Goal: Task Accomplishment & Management: Manage account settings

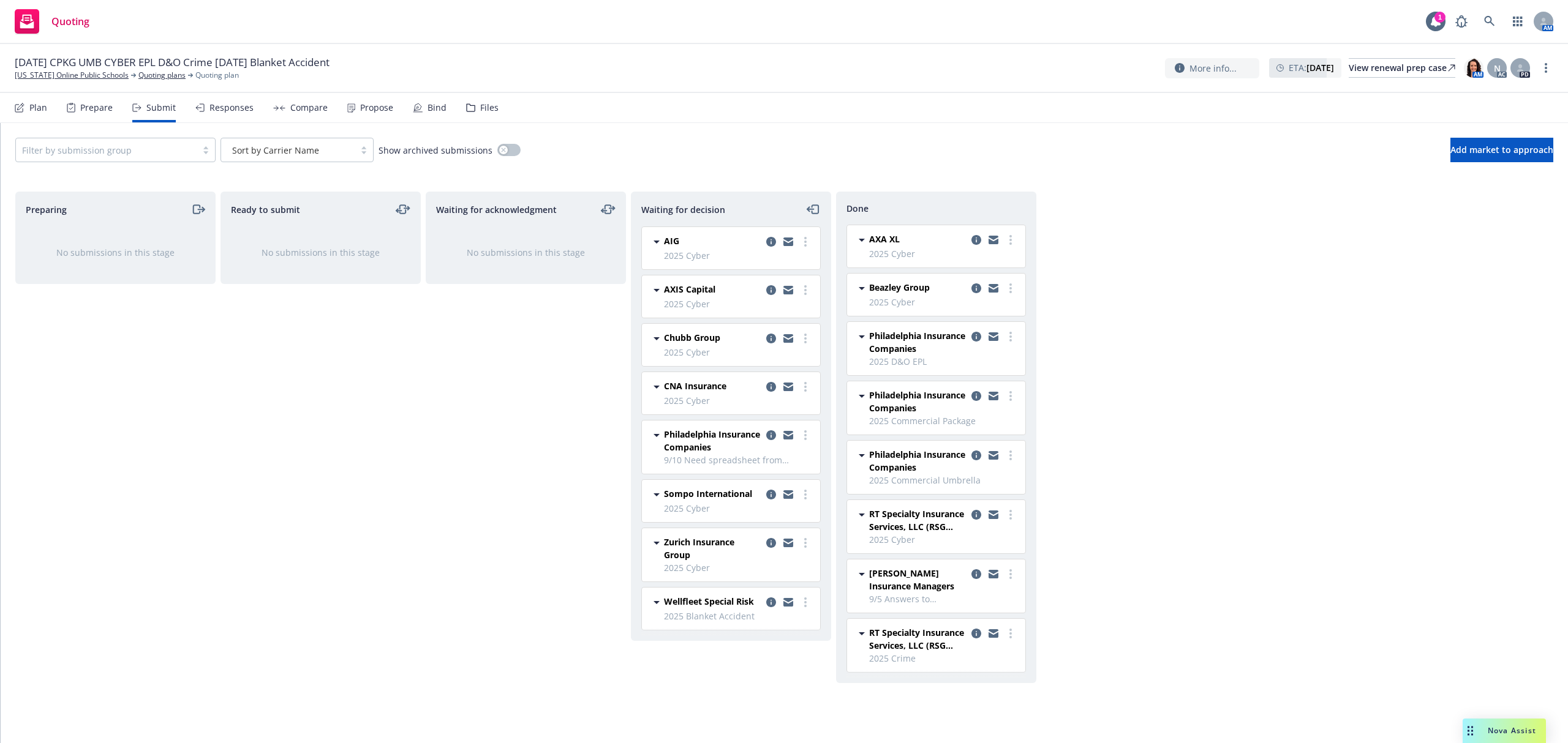
click at [366, 106] on div "Propose" at bounding box center [376, 107] width 33 height 10
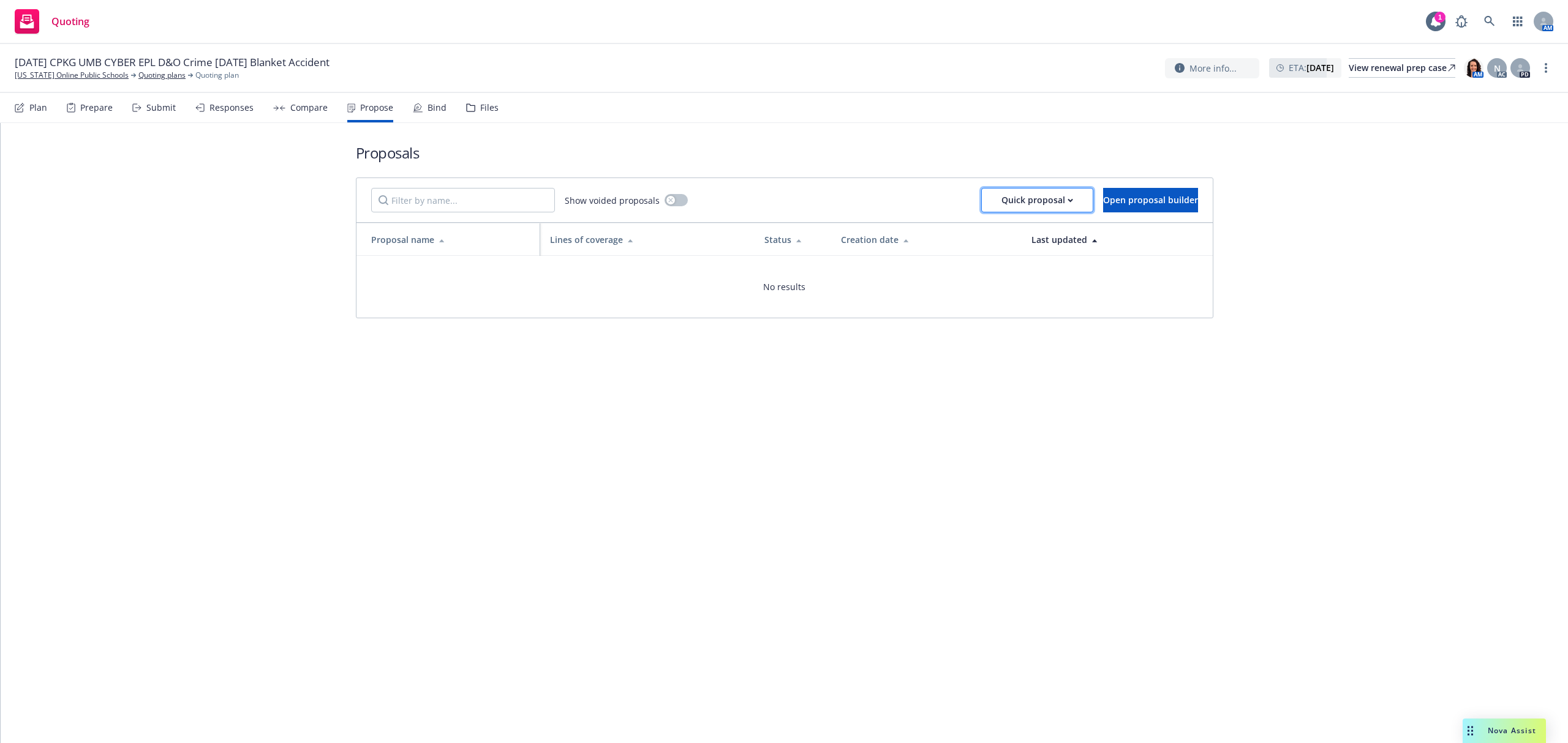
click at [1021, 202] on div "Quick proposal" at bounding box center [1036, 199] width 72 height 23
click at [1002, 229] on span "Upload quick proposal" at bounding box center [1004, 232] width 122 height 11
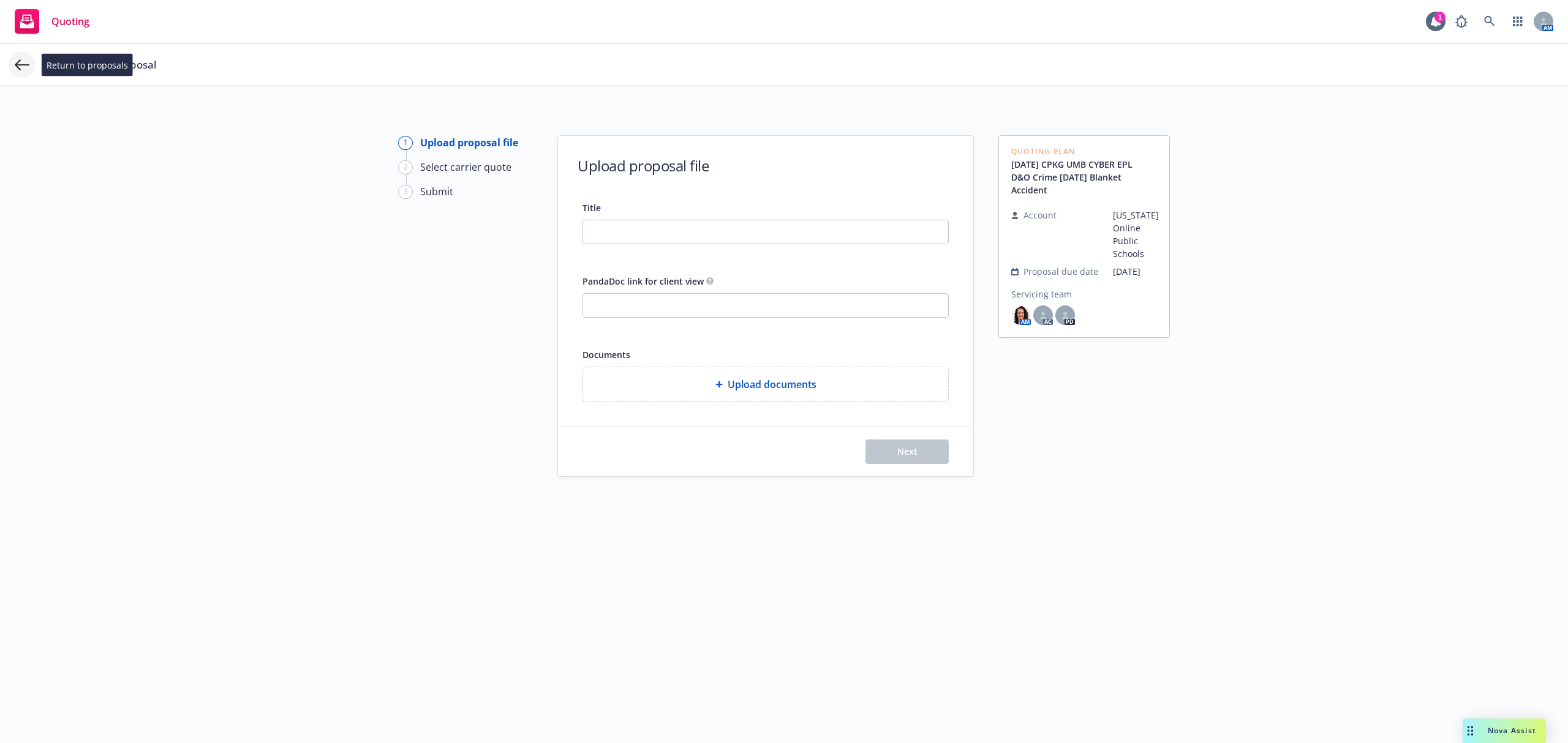
click at [27, 60] on icon at bounding box center [22, 65] width 15 height 15
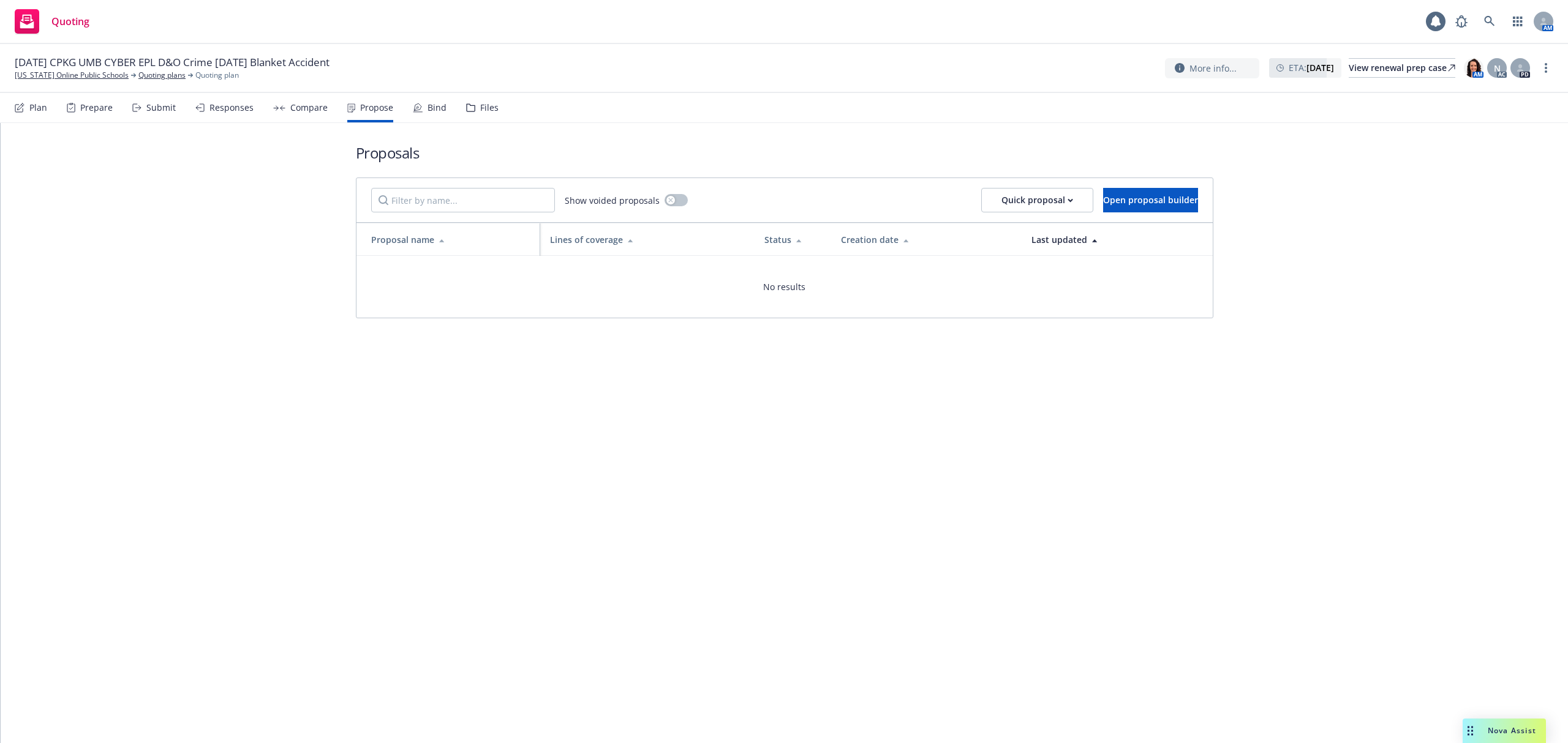
click at [427, 116] on div "Bind" at bounding box center [430, 107] width 34 height 29
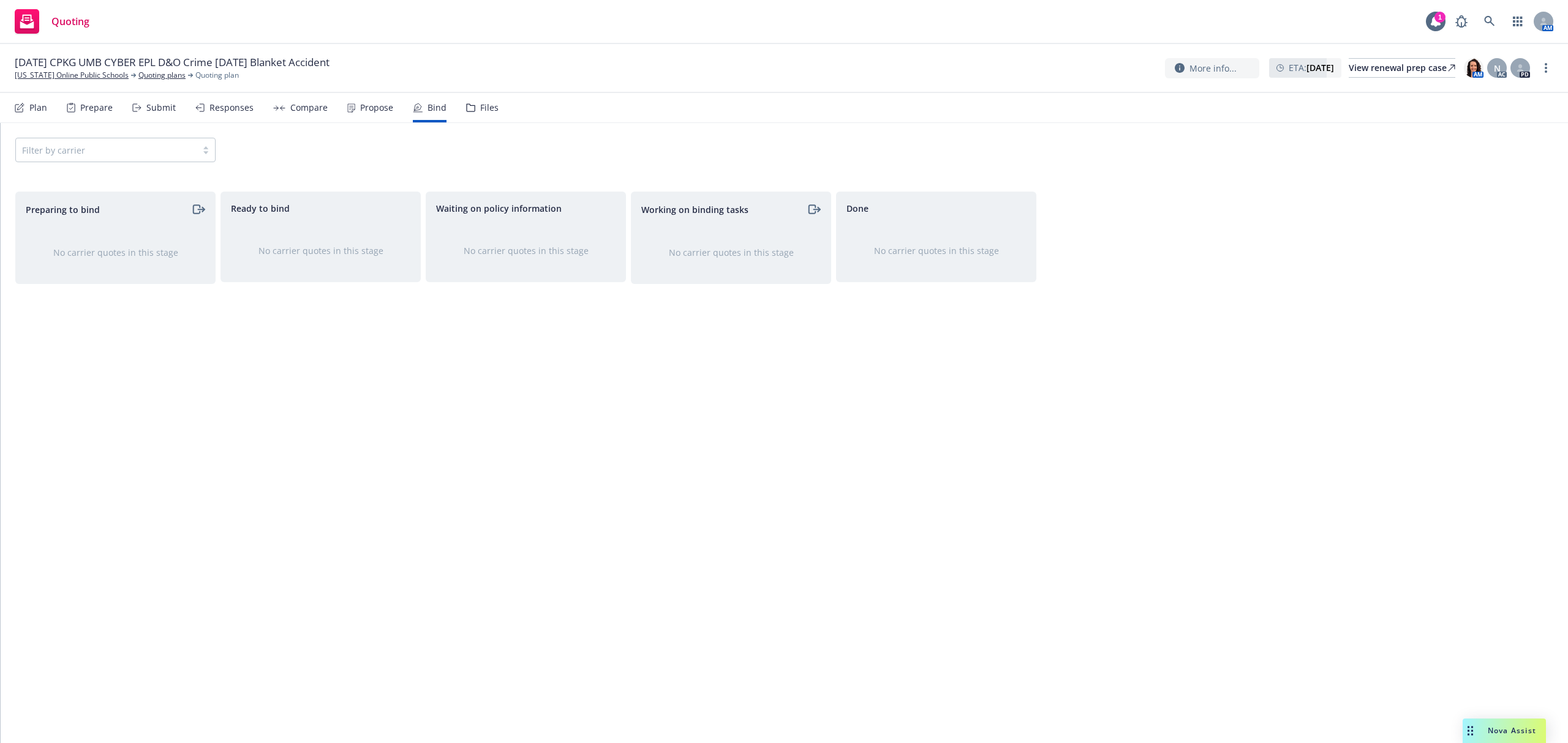
click at [365, 105] on div "Propose" at bounding box center [376, 107] width 33 height 10
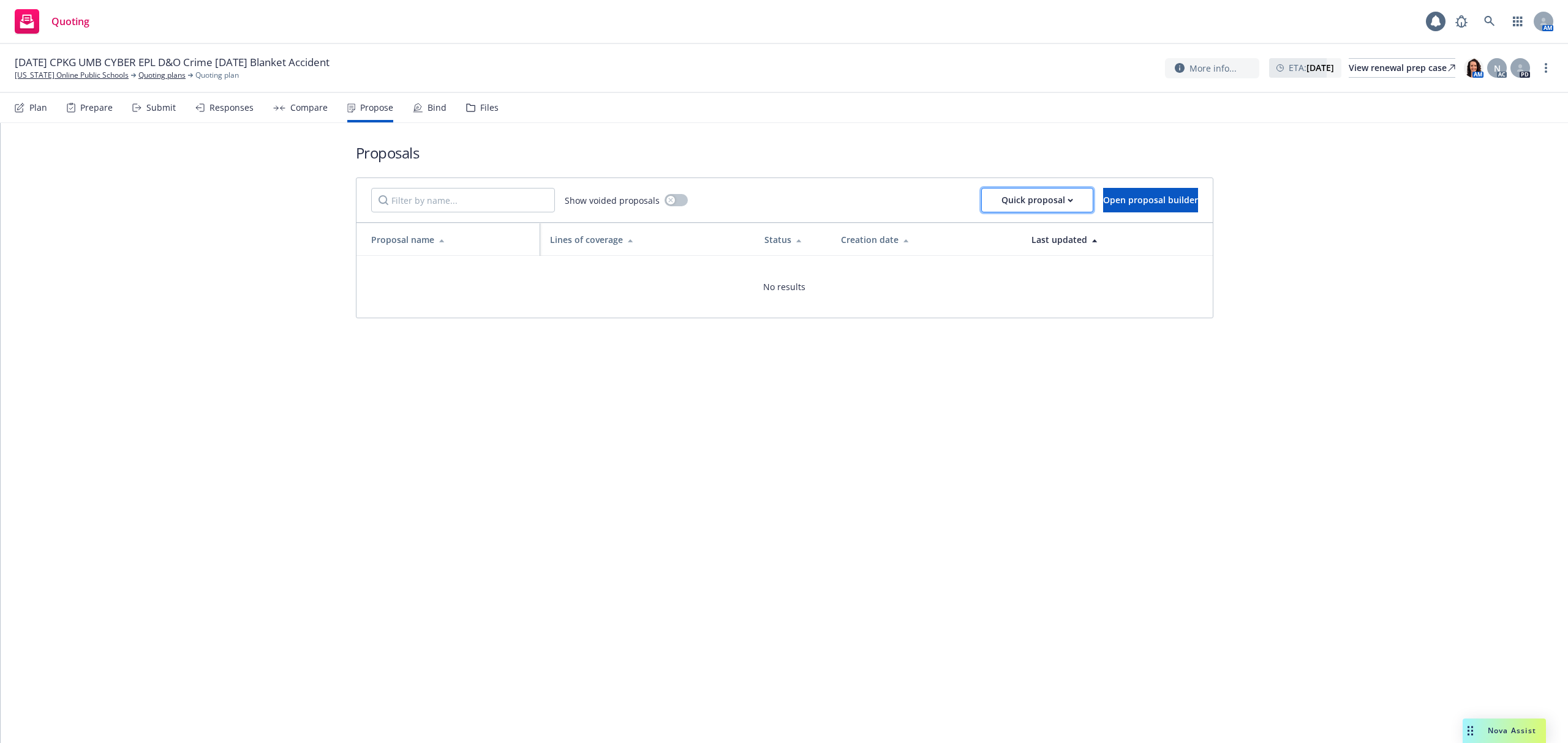
click at [1001, 201] on div "Quick proposal" at bounding box center [1036, 199] width 72 height 23
click at [985, 229] on span "Upload quick proposal" at bounding box center [1004, 232] width 122 height 11
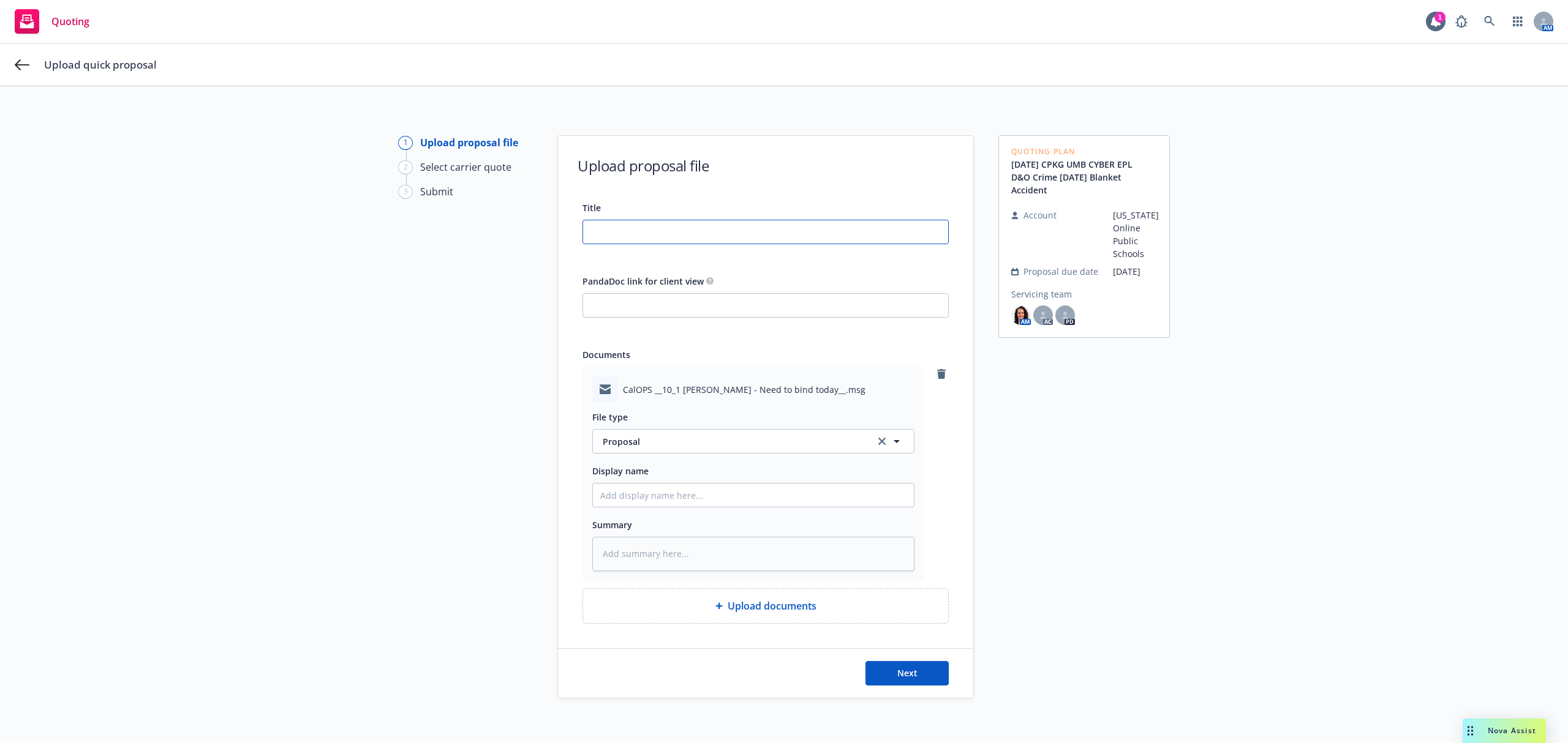
click at [662, 233] on input "Title" at bounding box center [766, 232] width 365 height 23
type textarea "x"
type input "2"
type textarea "x"
type input "25"
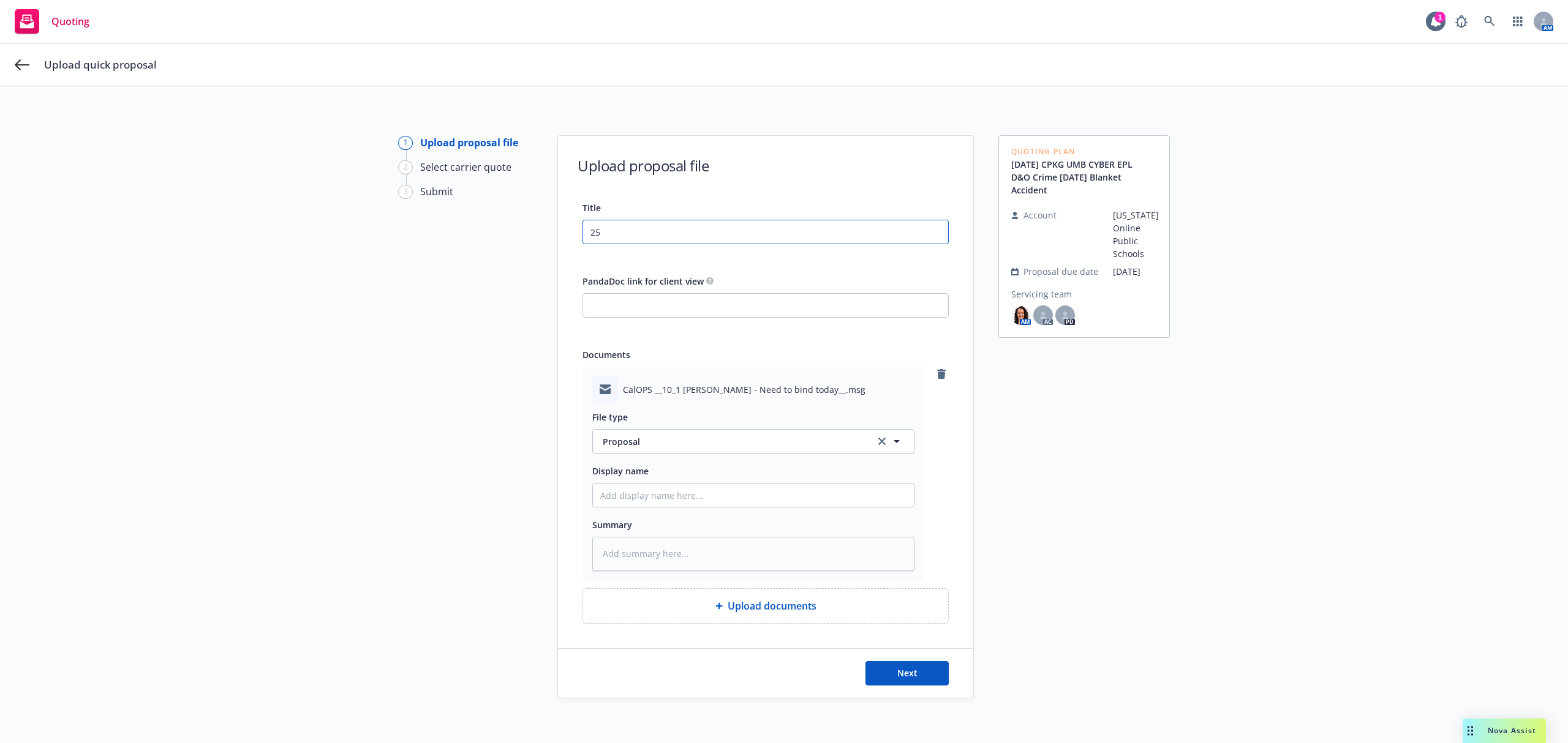
type textarea "x"
type input "25-"
type textarea "x"
type input "25-2"
type textarea "x"
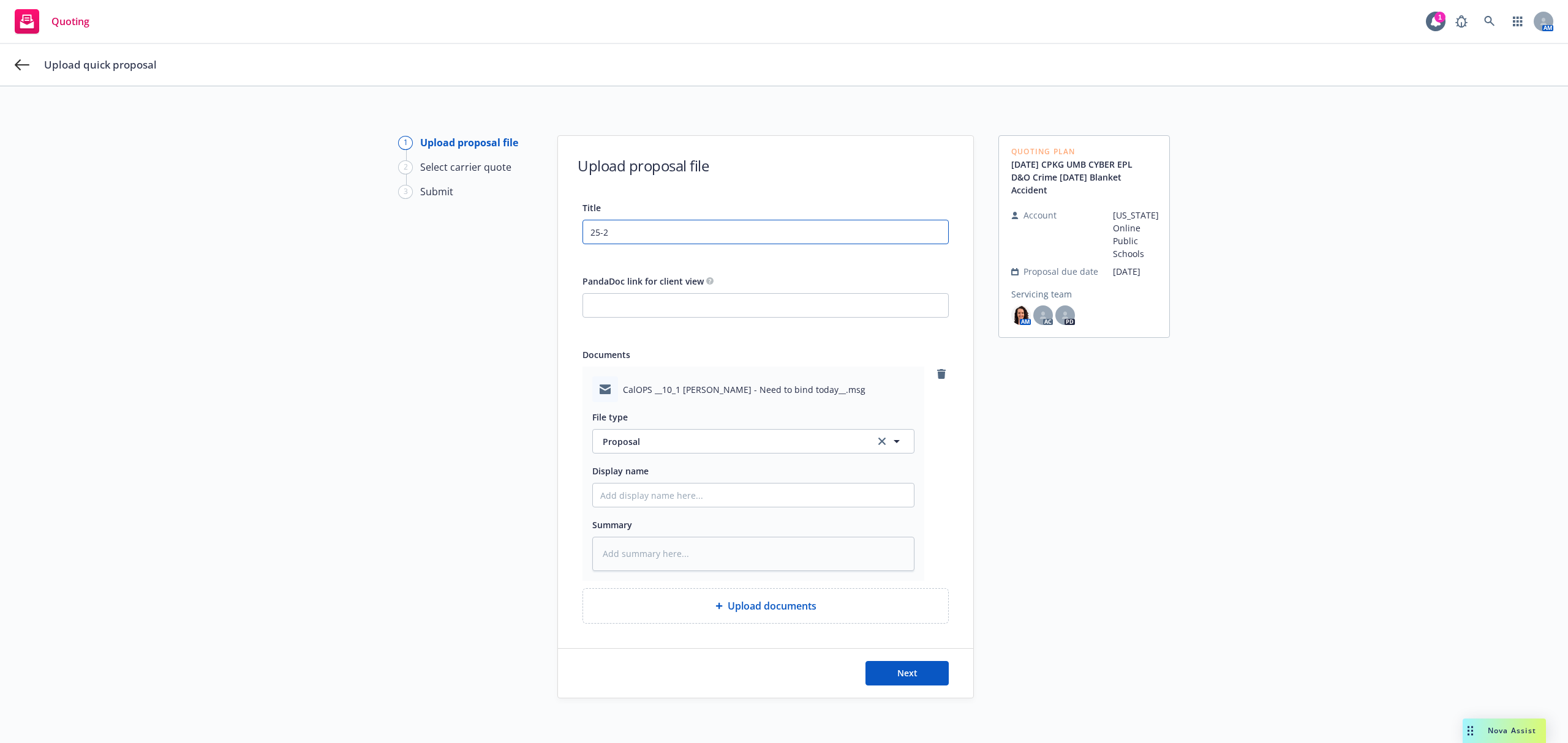
type input "25-26"
type textarea "x"
type input "25-26"
type textarea "x"
type input "25-26 C"
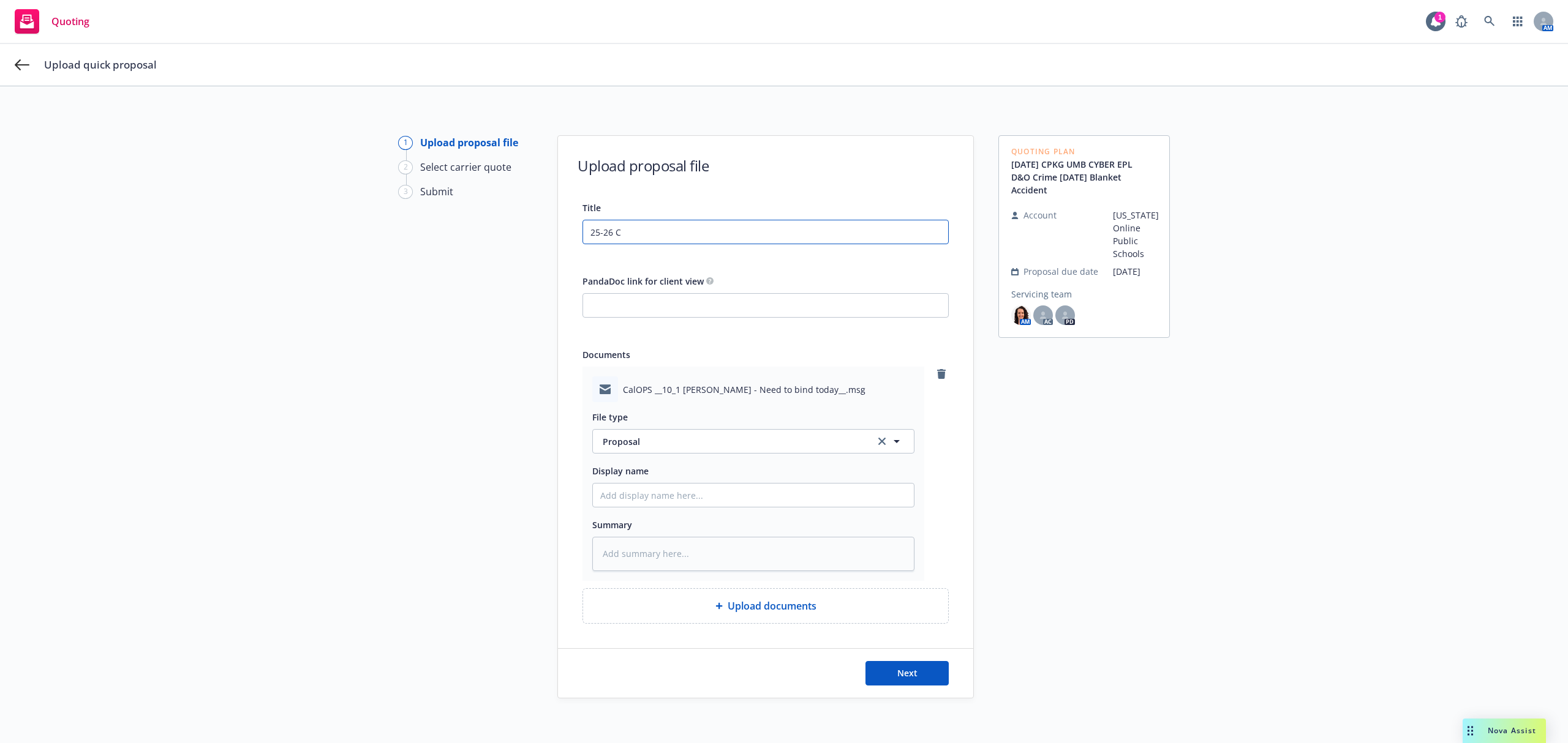
type textarea "x"
type input "25-26 CP"
type textarea "x"
type input "25-26 CPK"
type textarea "x"
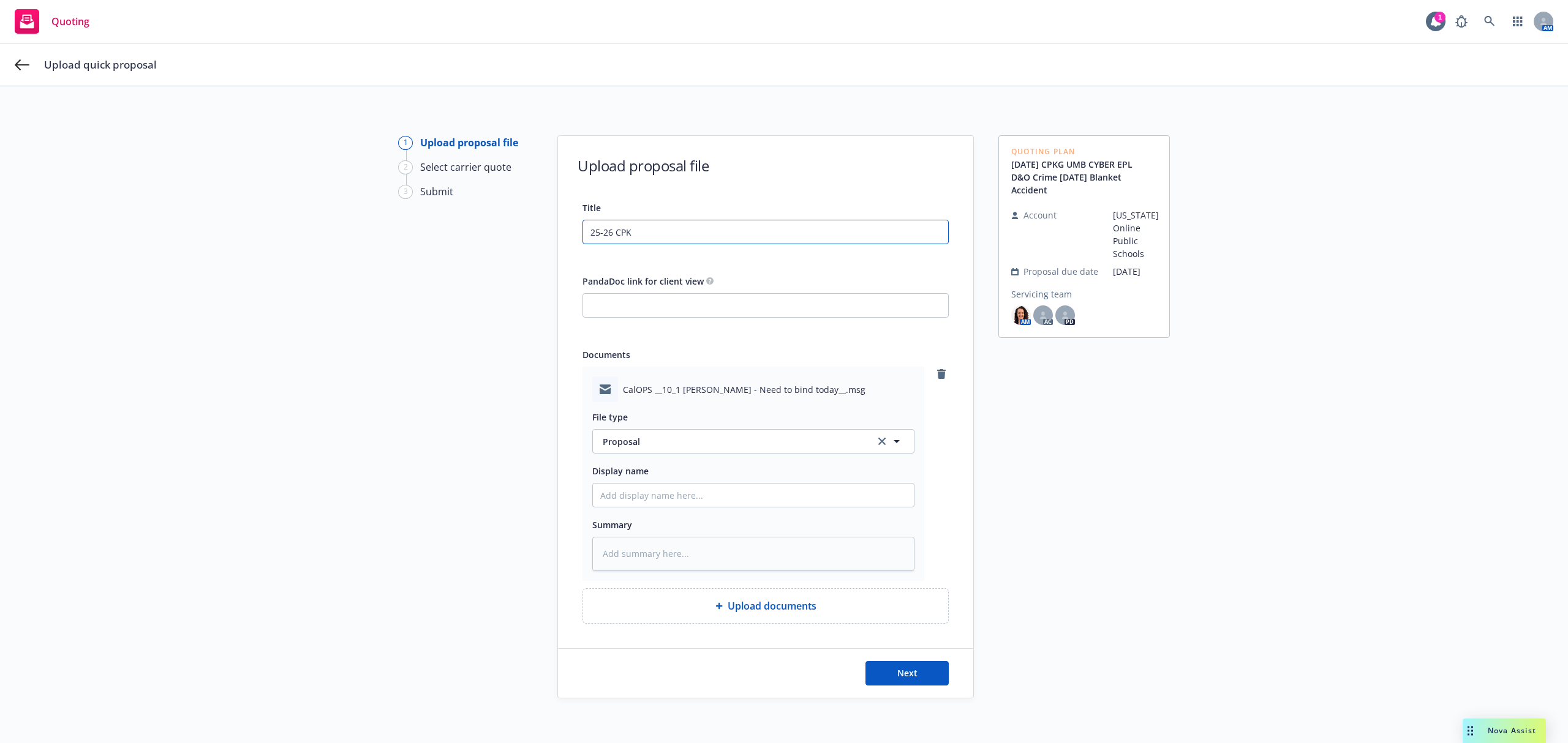
type input "25-26 CPKG"
type textarea "x"
type input "25-26 CPKG"
type textarea "x"
type input "25-26 CPKG U"
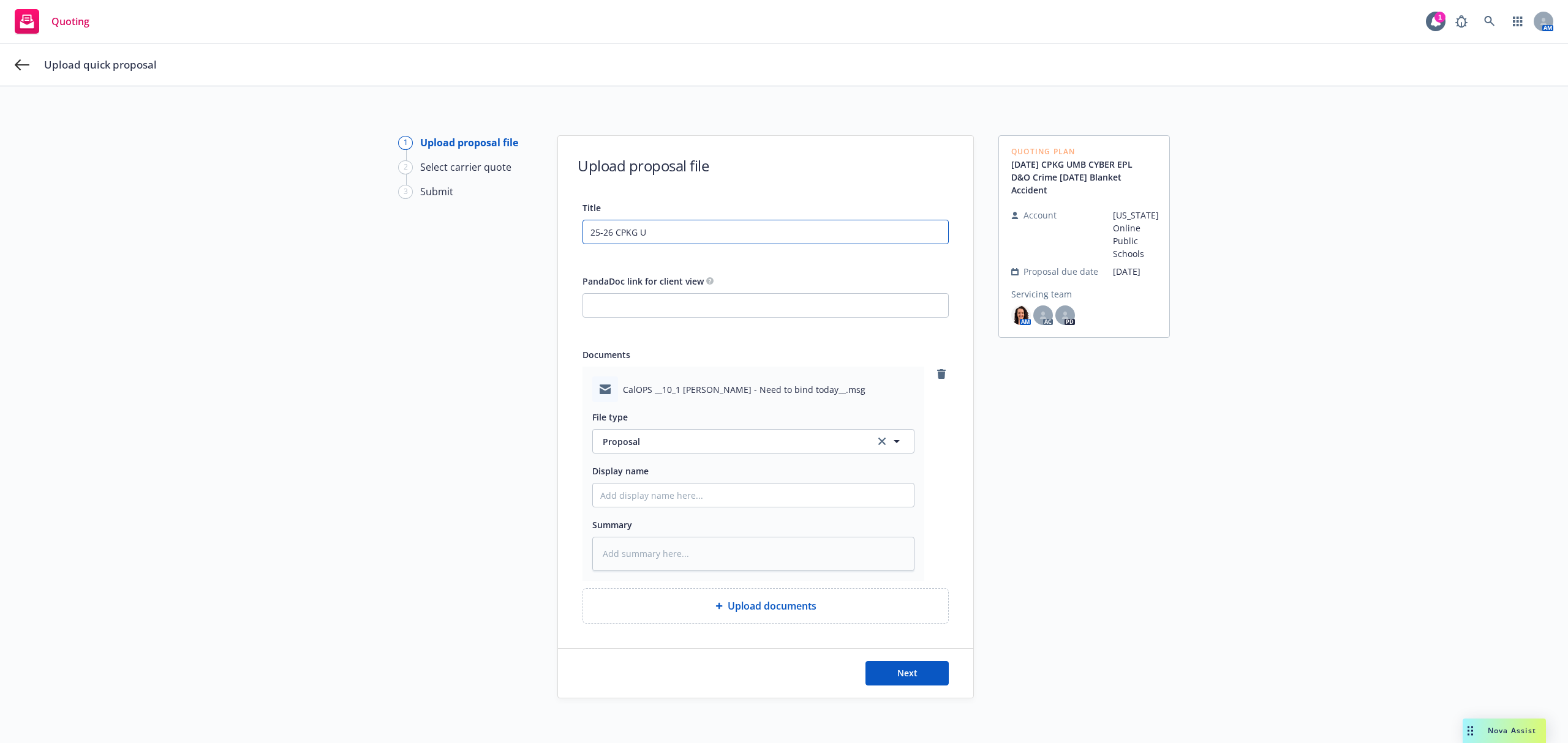
type textarea "x"
type input "25-26 CPKG UM"
type textarea "x"
type input "25-26 CPKG UMB"
type textarea "x"
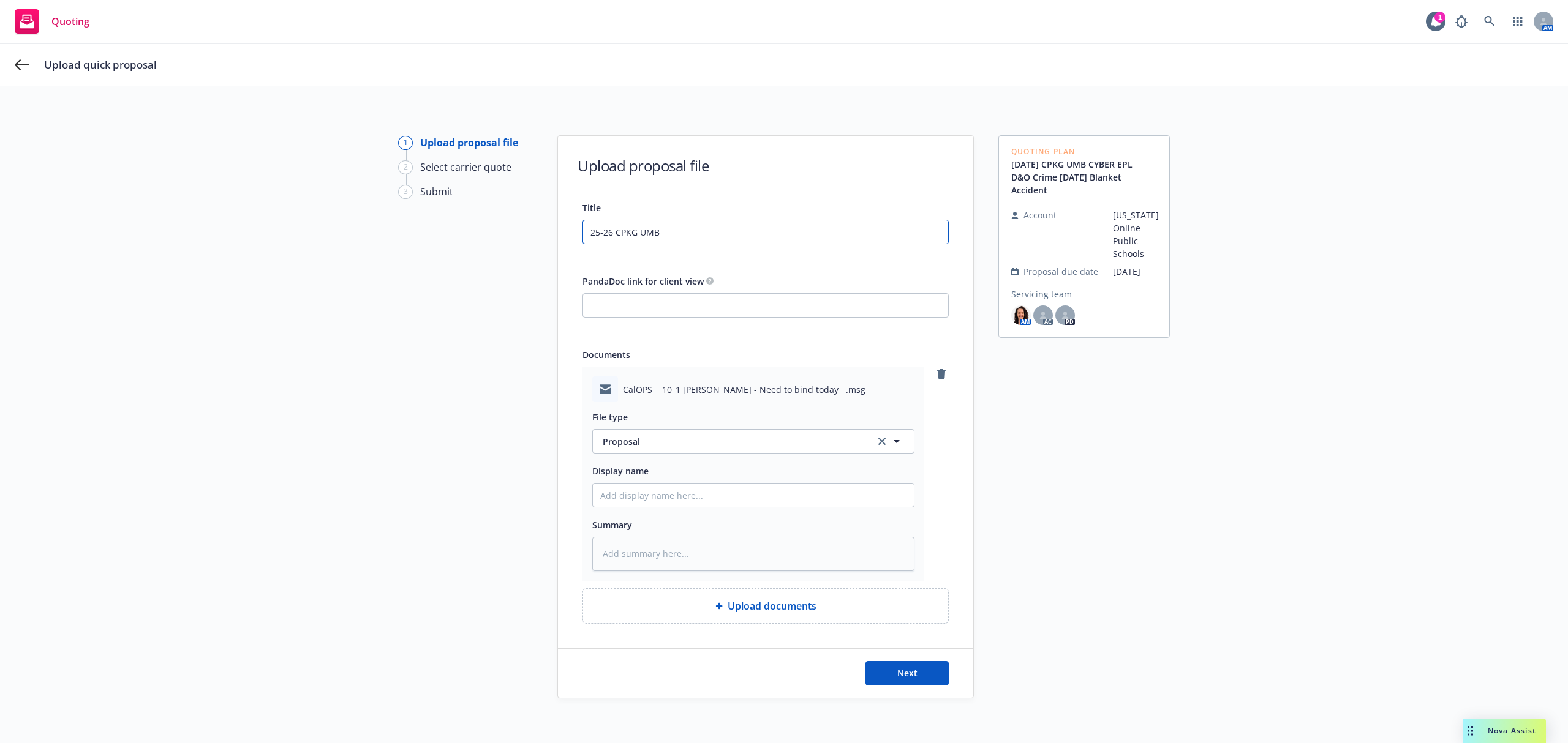
type input "25-26 CPKG UMB"
type textarea "x"
type input "25-26 CPKG UMB E"
type textarea "x"
type input "25-26 CPKG UMB EP"
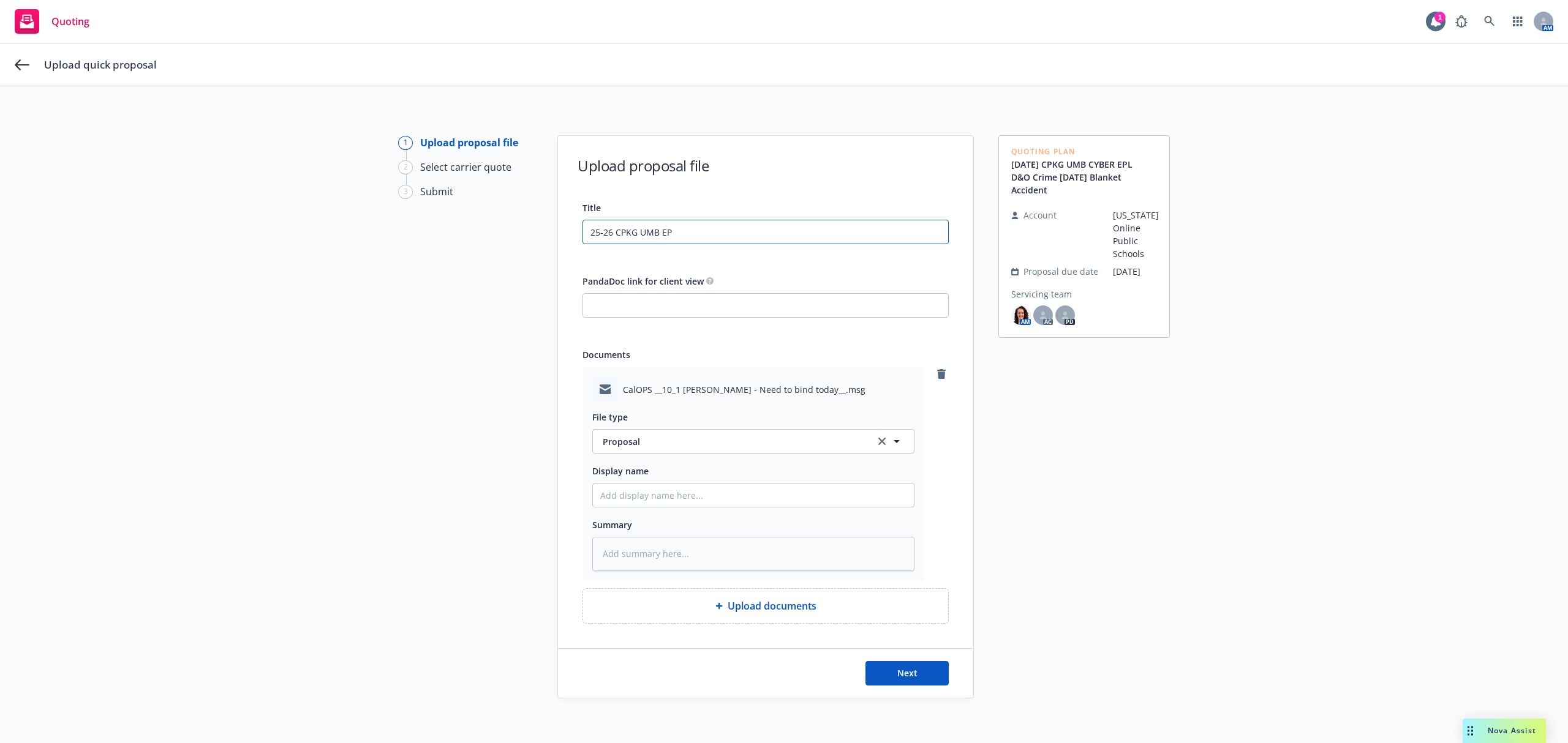
type textarea "x"
type input "25-26 CPKG UMB EPL"
type textarea "x"
type input "25-26 CPKG UMB EPL"
type textarea "x"
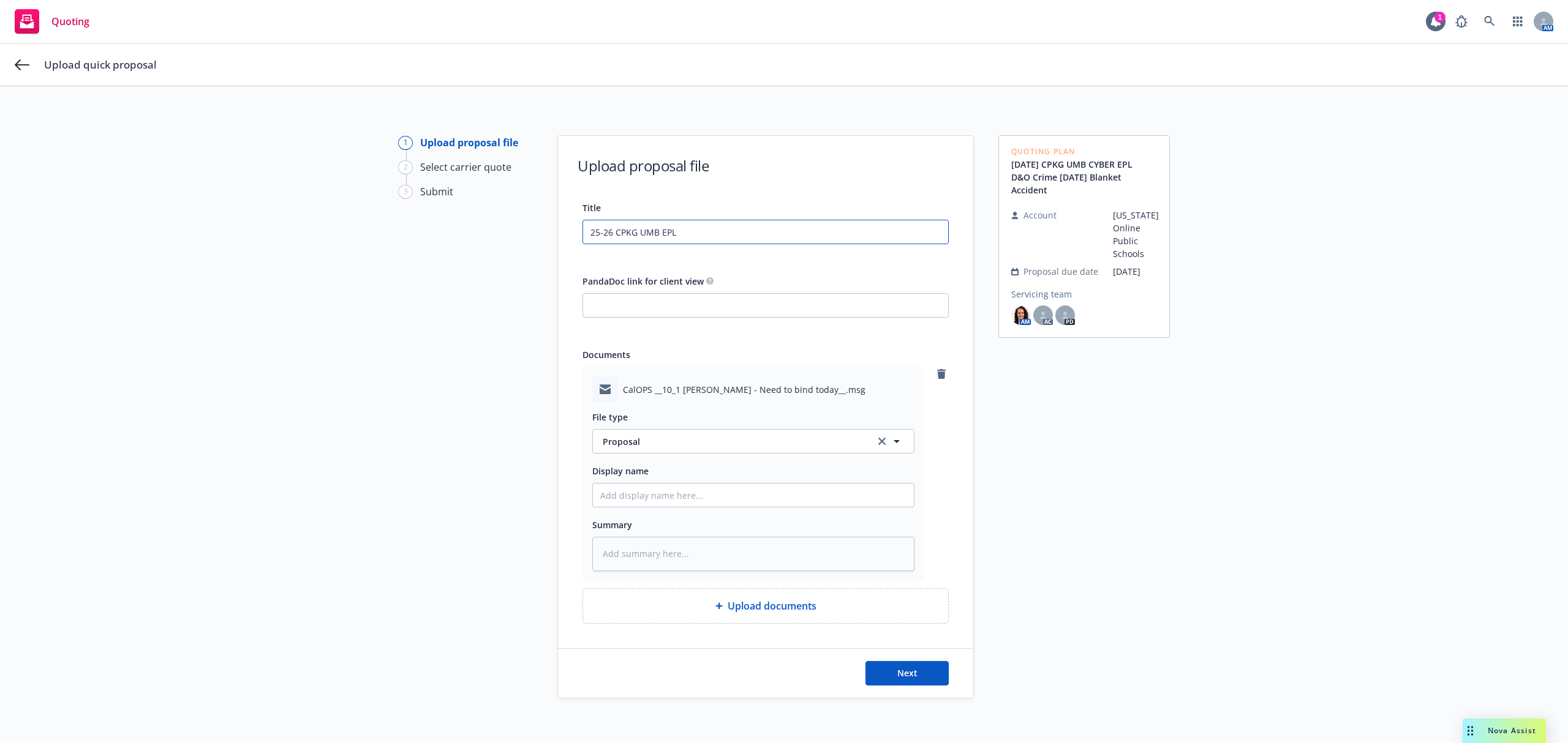
type input "25-26 CPKG UMB EPL R"
type textarea "x"
type input "25-26 CPKG UMB EPL Re"
type textarea "x"
type input "25-26 CPKG UMB EPL Ren"
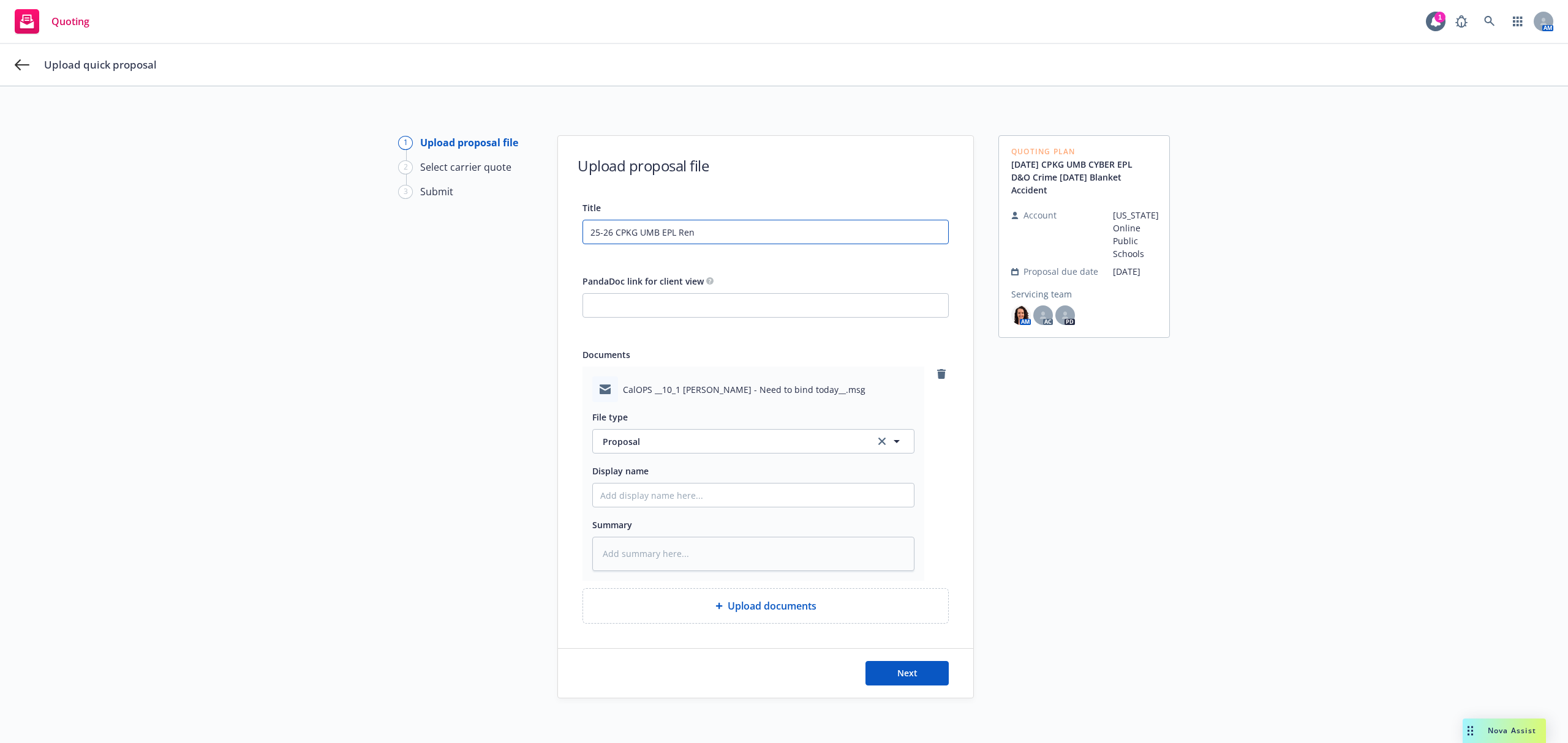
type textarea "x"
type input "25-26 CPKG UMB EPL [PERSON_NAME]"
type textarea "x"
type input "25-26 CPKG UMB EPL Renew"
type textarea "x"
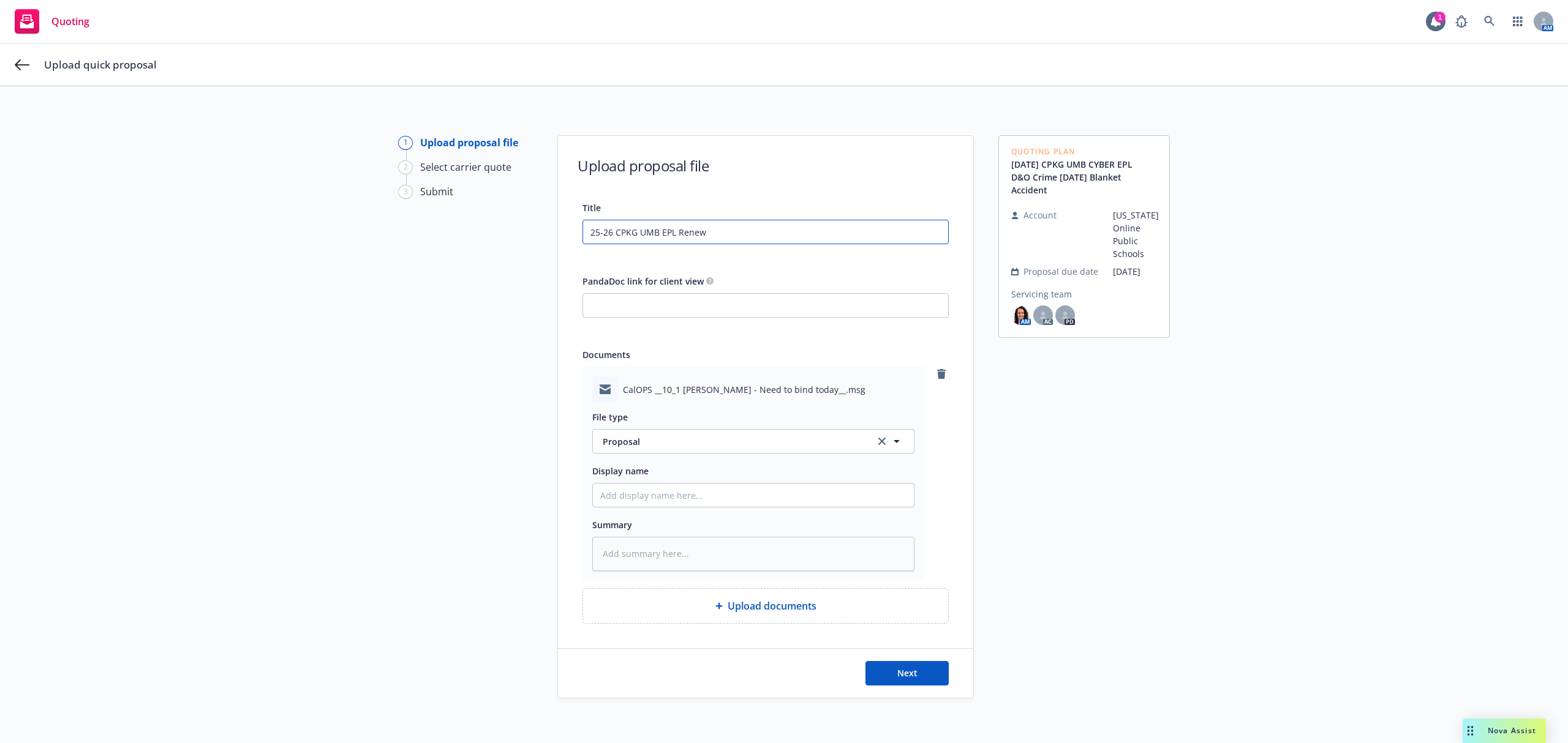
type input "25-26 CPKG UMB EPL Renewa"
type textarea "x"
type input "25-26 CPKG UMB EPL Renewal"
type textarea "x"
type input "25-26 CPKG UMB EPL Renewal"
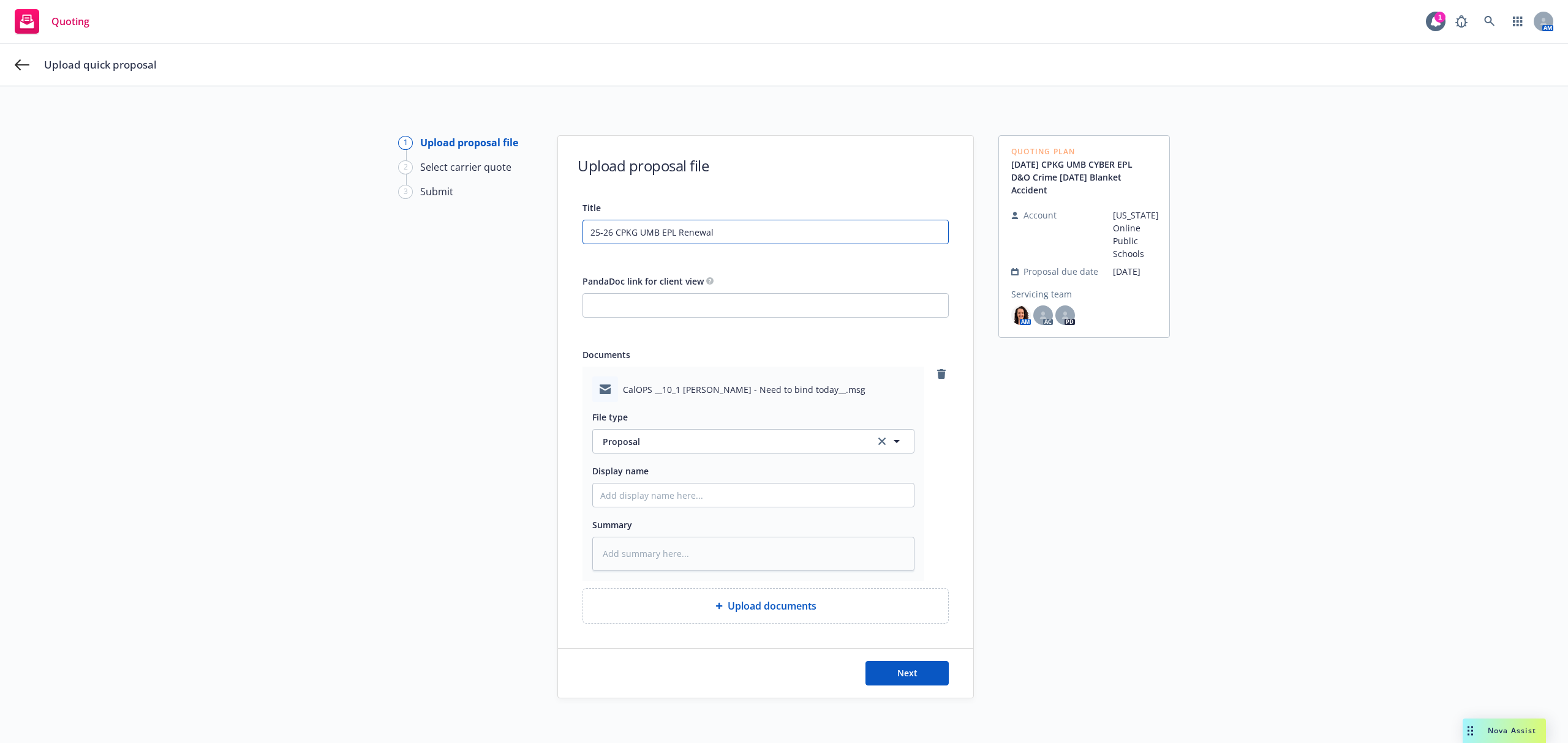
type textarea "x"
type input "25-26 CPKG UMB EPL Renewal P"
type textarea "x"
type input "25-26 CPKG UMB EPL Renewal Pr"
type textarea "x"
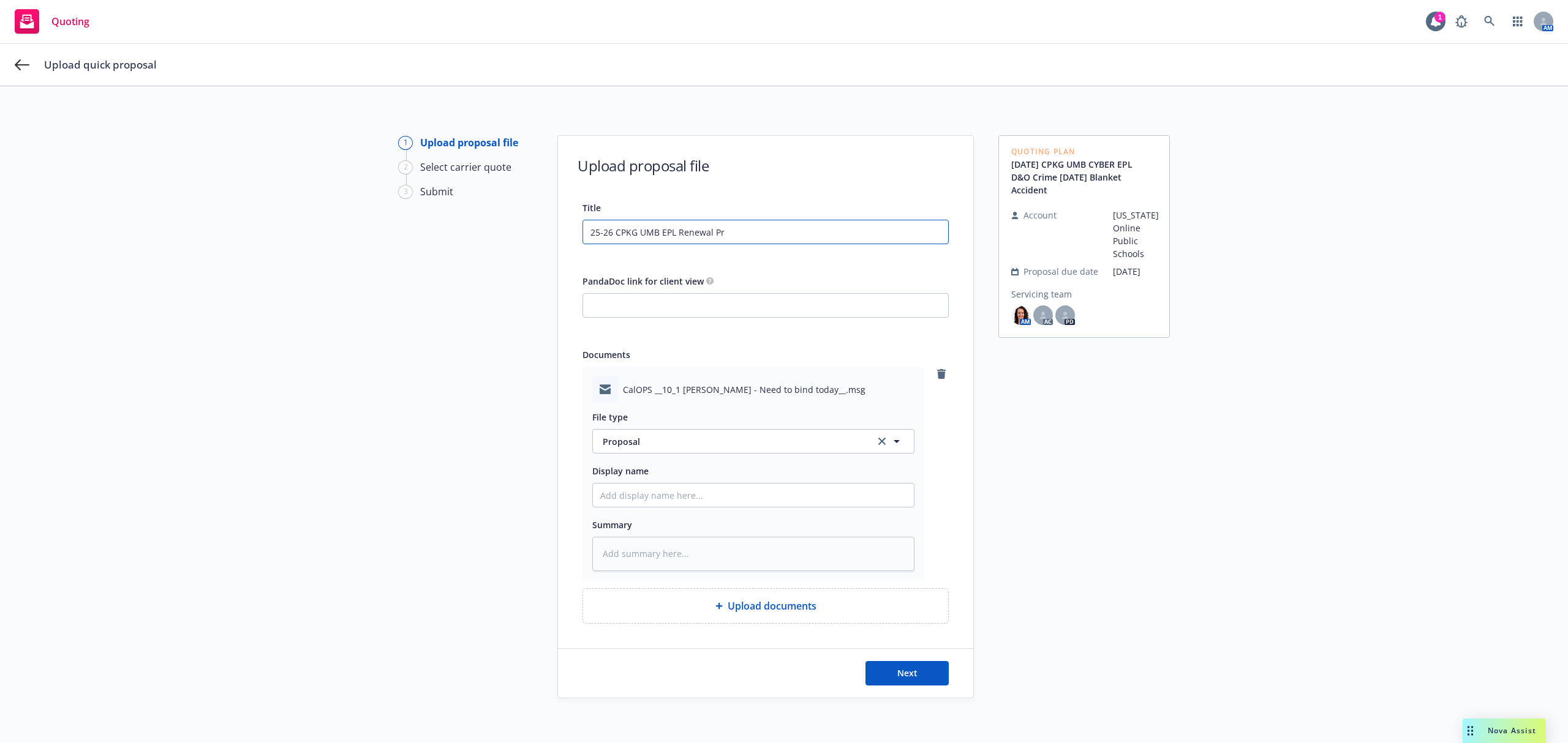
type input "25-26 CPKG UMB EPL Renewal Pro"
type textarea "x"
type input "25-26 CPKG UMB EPL Renewal Prop"
type textarea "x"
type input "25-26 CPKG UMB EPL Renewal Propo"
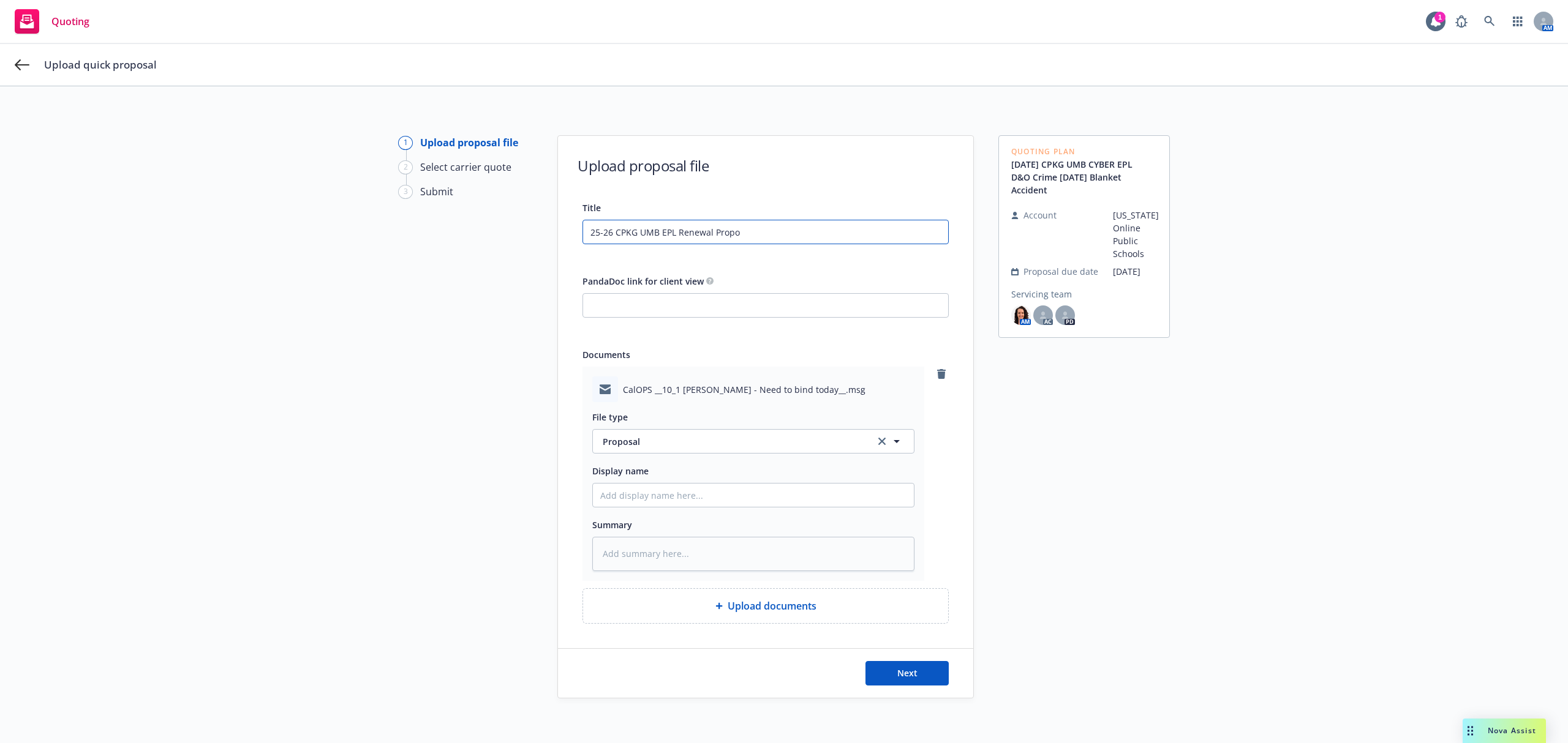
type textarea "x"
type input "25-26 CPKG UMB EPL Renewal Propos"
type textarea "x"
type input "25-26 CPKG UMB EPL Renewal Proposa"
type textarea "x"
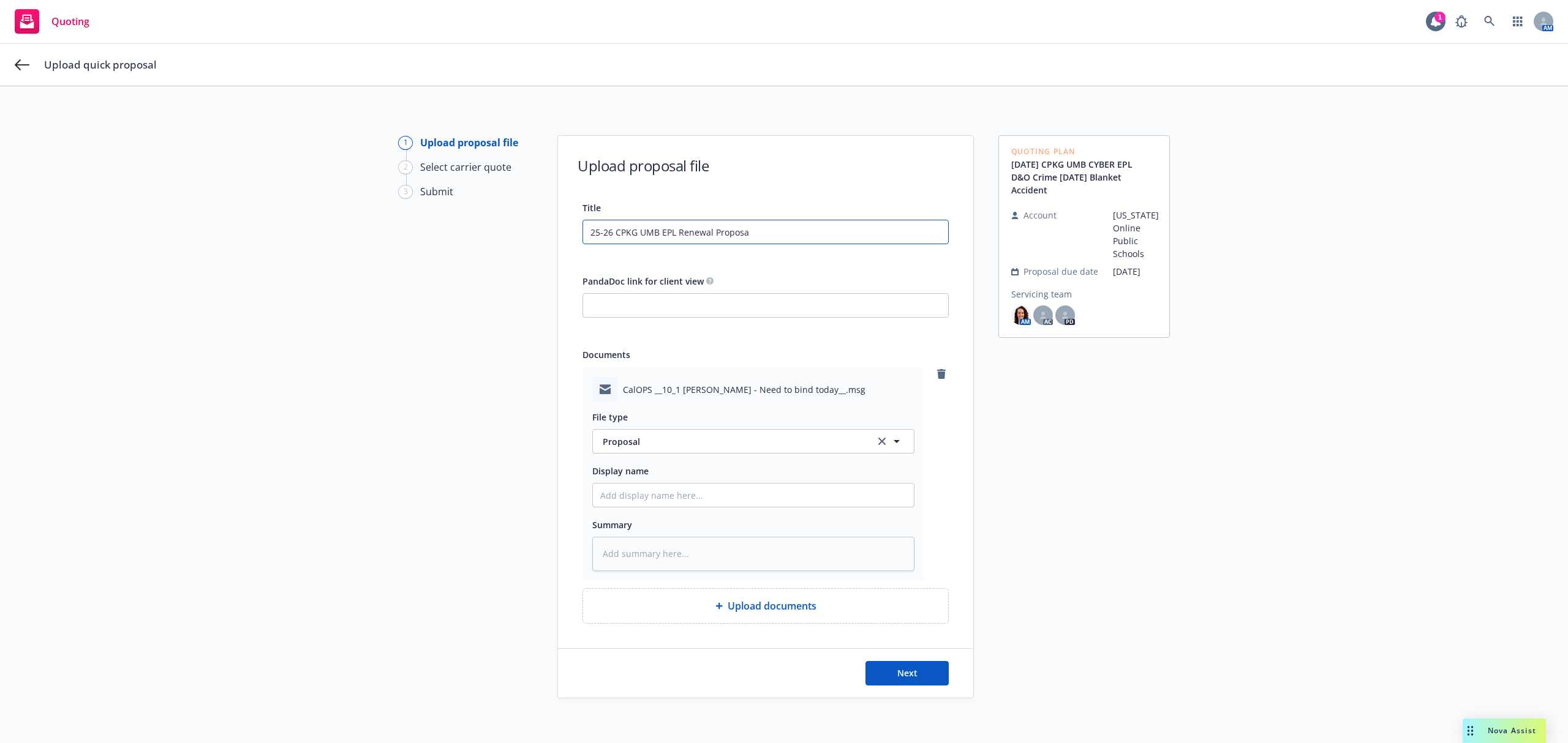
type input "25-26 CPKG UMB EPL Renewal Proposal"
type textarea "x"
type input "25-26 CPKG UMB EPL Renewal Proposal"
type textarea "x"
type input "25-26 CPKG UMB EPL Renewal Proposal w"
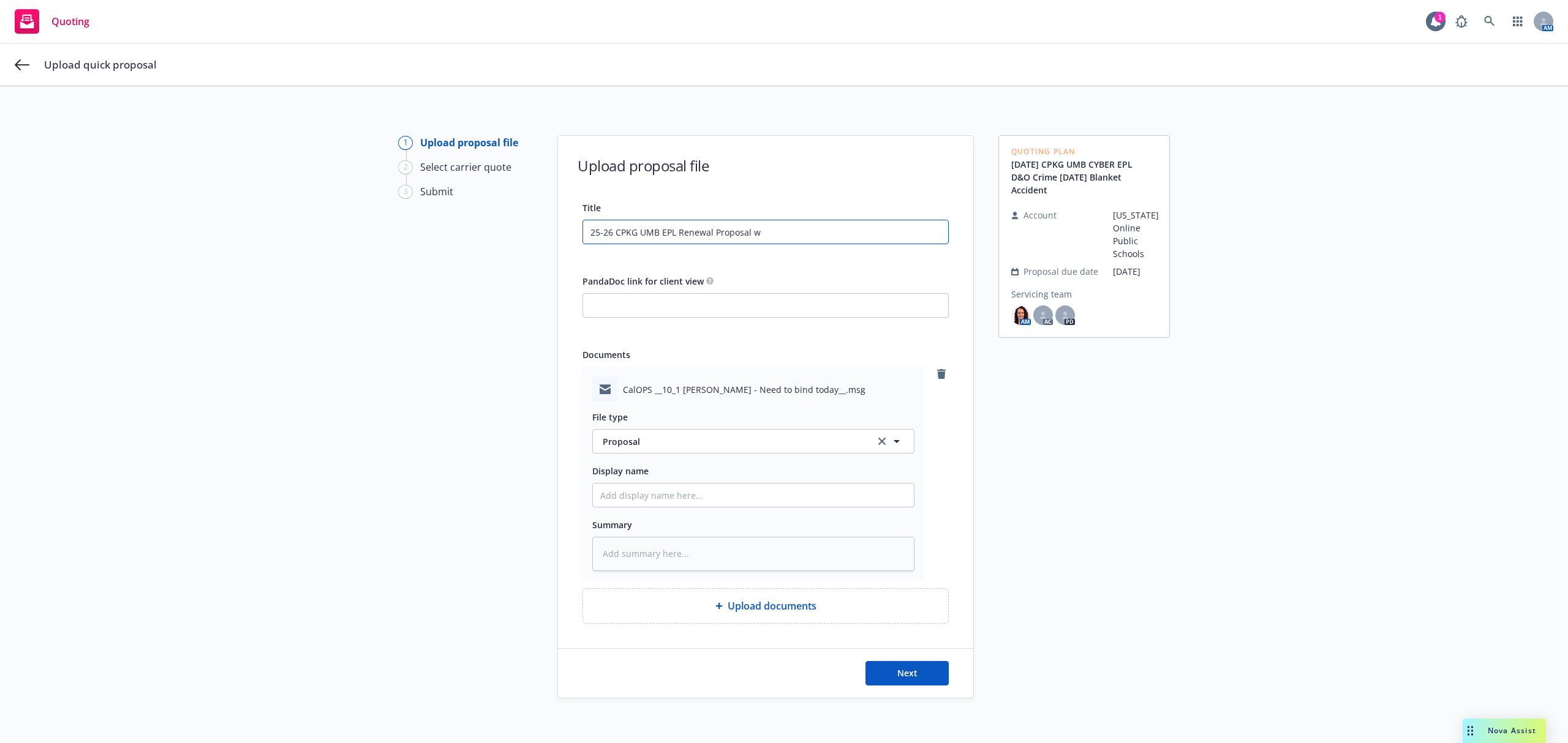
type textarea "x"
type input "25-26 CPKG UMB EPL Renewal Proposal w/"
type textarea "x"
type input "25-26 CPKG UMB EPL Renewal Proposal w/"
type textarea "x"
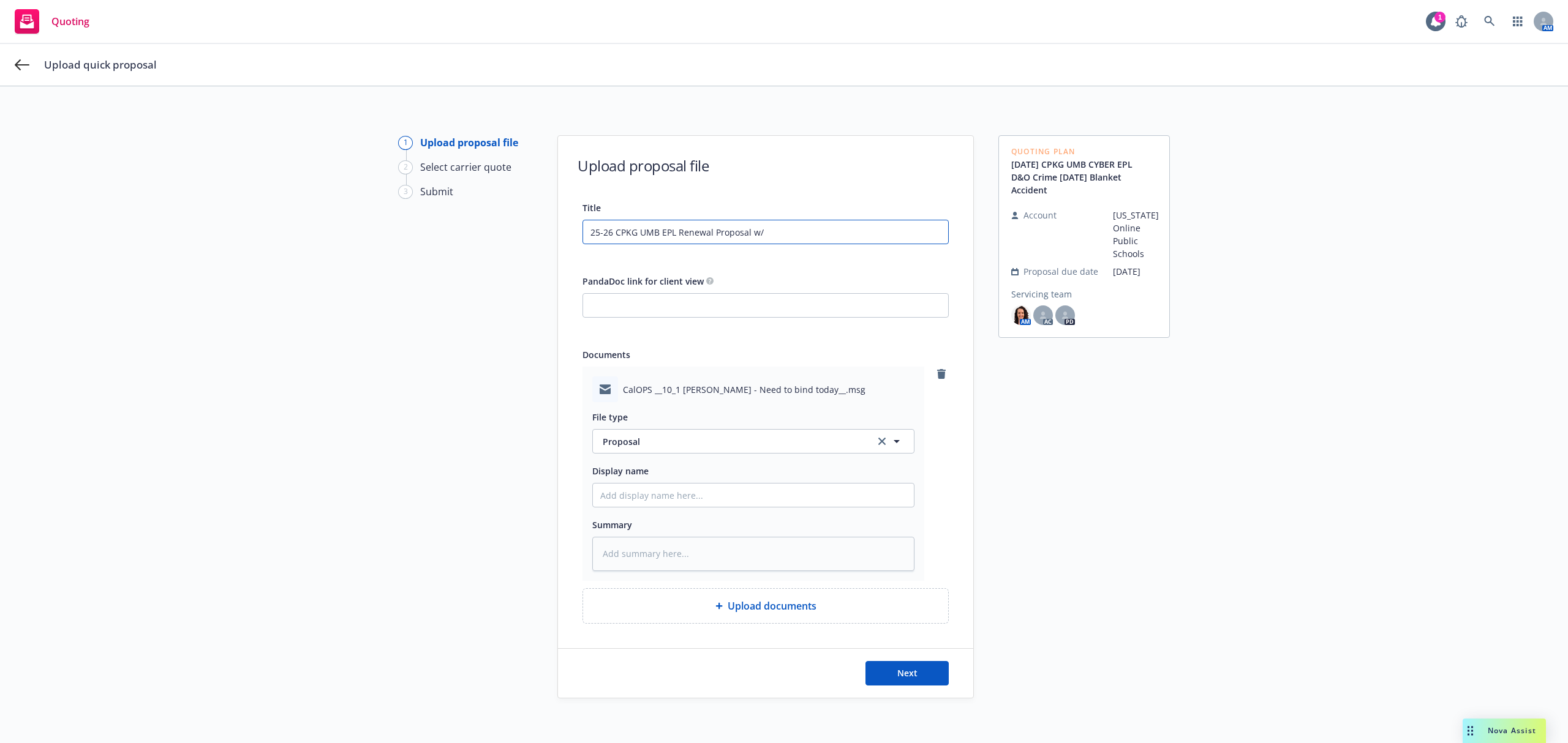
type input "25-26 CPKG UMB EPL Renewal Proposal w/ P"
type textarea "x"
type input "25-26 CPKG UMB EPL Renewal Proposal w/ Ph"
type textarea "x"
type input "25-26 CPKG UMB EPL Renewal Proposal w/ Phi"
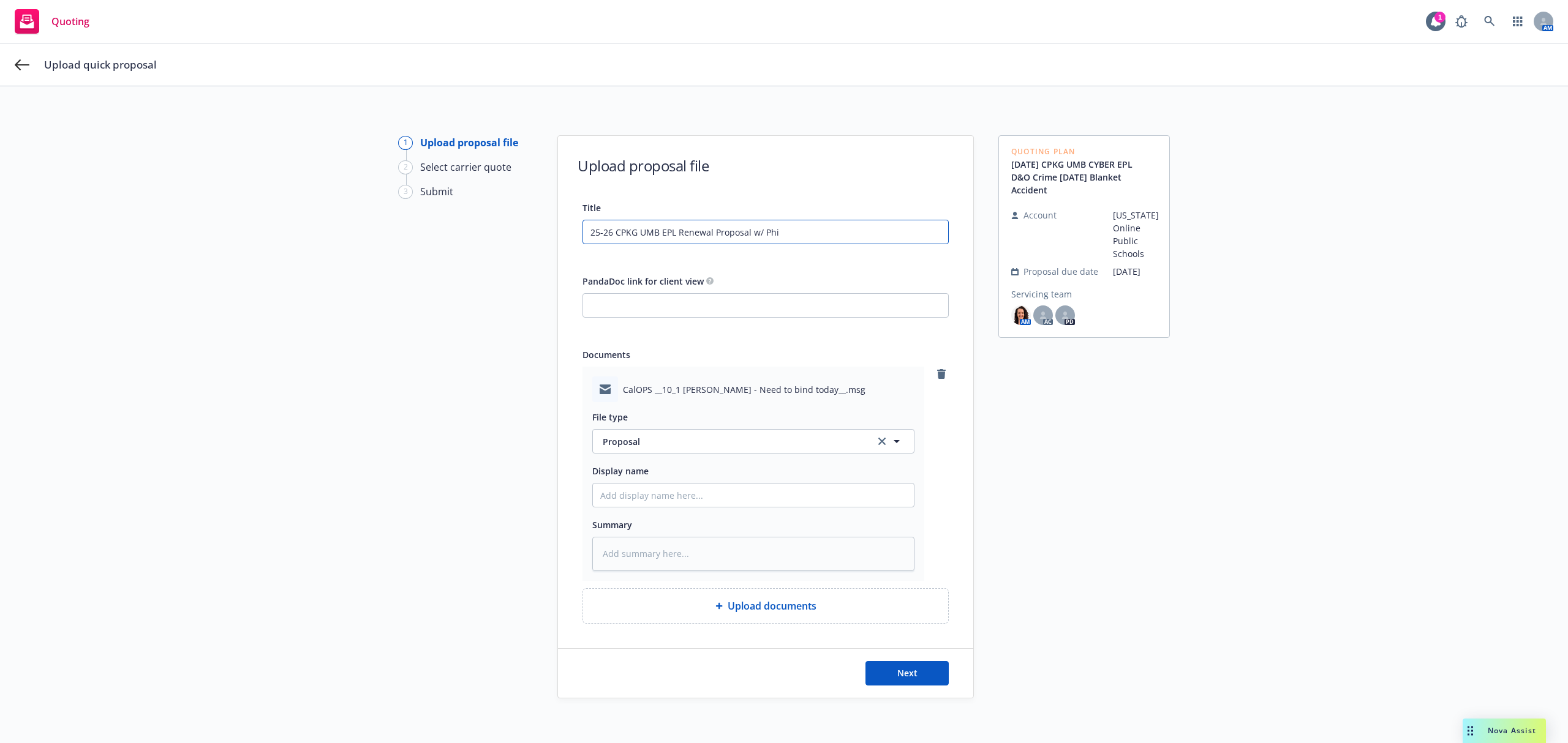
type textarea "x"
type input "25-26 CPKG UMB EPL Renewal Proposal w/ Phil"
type textarea "x"
type input "25-26 CPKG UMB EPL Renewal Proposal w/ Phily"
click at [669, 557] on textarea at bounding box center [753, 554] width 322 height 34
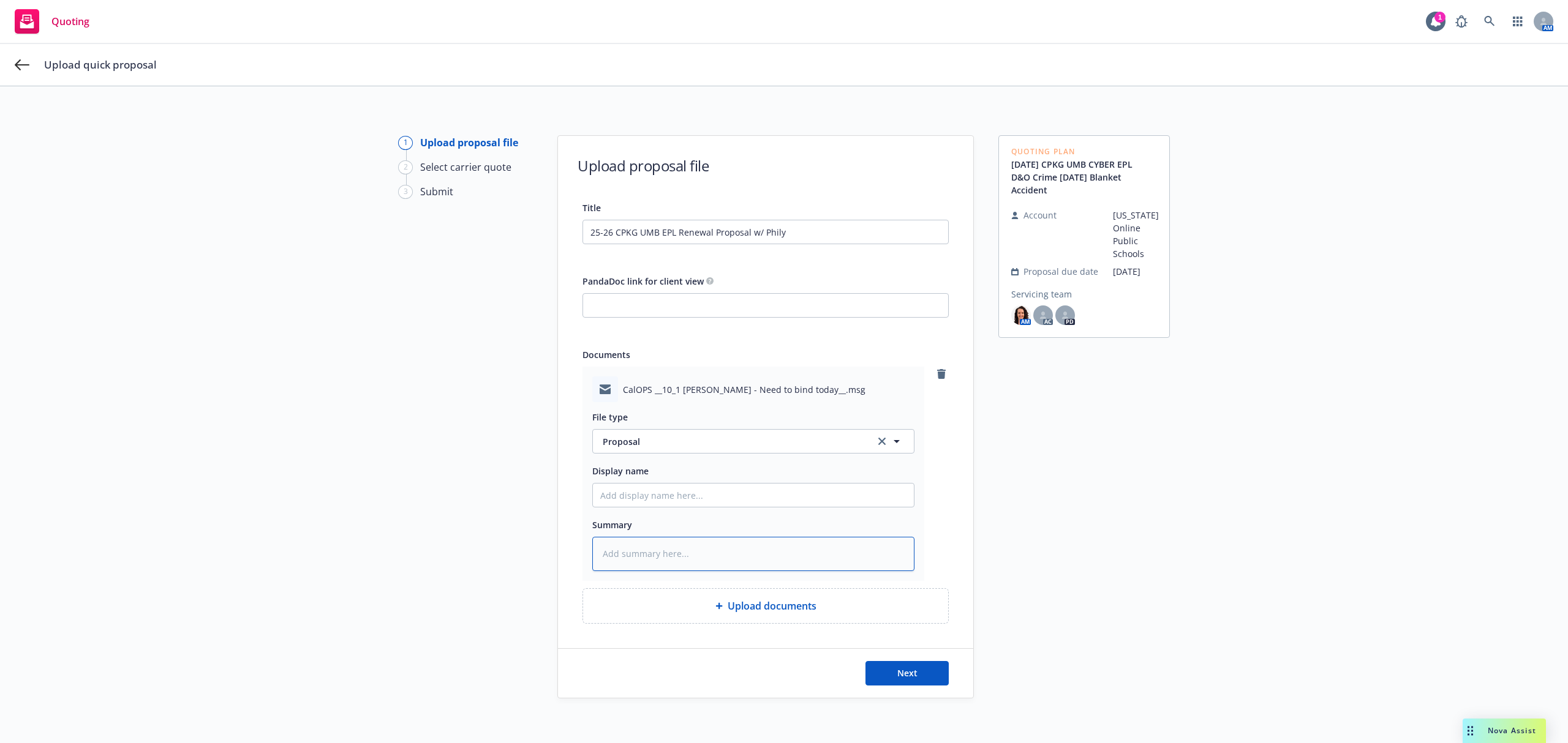
paste textarea "Lo Ipsum, Dolorsita co adip elitsedd ei Temporincidi utl Etdo Magnaal ENI admin…"
type textarea "x"
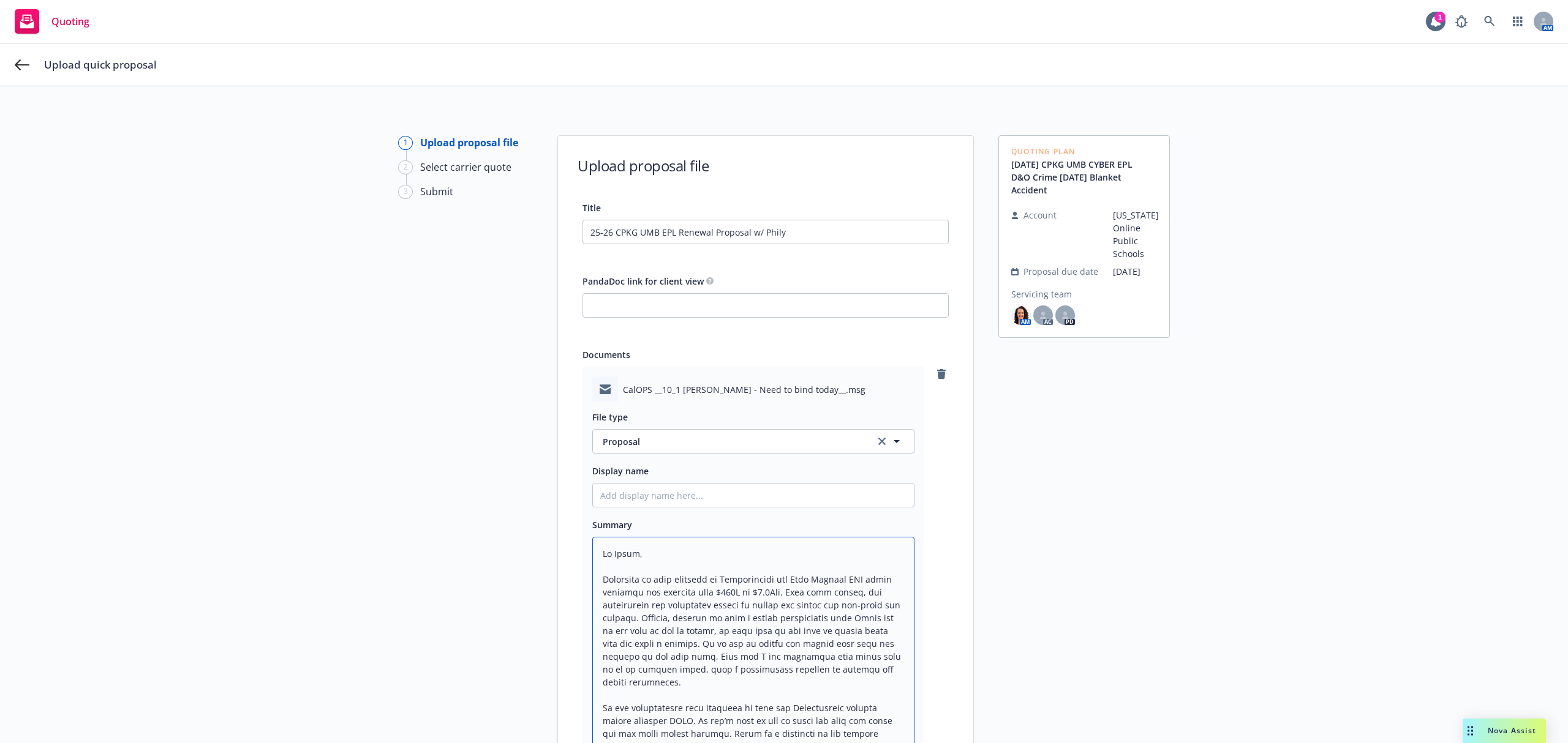
type textarea "Lo Ipsum, Dolorsita co adip elitsedd ei Temporincidi utl Etdo Magnaal ENI admin…"
drag, startPoint x: 804, startPoint y: 228, endPoint x: 390, endPoint y: 226, distance: 414.0
click at [390, 226] on div "1 Upload proposal file 2 Select carrier quote 3 Submit Upload proposal file Tit…" at bounding box center [784, 713] width 1538 height 1155
click at [628, 497] on input "Display name" at bounding box center [753, 495] width 321 height 23
paste input "25-26 CPKG UMB EPL Renewal Proposal w/ Phily"
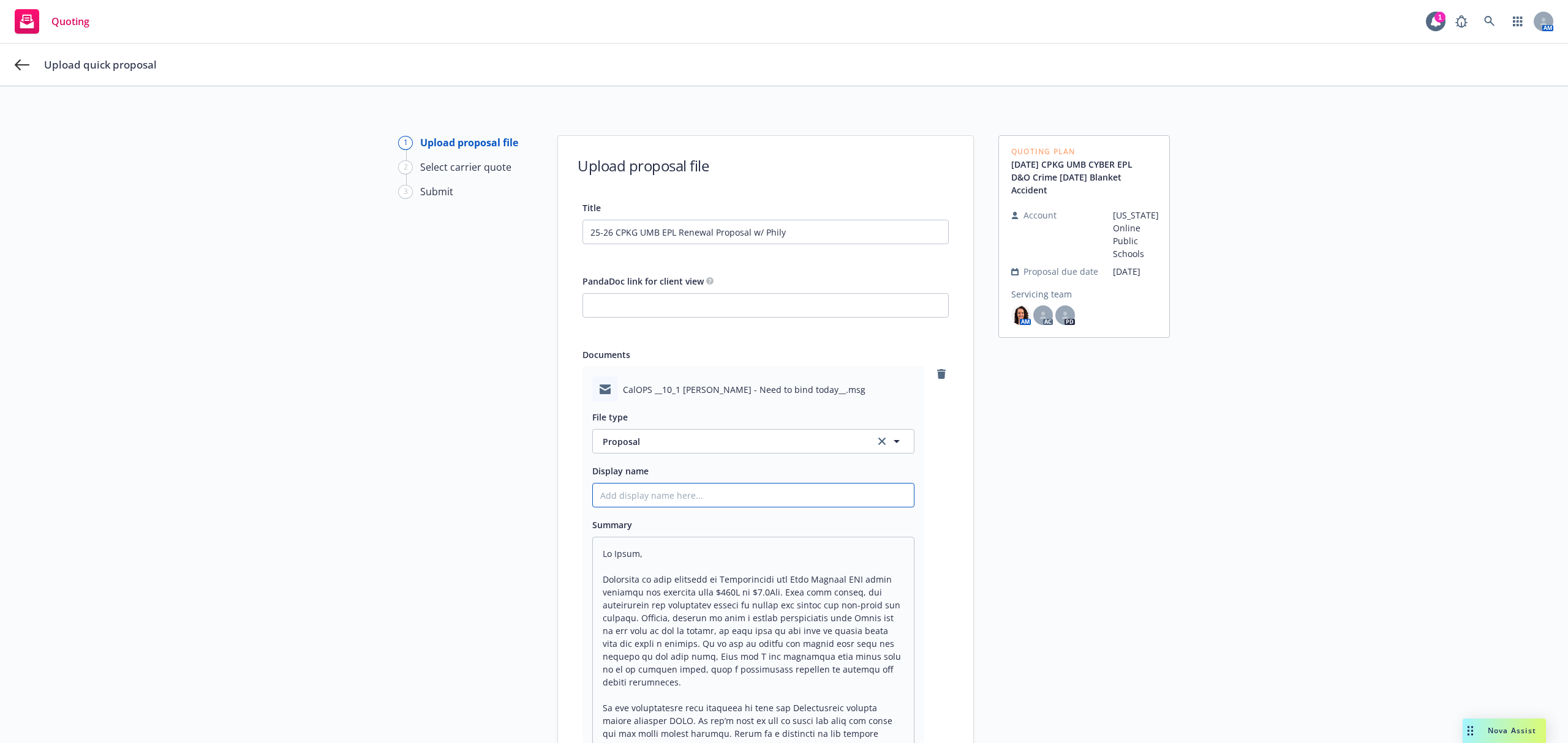
type textarea "x"
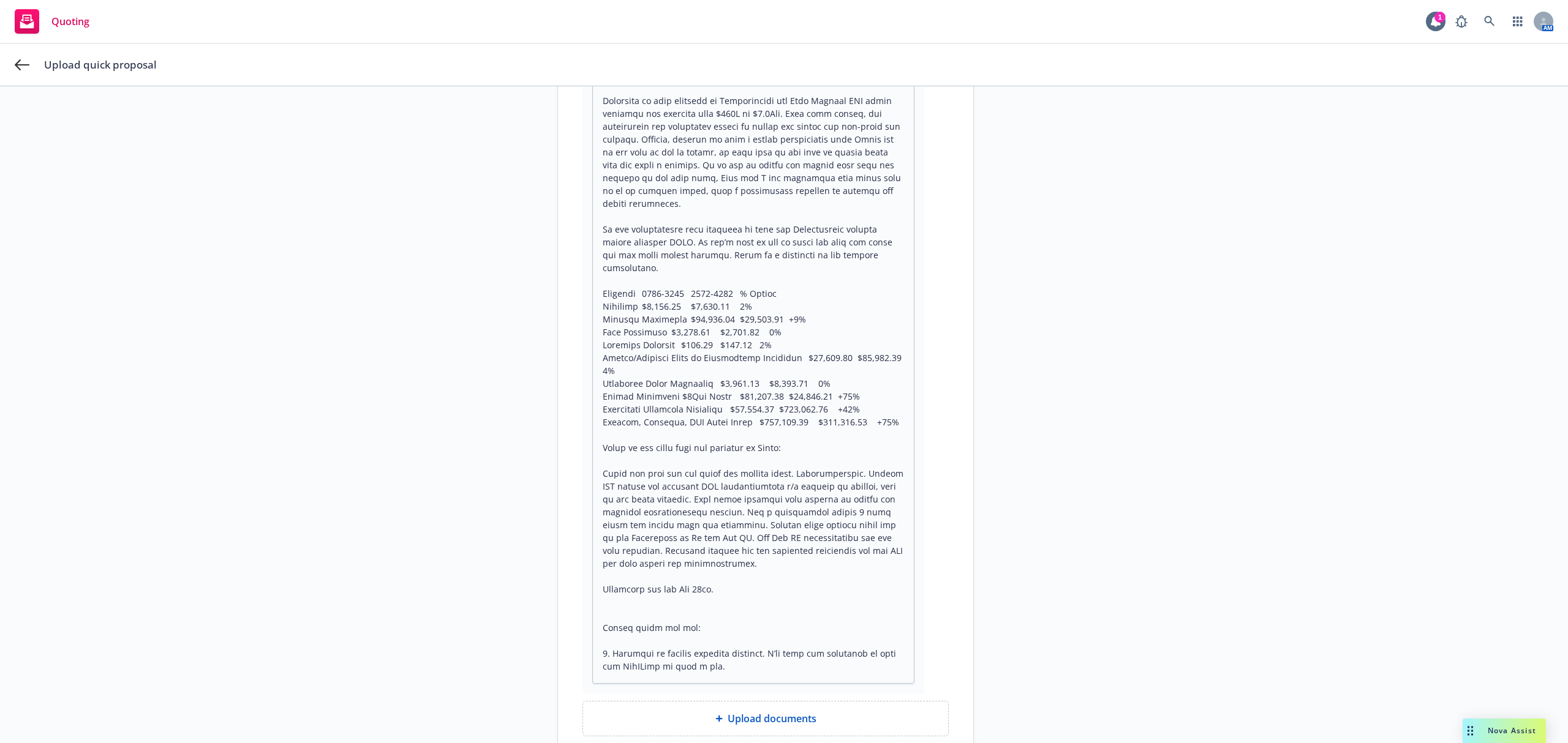
scroll to position [626, 0]
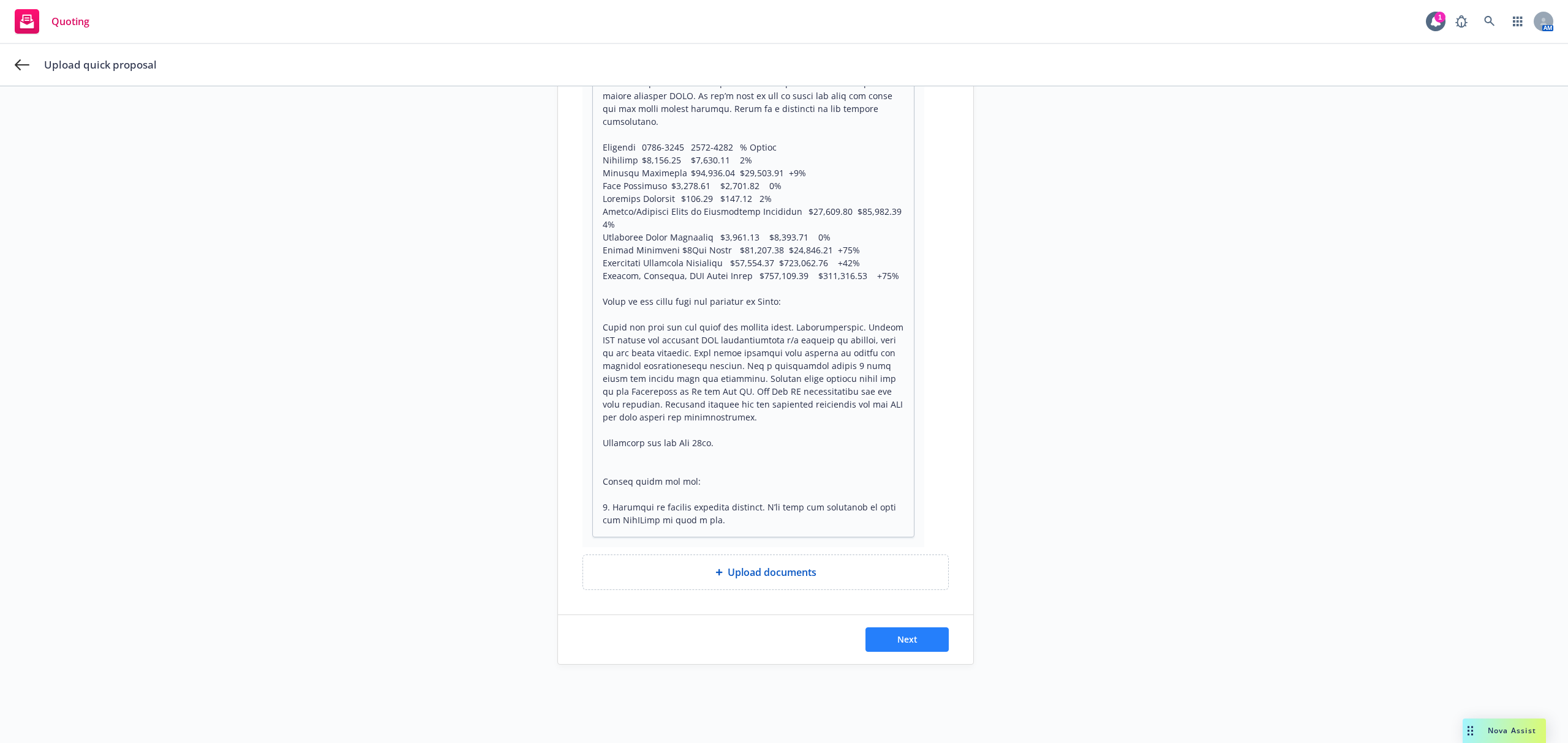
type input "25-26 CPKG UMB EPL Renewal Proposal w/ Phily"
click at [895, 629] on button "Next" at bounding box center [906, 640] width 83 height 24
type textarea "x"
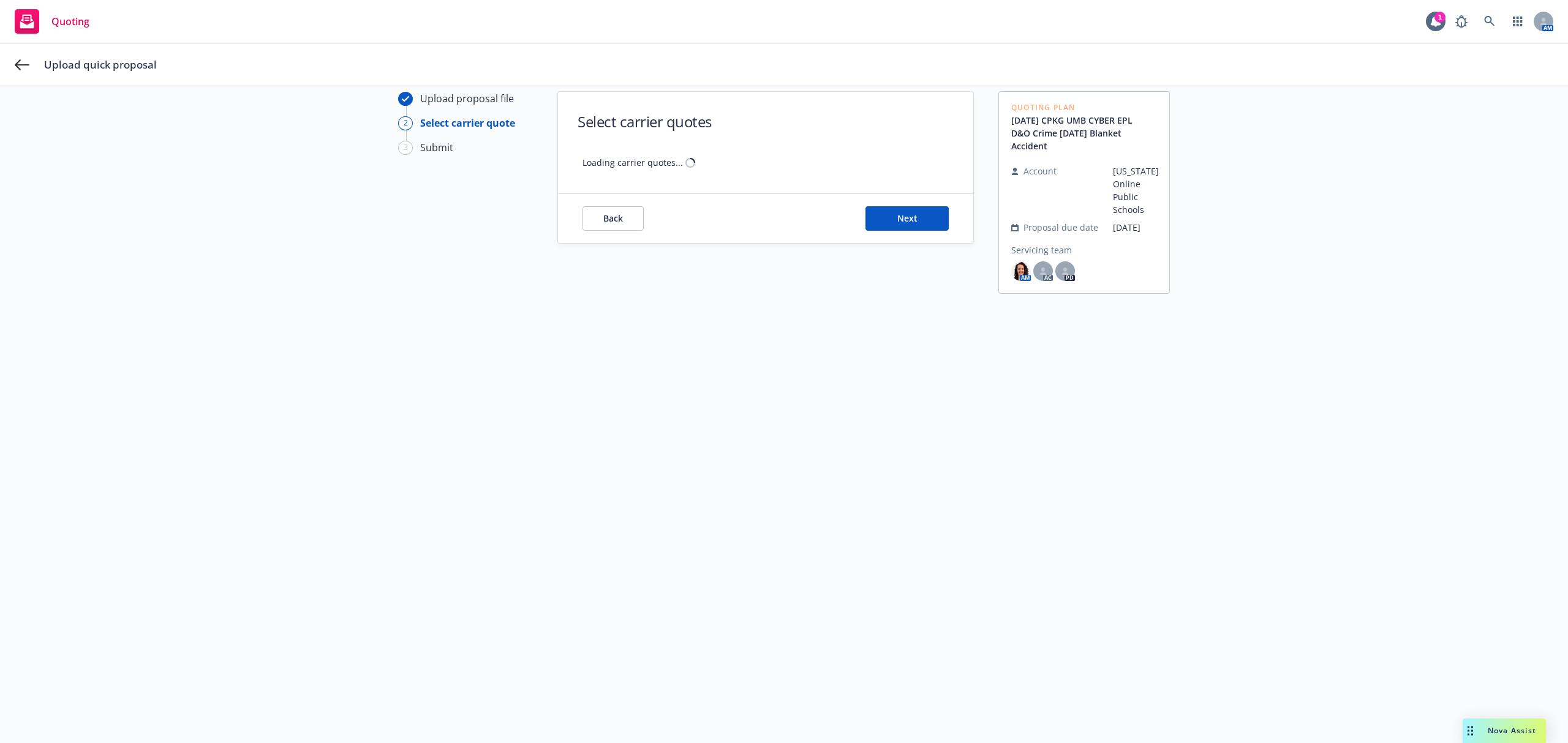
scroll to position [44, 0]
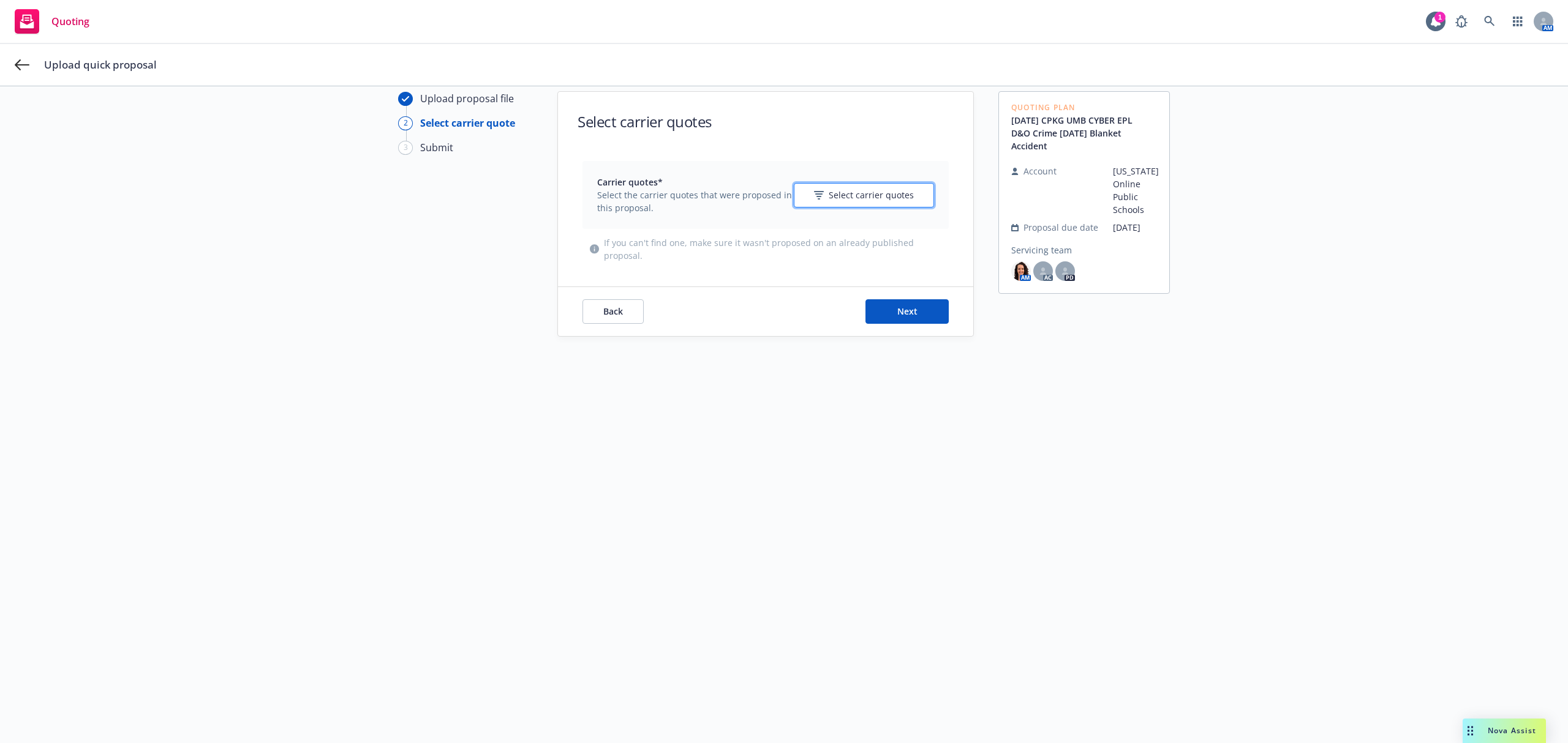
click at [839, 201] on span "Select carrier quotes" at bounding box center [871, 195] width 85 height 13
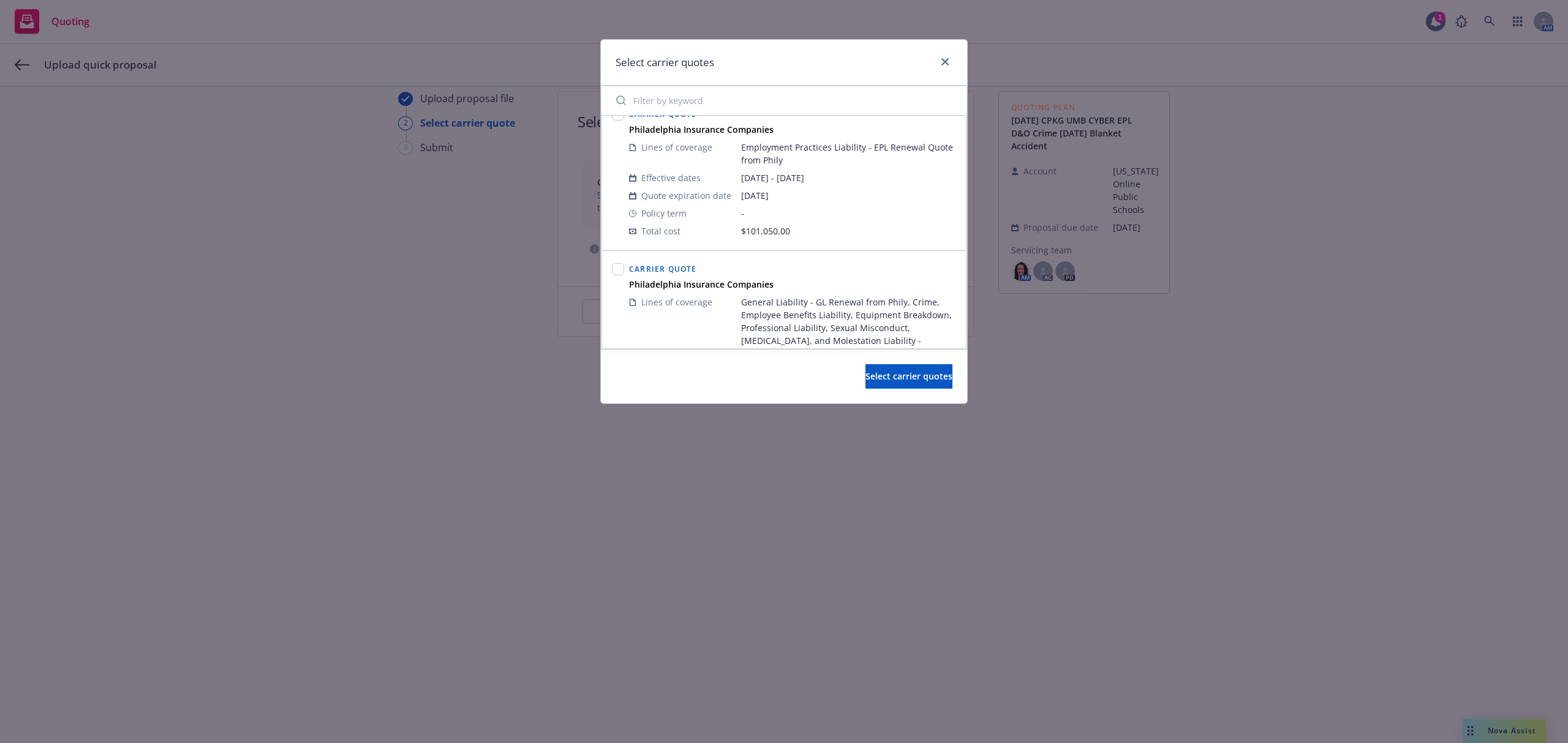
scroll to position [163, 0]
click at [620, 118] on input "checkbox" at bounding box center [617, 113] width 12 height 12
checkbox input "true"
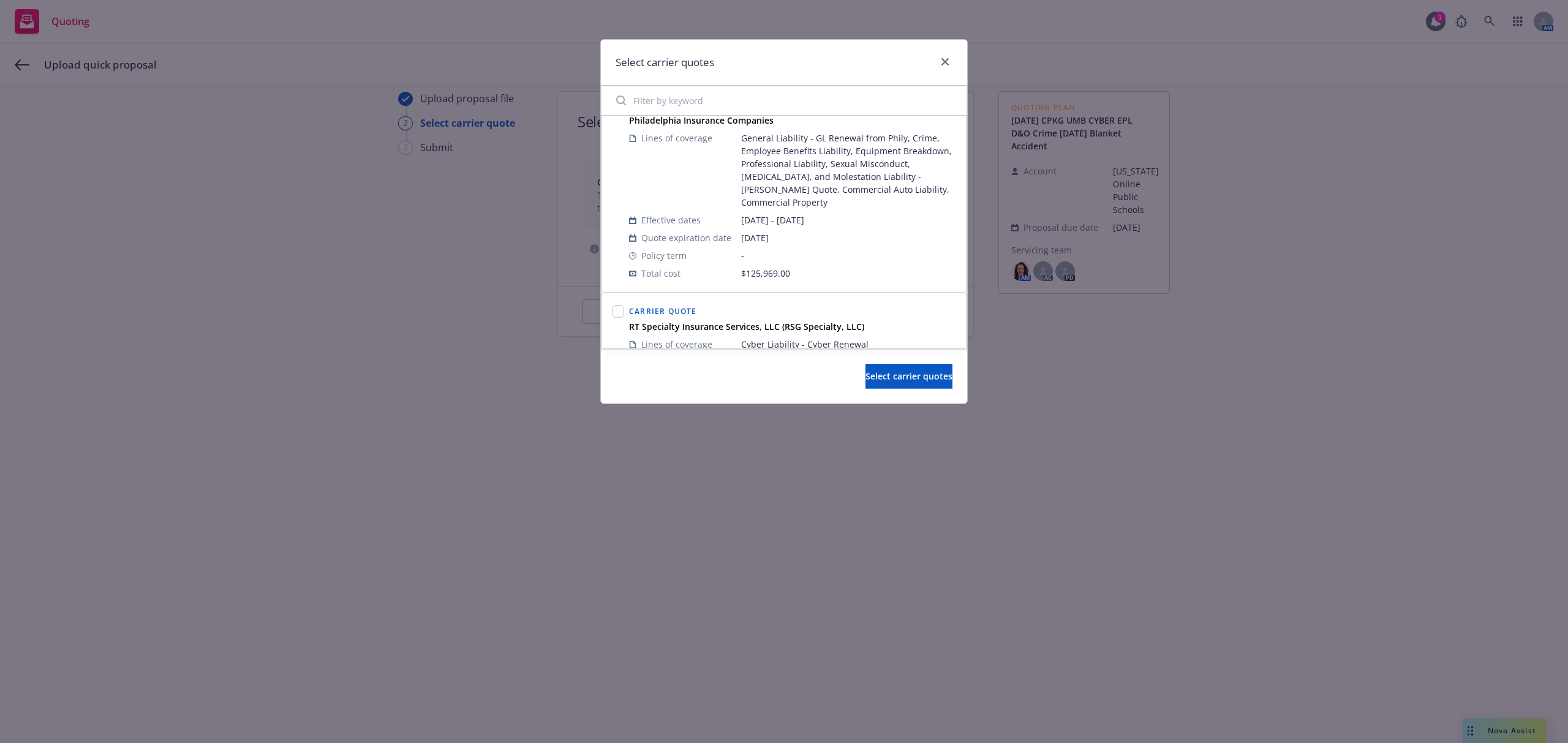
scroll to position [245, 0]
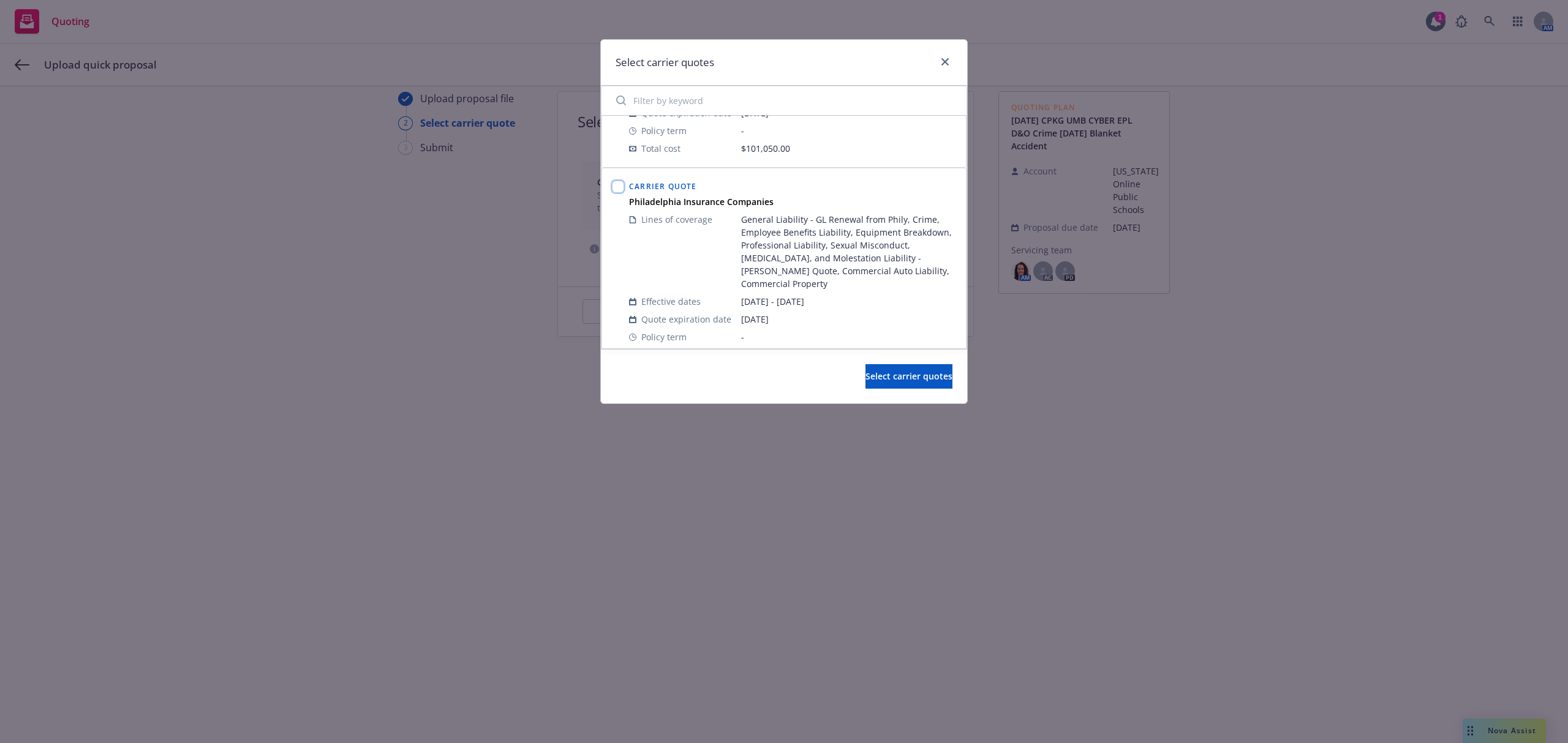
drag, startPoint x: 615, startPoint y: 187, endPoint x: 630, endPoint y: 191, distance: 15.5
click at [615, 187] on input "checkbox" at bounding box center [617, 187] width 12 height 12
checkbox input "true"
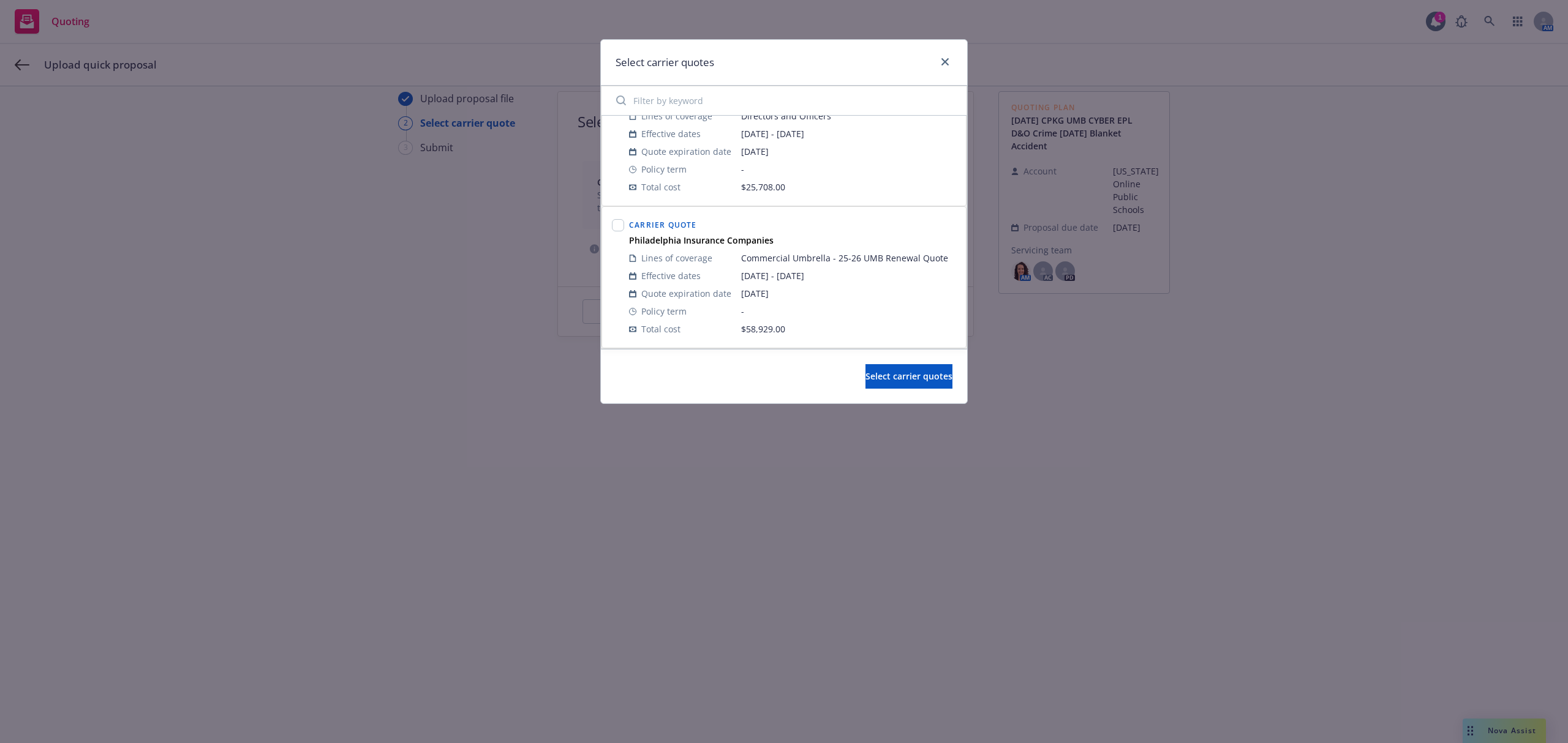
scroll to position [699, 0]
click at [622, 230] on input "checkbox" at bounding box center [617, 225] width 12 height 12
checkbox input "true"
click at [895, 381] on span "Select carrier quotes" at bounding box center [909, 376] width 87 height 11
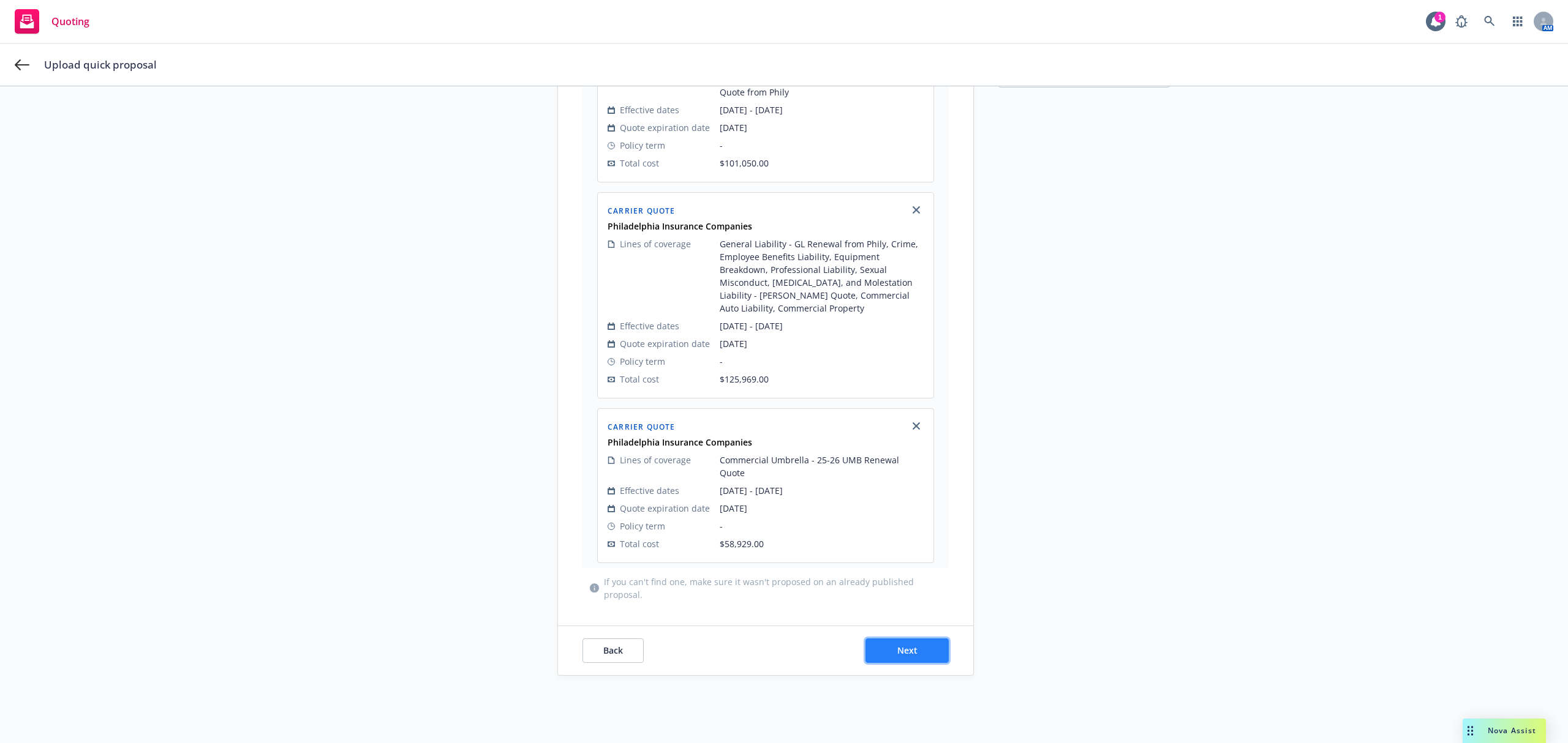
click at [898, 644] on span "Next" at bounding box center [907, 650] width 20 height 11
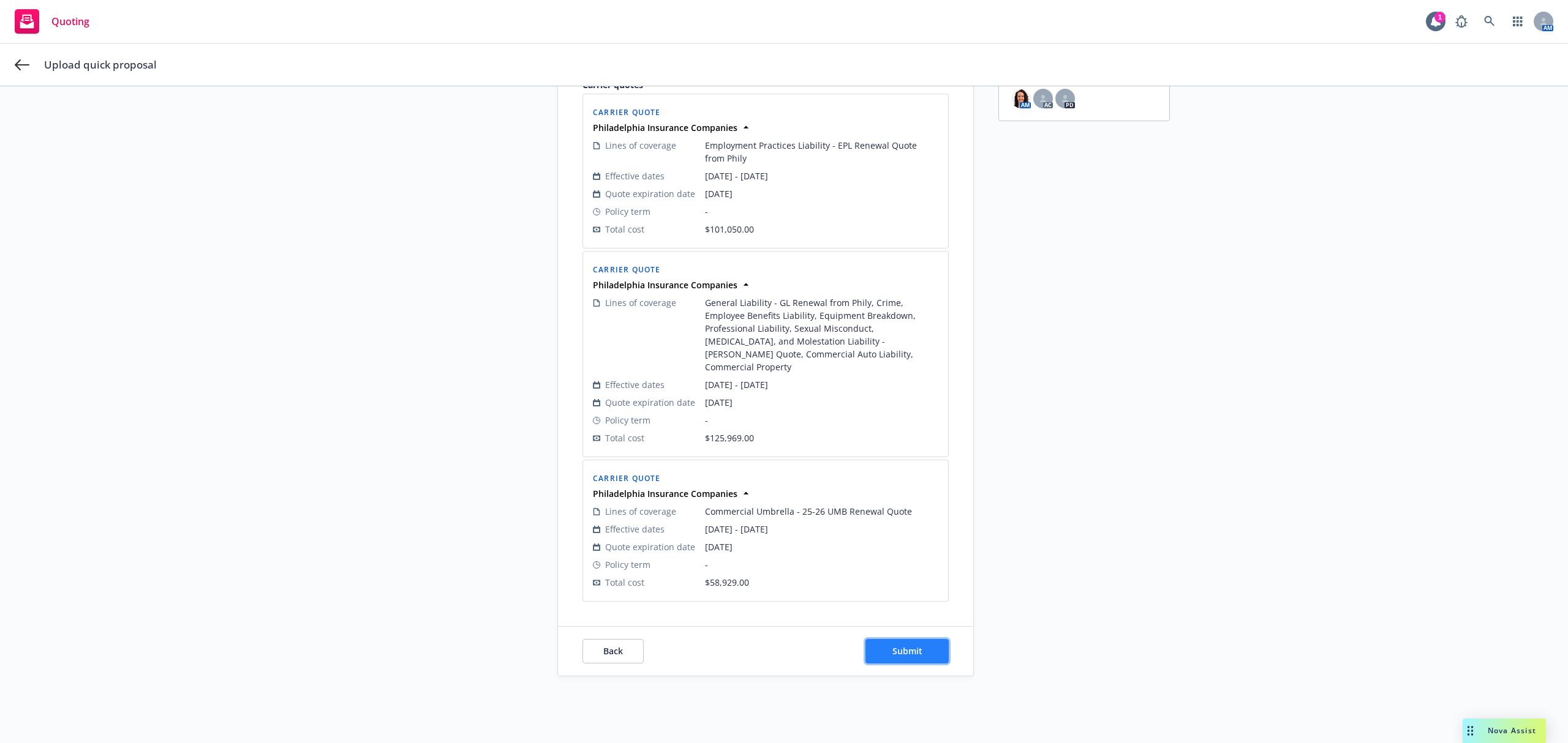
click at [900, 645] on span "Submit" at bounding box center [906, 651] width 30 height 11
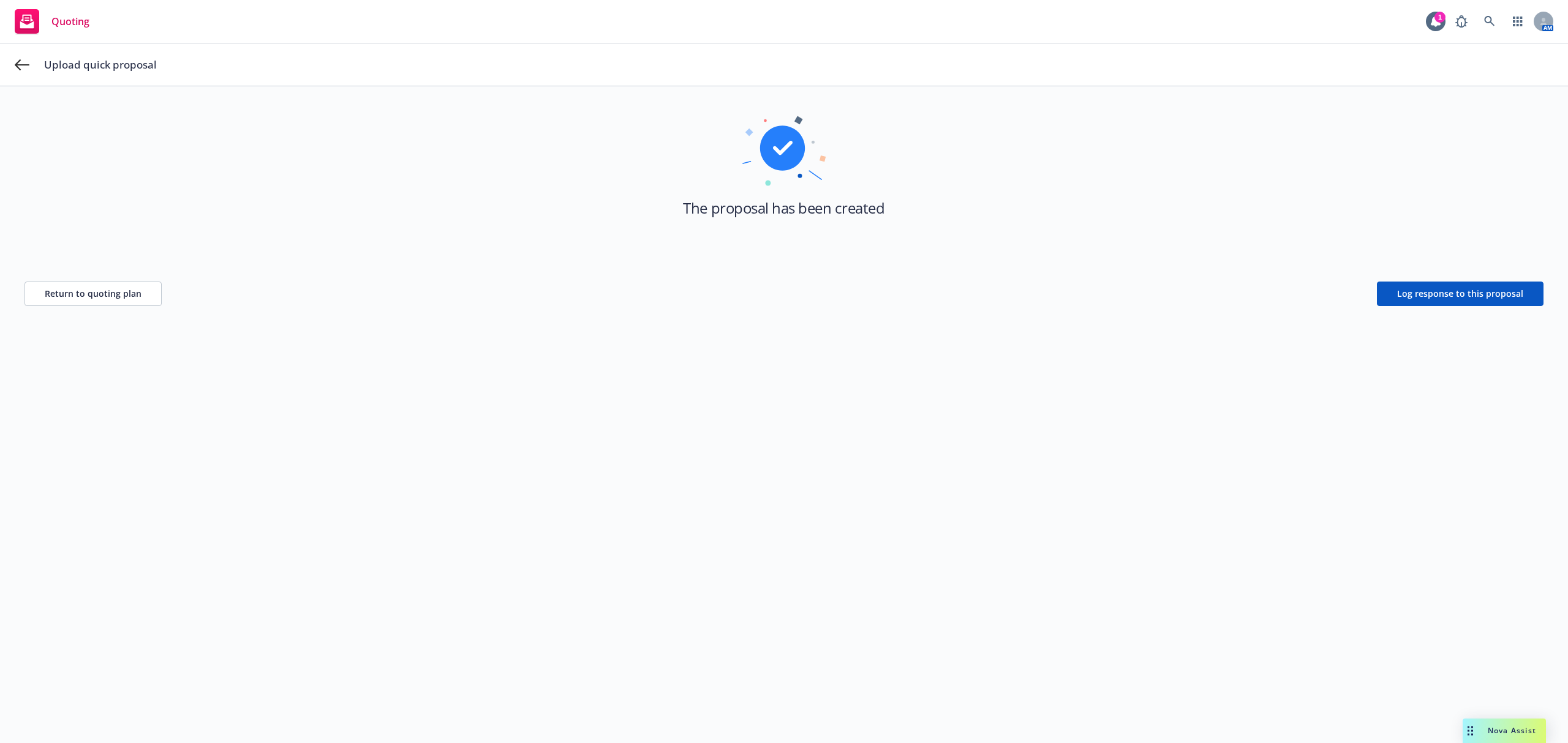
scroll to position [44, 0]
click at [1446, 292] on span "Log response to this proposal" at bounding box center [1460, 293] width 126 height 11
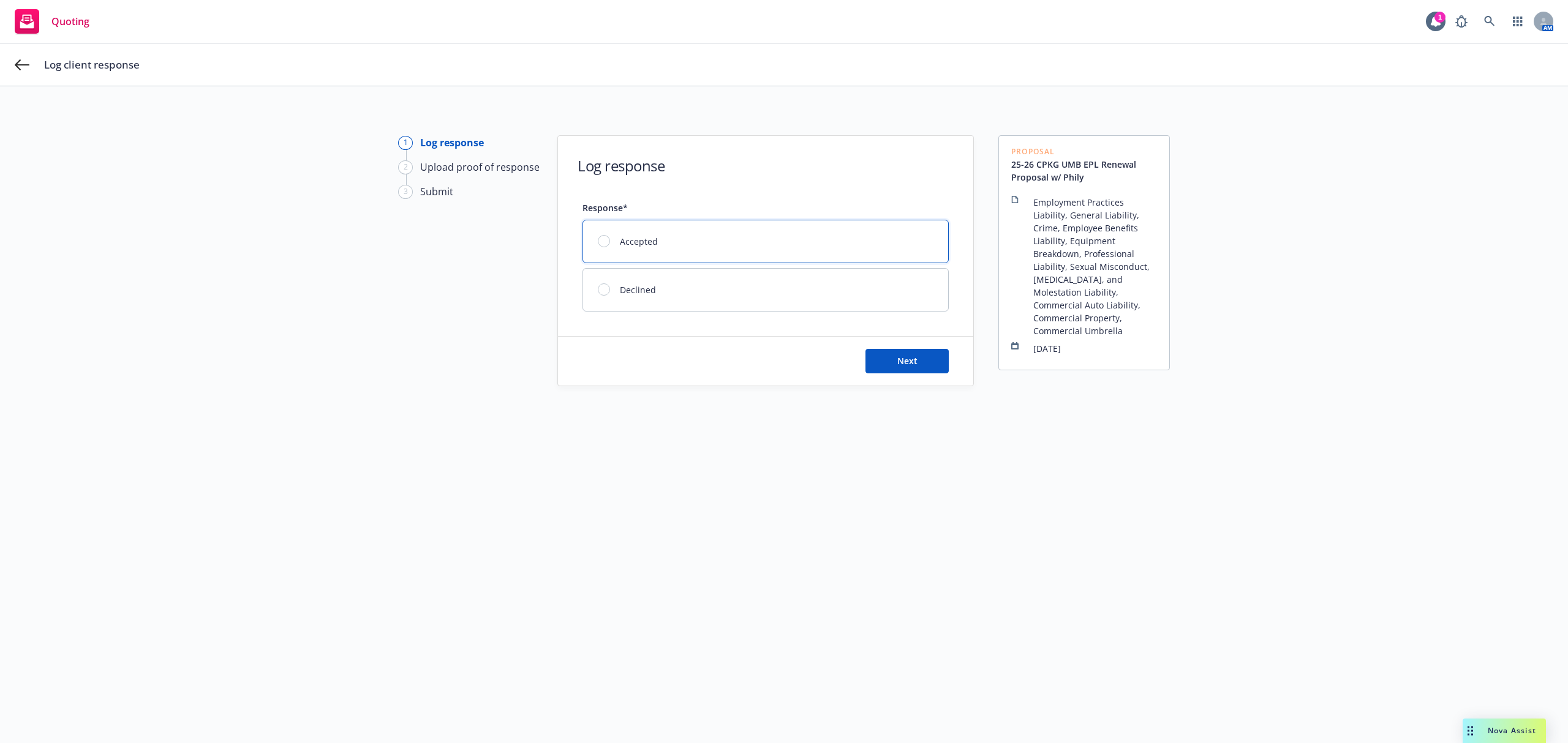
click at [612, 230] on div "Accepted" at bounding box center [766, 241] width 365 height 42
click at [898, 358] on span "Next" at bounding box center [907, 361] width 20 height 11
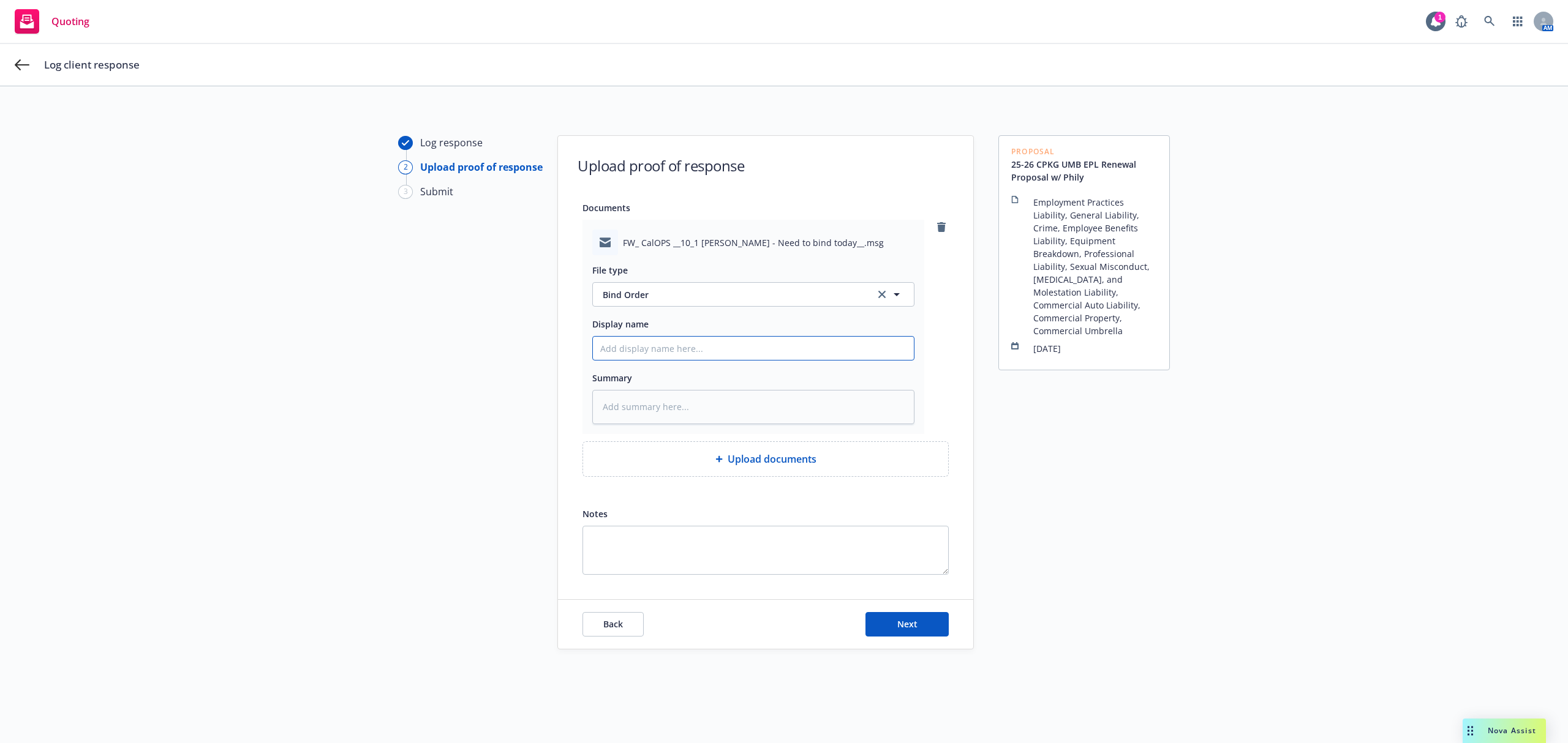
click at [655, 348] on input "Display name" at bounding box center [753, 348] width 321 height 23
type textarea "x"
type input "2"
type textarea "x"
type input "25"
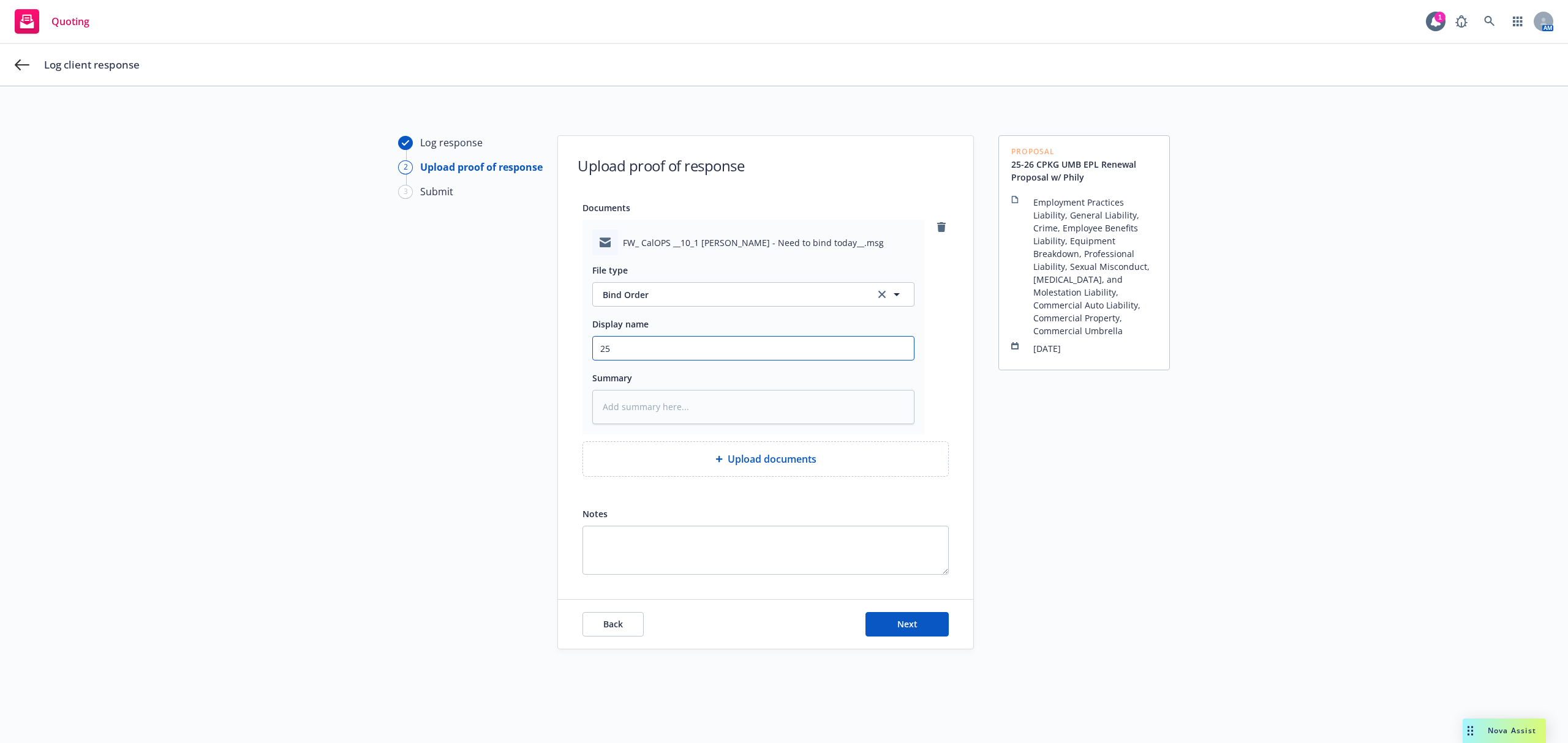
type textarea "x"
type input "25-"
type textarea "x"
type input "25-2"
type textarea "x"
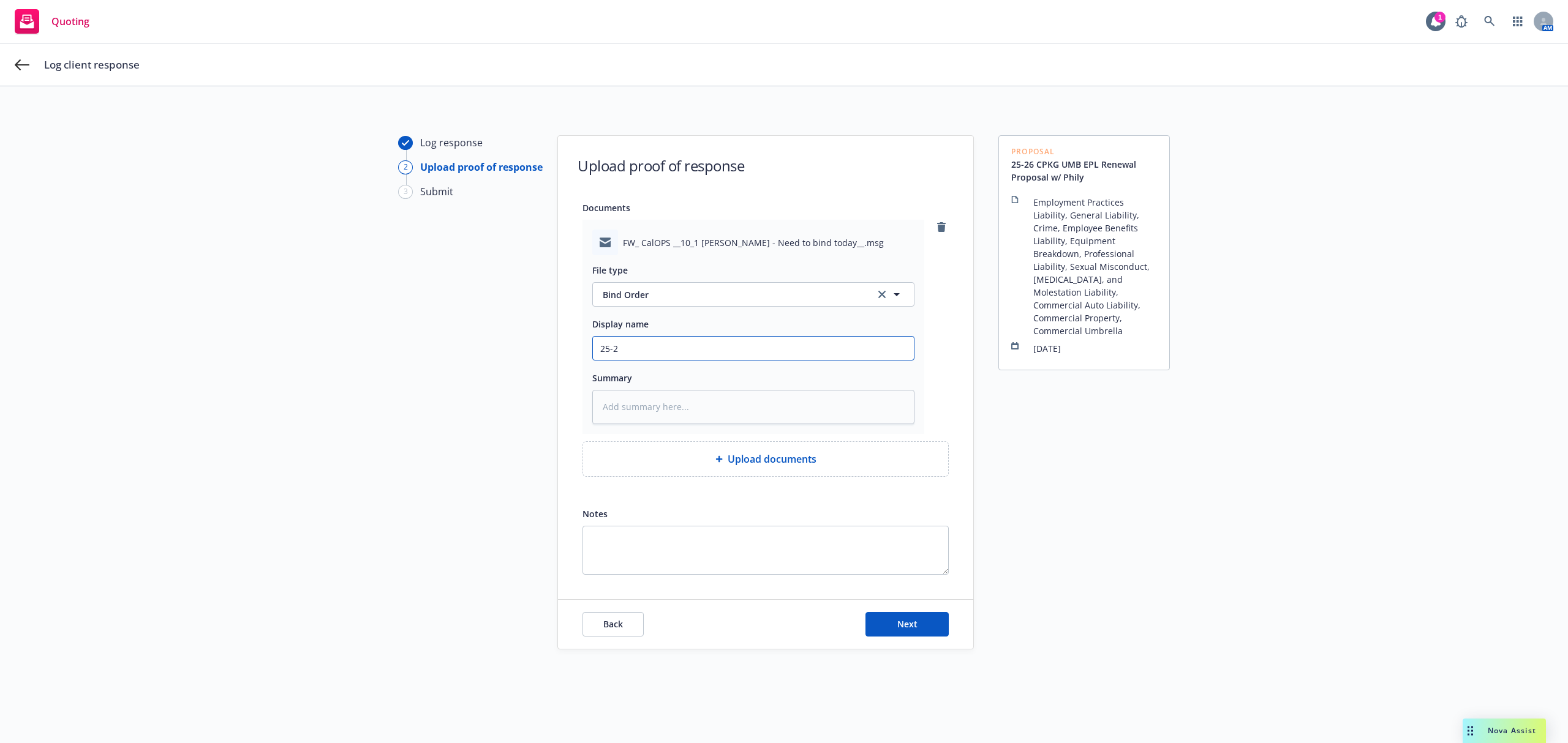
type input "25-26"
type textarea "x"
type input "25-26"
type textarea "x"
type input "25-26 C"
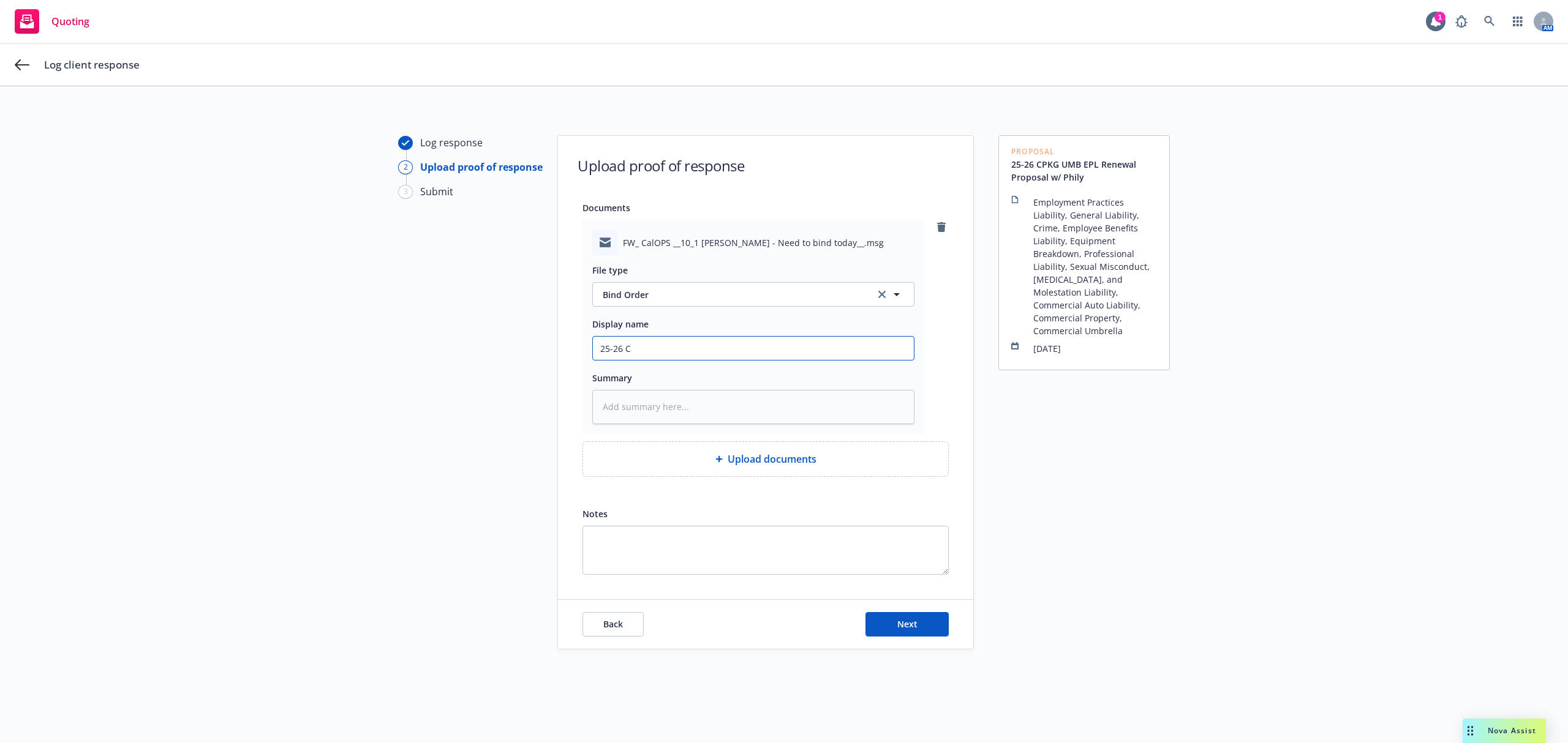
type textarea "x"
type input "25-26 CP"
type textarea "x"
type input "25-26 CPK"
type textarea "x"
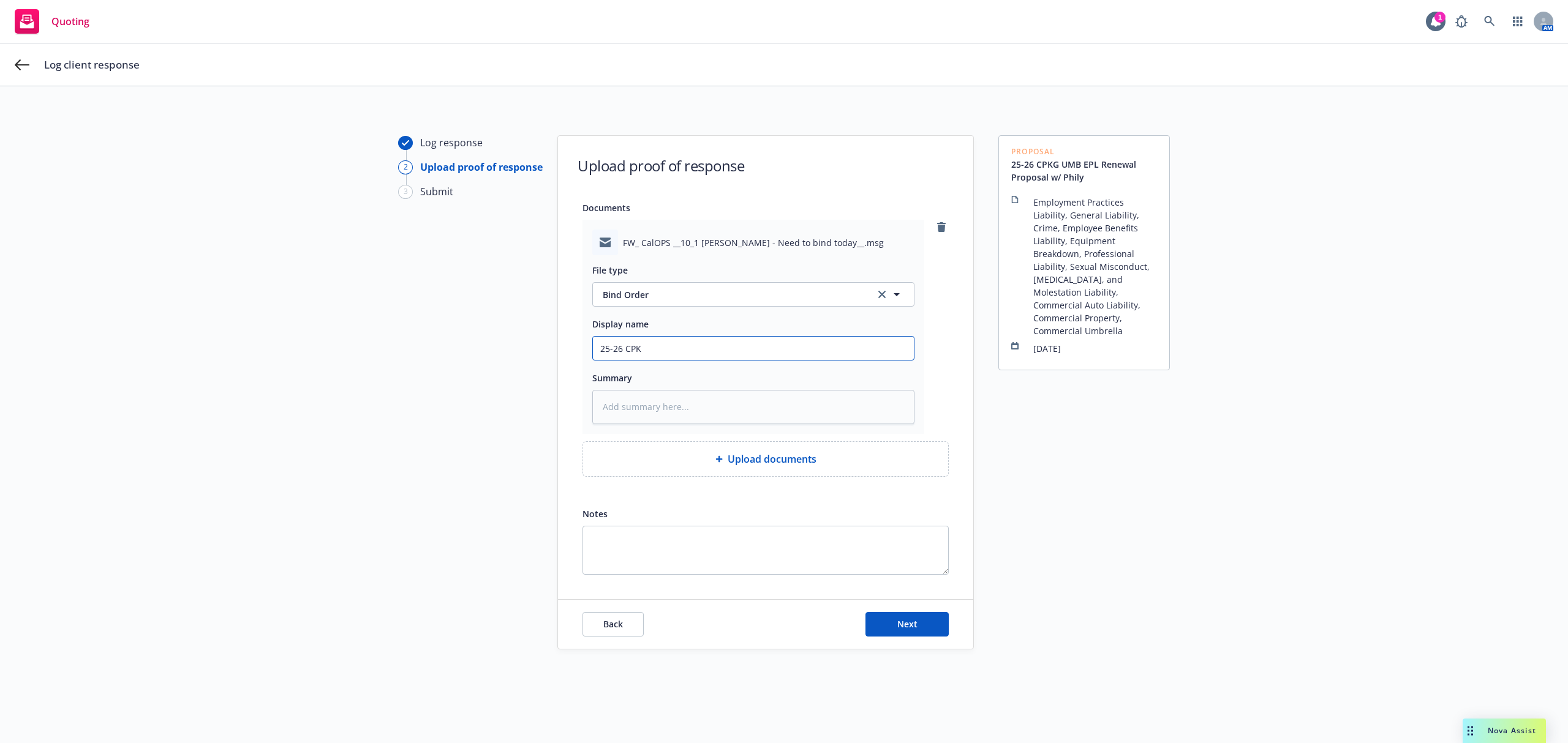
type input "25-26 CPKG"
type textarea "x"
type input "25-26 CPKG"
type textarea "x"
type input "25-26 CPKG U"
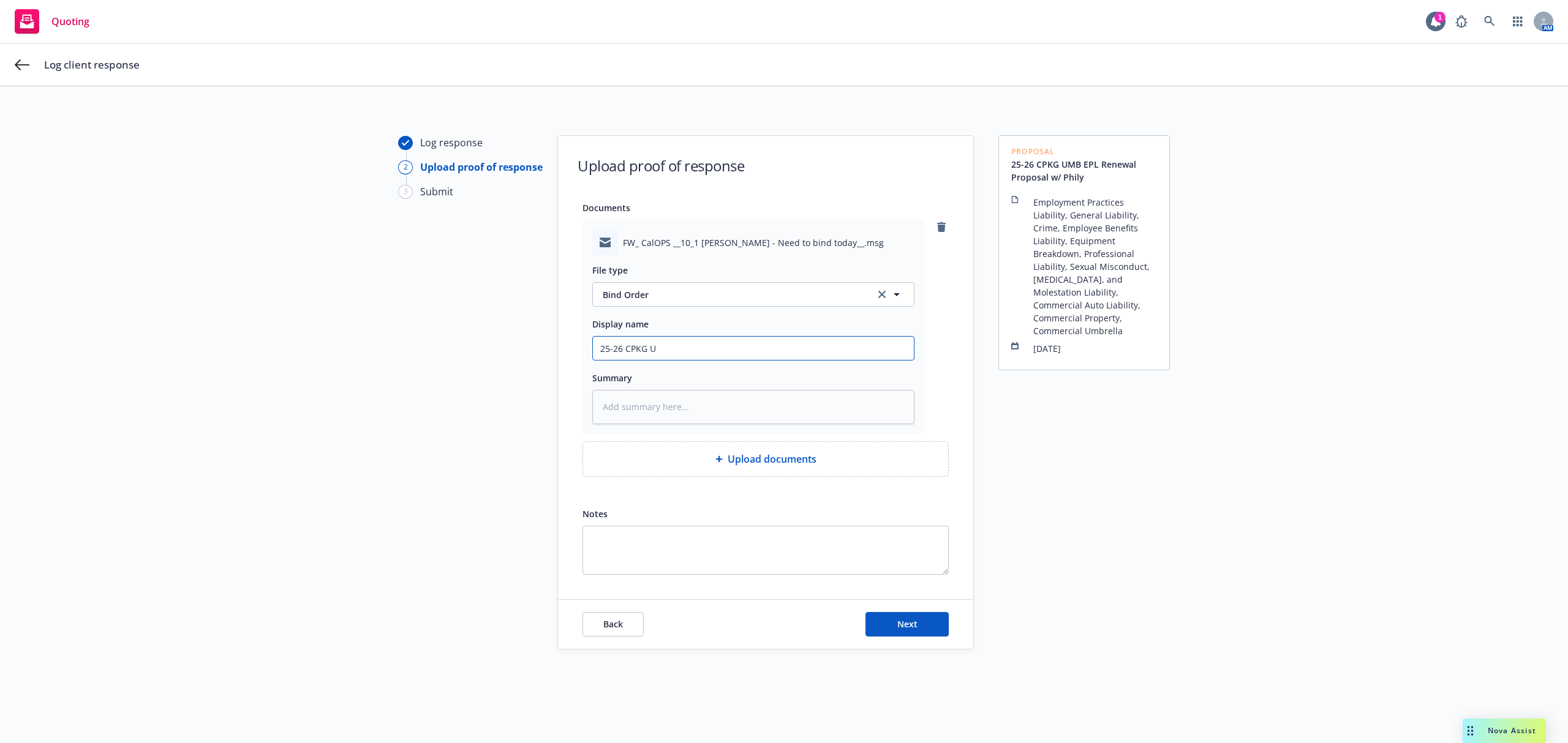
type textarea "x"
type input "25-26 CPKG UM"
type textarea "x"
type input "25-26 CPKG UMB"
type textarea "x"
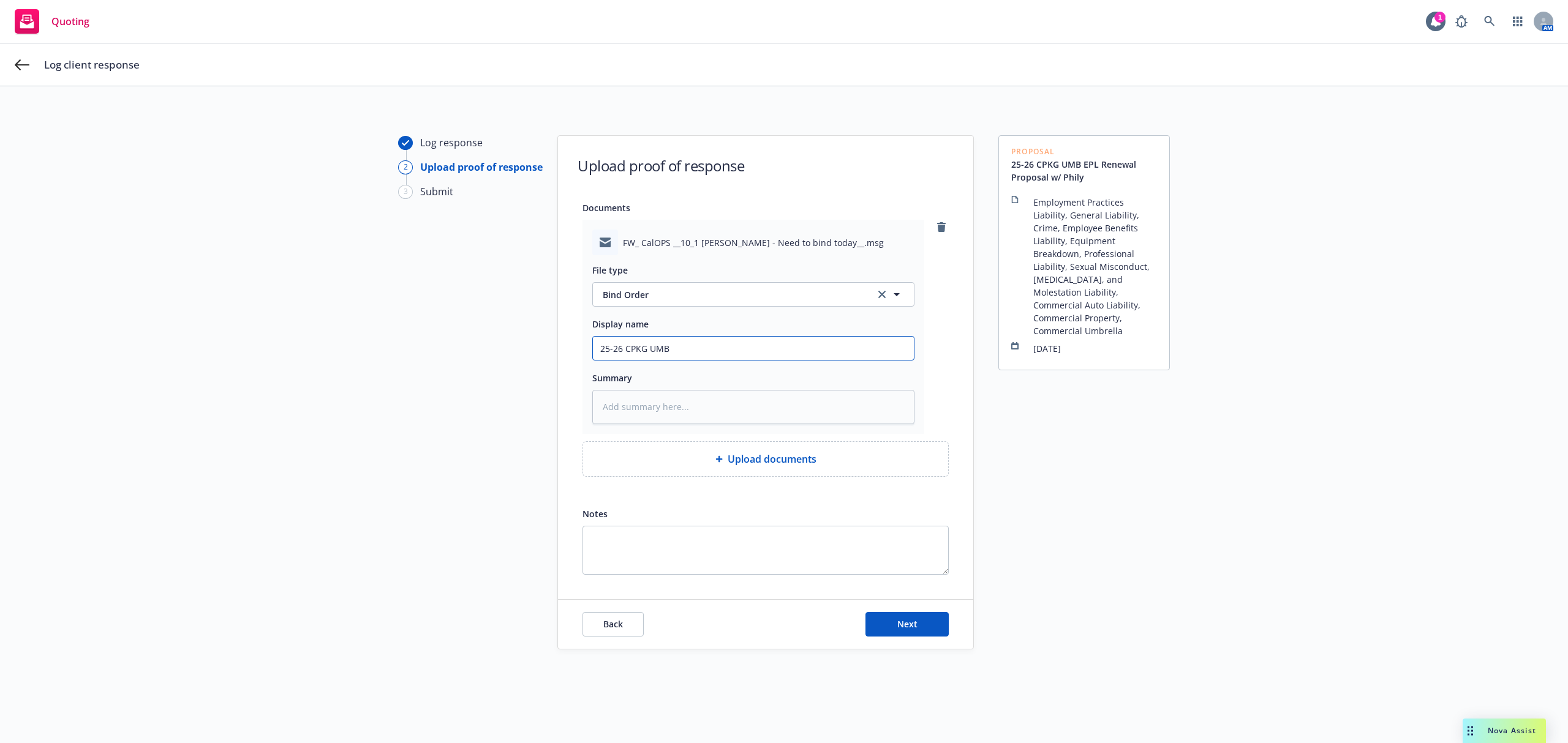
type input "25-26 CPKG UMB"
type textarea "x"
type input "25-26 CPKG UMB E"
type textarea "x"
type input "25-26 CPKG UMB EP"
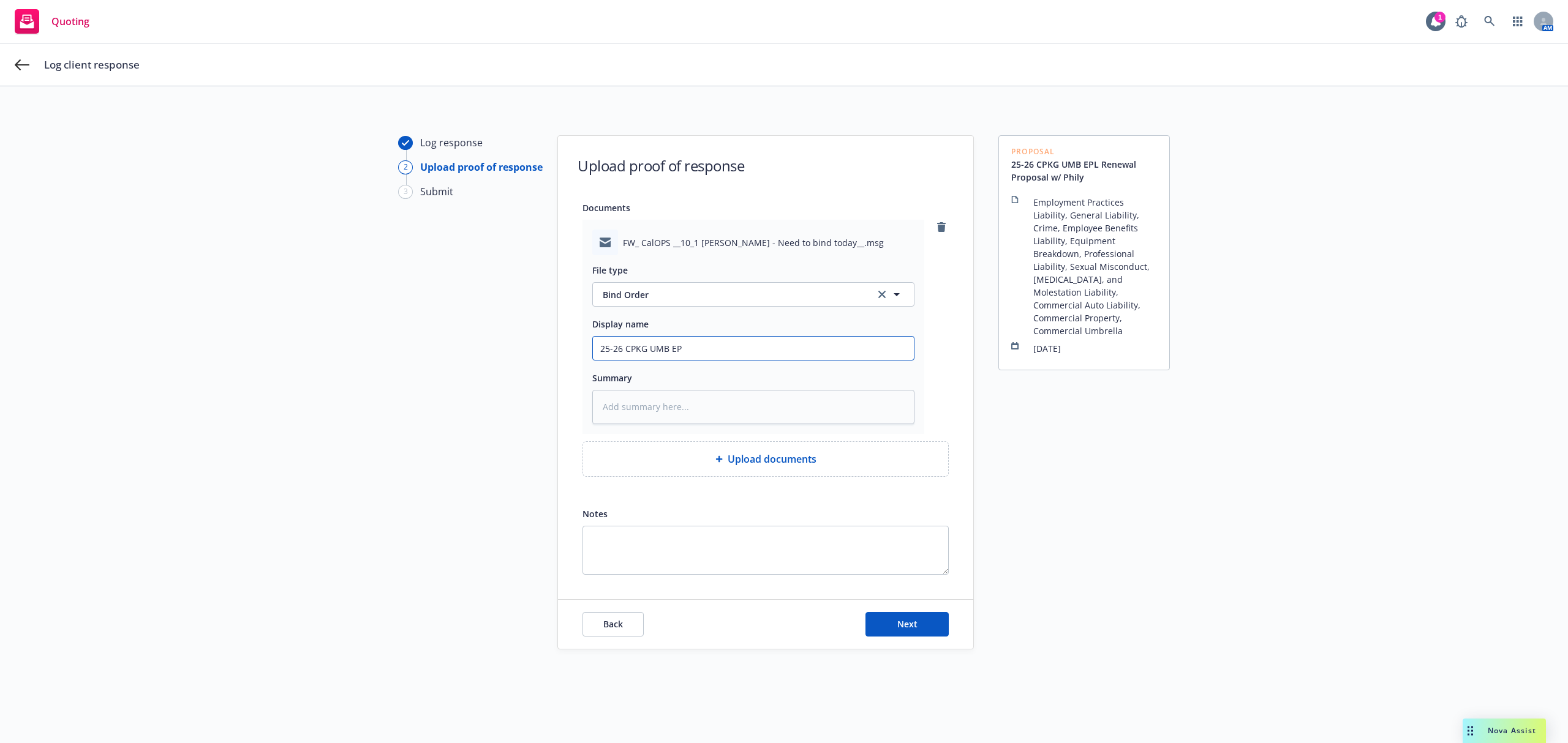
type textarea "x"
type input "25-26 CPKG UMB EPL"
type textarea "x"
type input "25-26 CPKG UMB EPL"
type textarea "x"
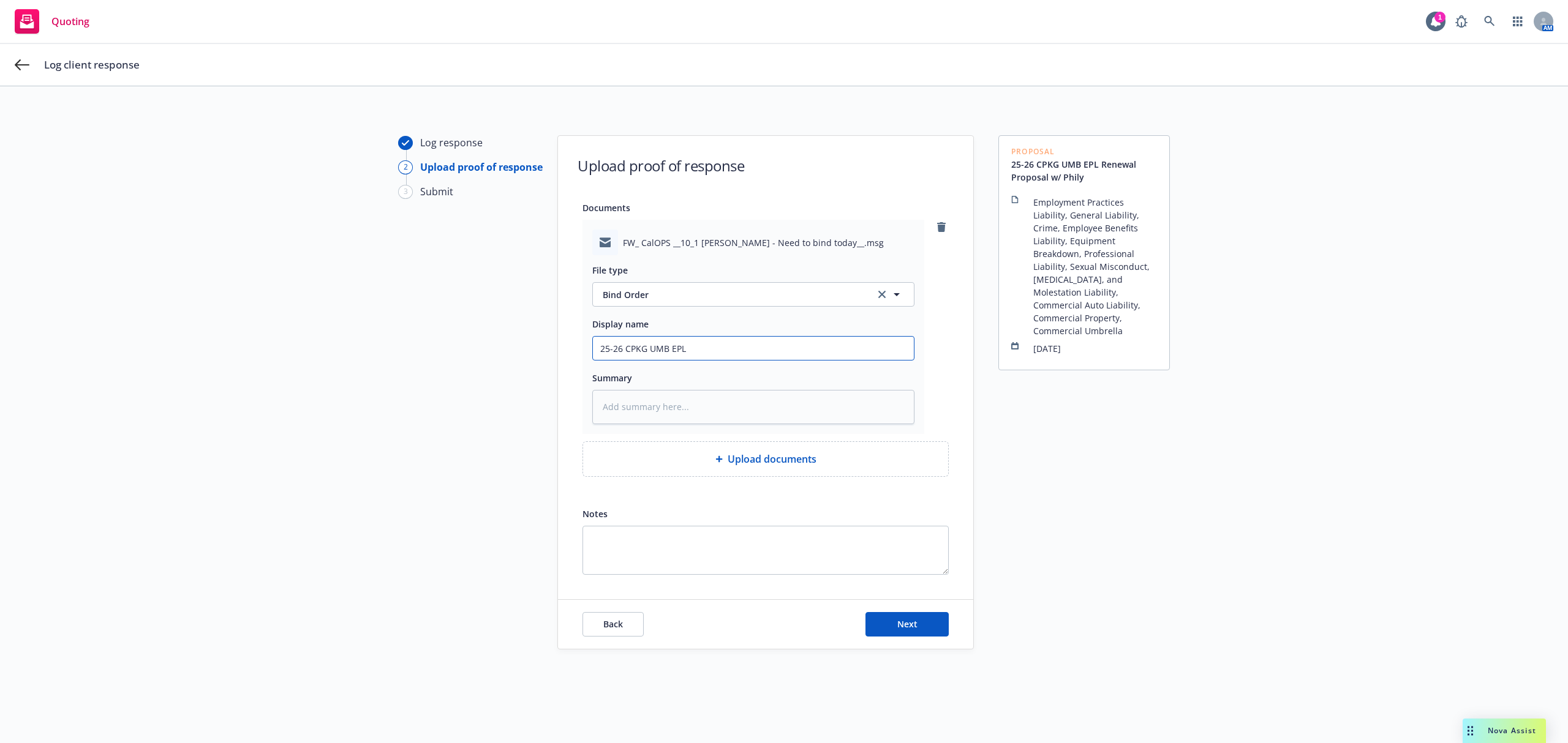
type input "25-26 CPKG UMB EPL E"
type textarea "x"
type input "25-26 CPKG UMB EPL EM"
type textarea "x"
type input "25-26 CPKG UMB EPL EMT"
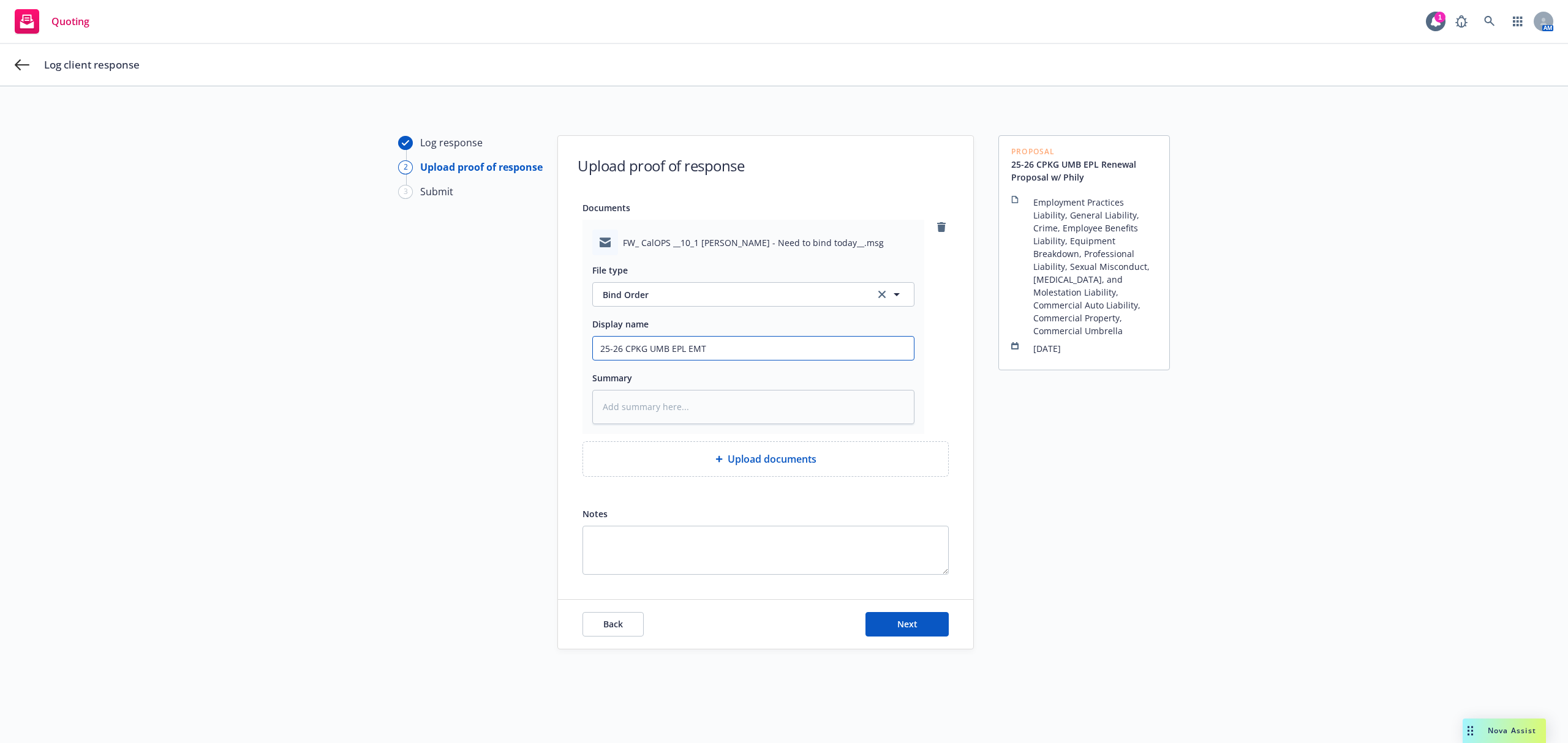
type textarea "x"
type input "25-26 CPKG UMB EPL EM"
type textarea "x"
type input "25-26 CPKG UMB EPL EMF"
type textarea "x"
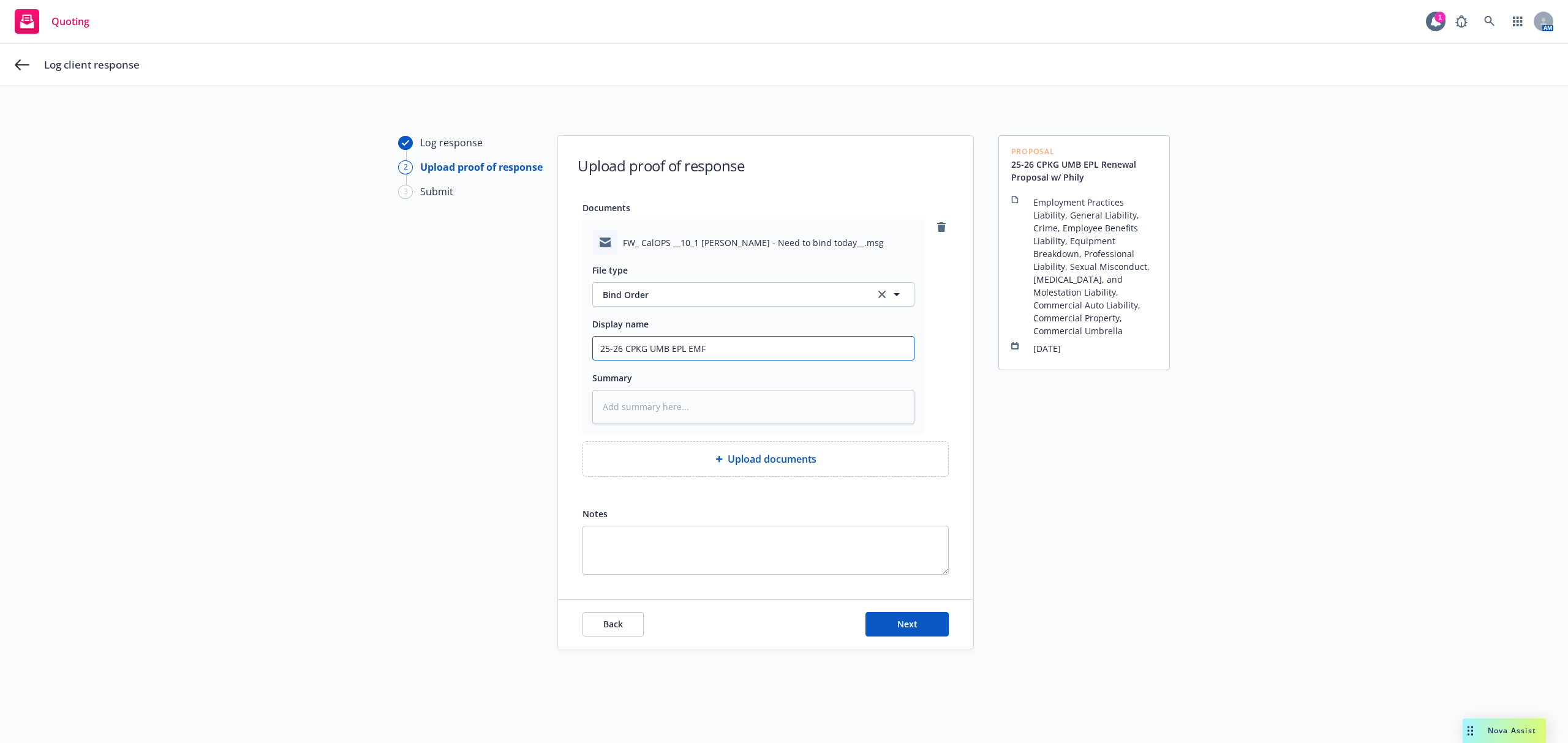
type input "25-26 CPKG UMB EPL EMFI"
type textarea "x"
type input "25-26 CPKG UMB EPL EMFI"
type textarea "x"
type input "25-26 CPKG UMB EPL EMFI S"
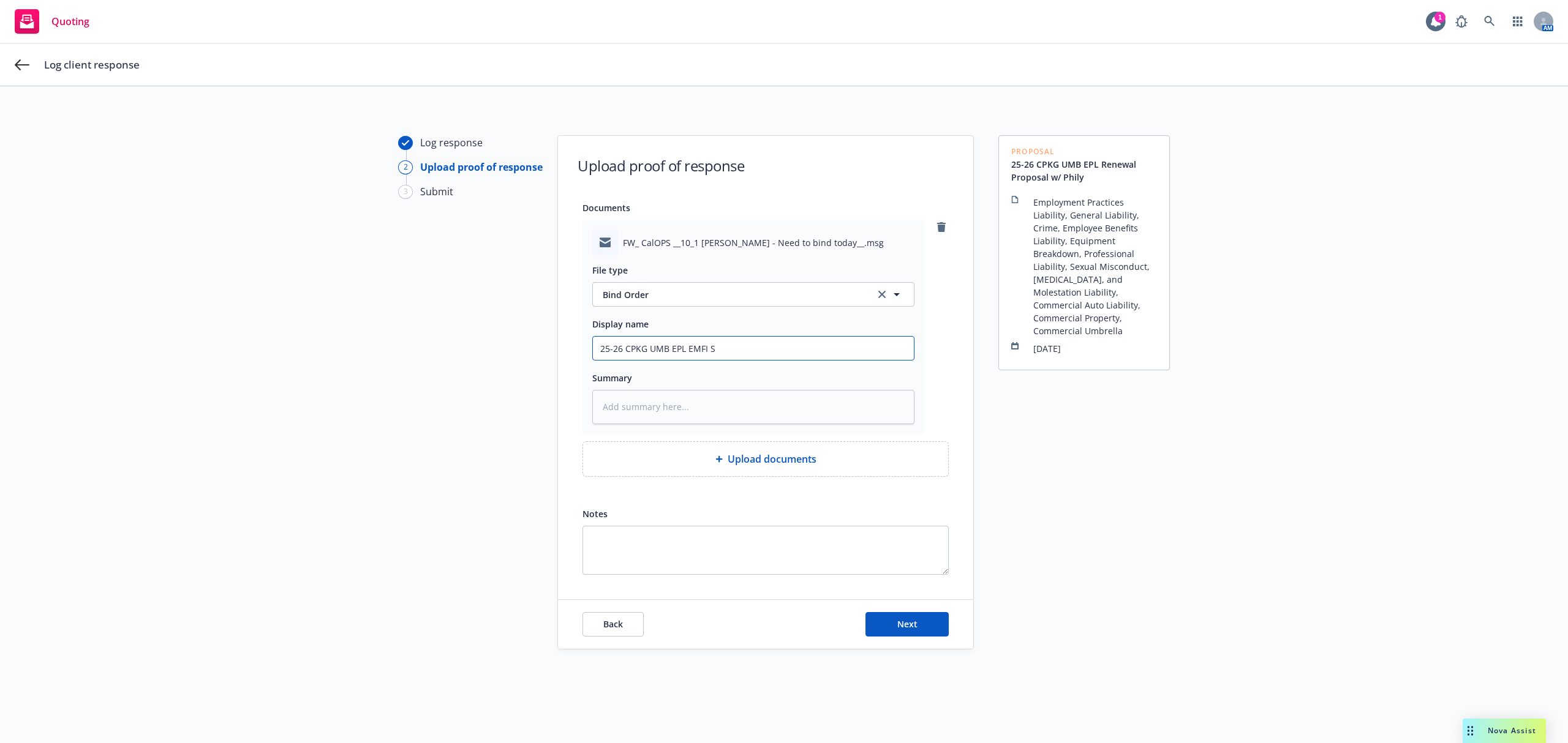
type textarea "x"
type input "25-26 CPKG UMB EPL EMFI St"
type textarea "x"
type input "25-26 CPKG UMB EPL EMFI Ste"
type textarea "x"
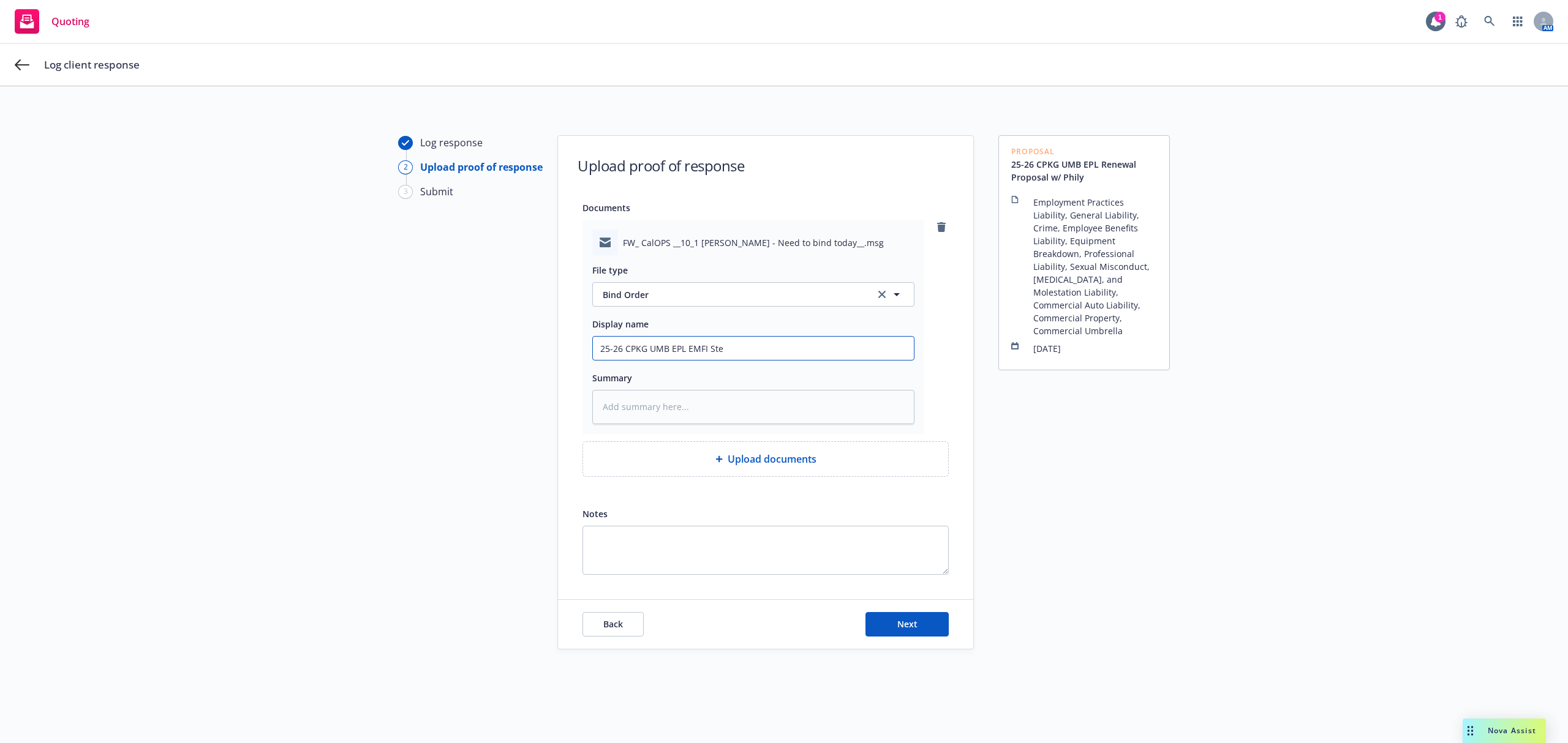
type input "25-26 CPKG UMB EPL EMFI Stev"
type textarea "x"
type input "25-26 CPKG UMB EPL [PERSON_NAME]"
type textarea "x"
type input "25-26 CPKG UMB EPL [PERSON_NAME]"
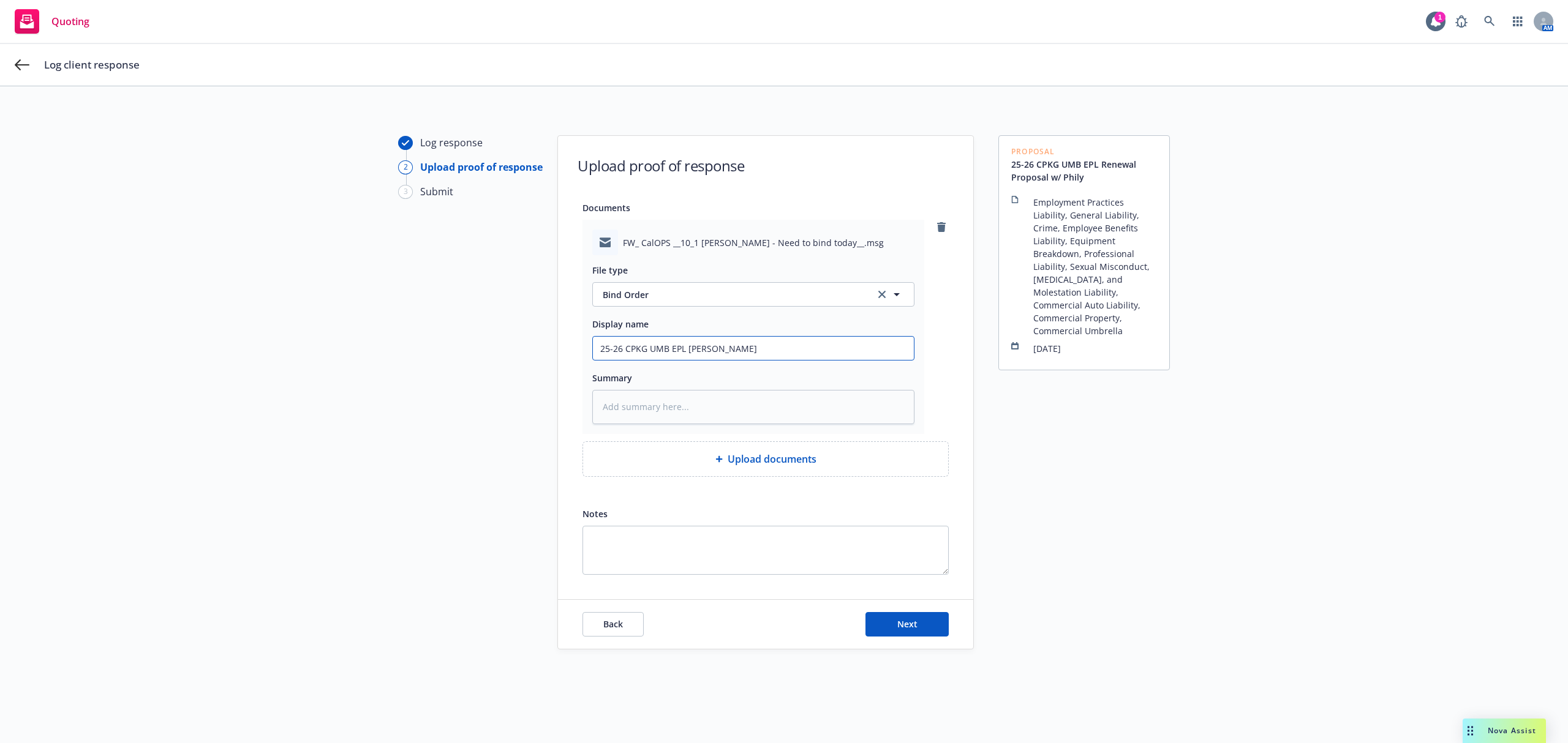
type textarea "x"
type input "25-26 CPKG UMB EPL EMFI [PERSON_NAME]"
type textarea "x"
type input "25-26 CPKG UMB EPL EMFI [PERSON_NAME]"
type textarea "x"
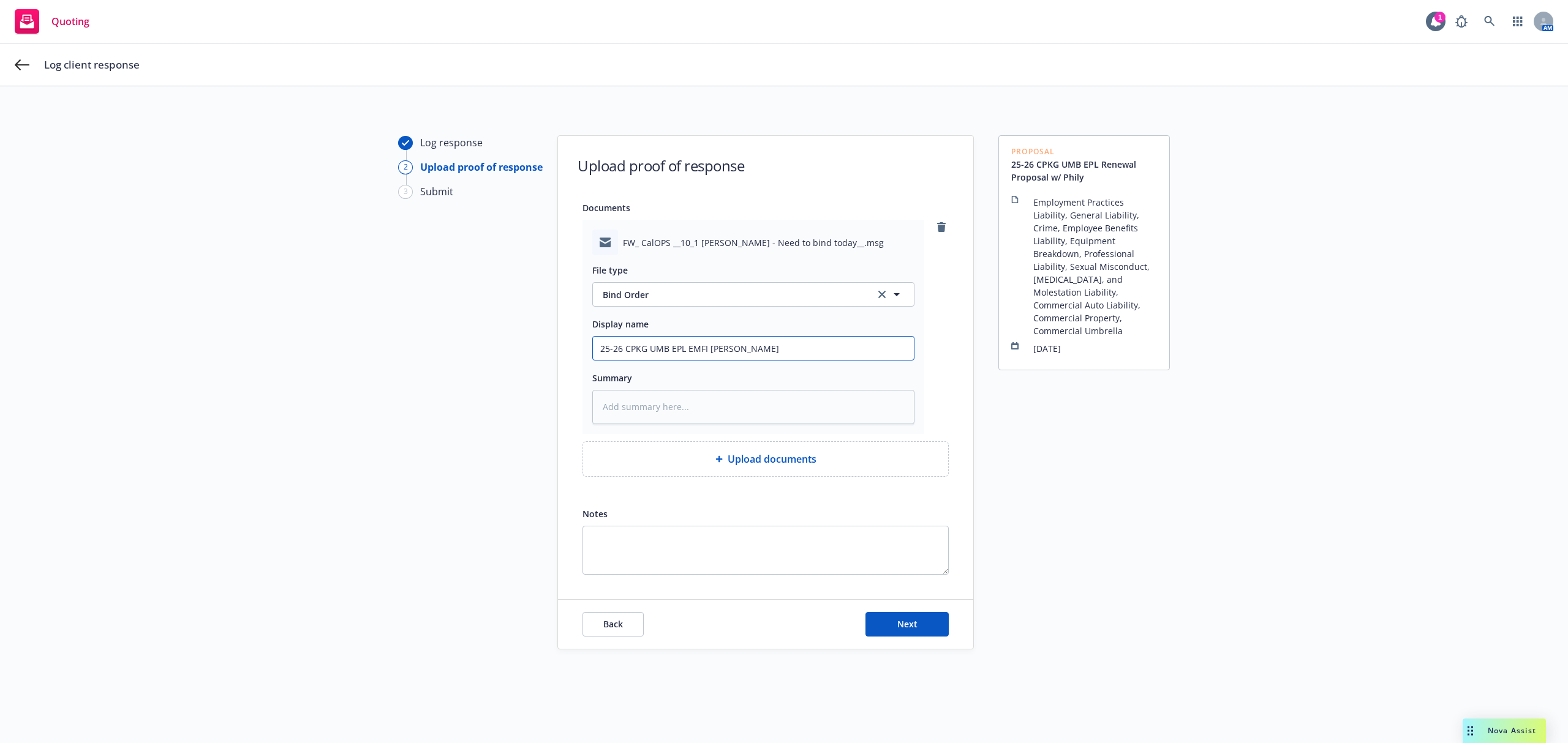
type input "25-26 CPKG UMB EPL EMFI [PERSON_NAME]"
type textarea "x"
type input "25-26 CPKG UMB EPL EMFI [PERSON_NAME] OK t"
type textarea "x"
type input "25-26 CPKG UMB EPL EMFI [PERSON_NAME] OK to"
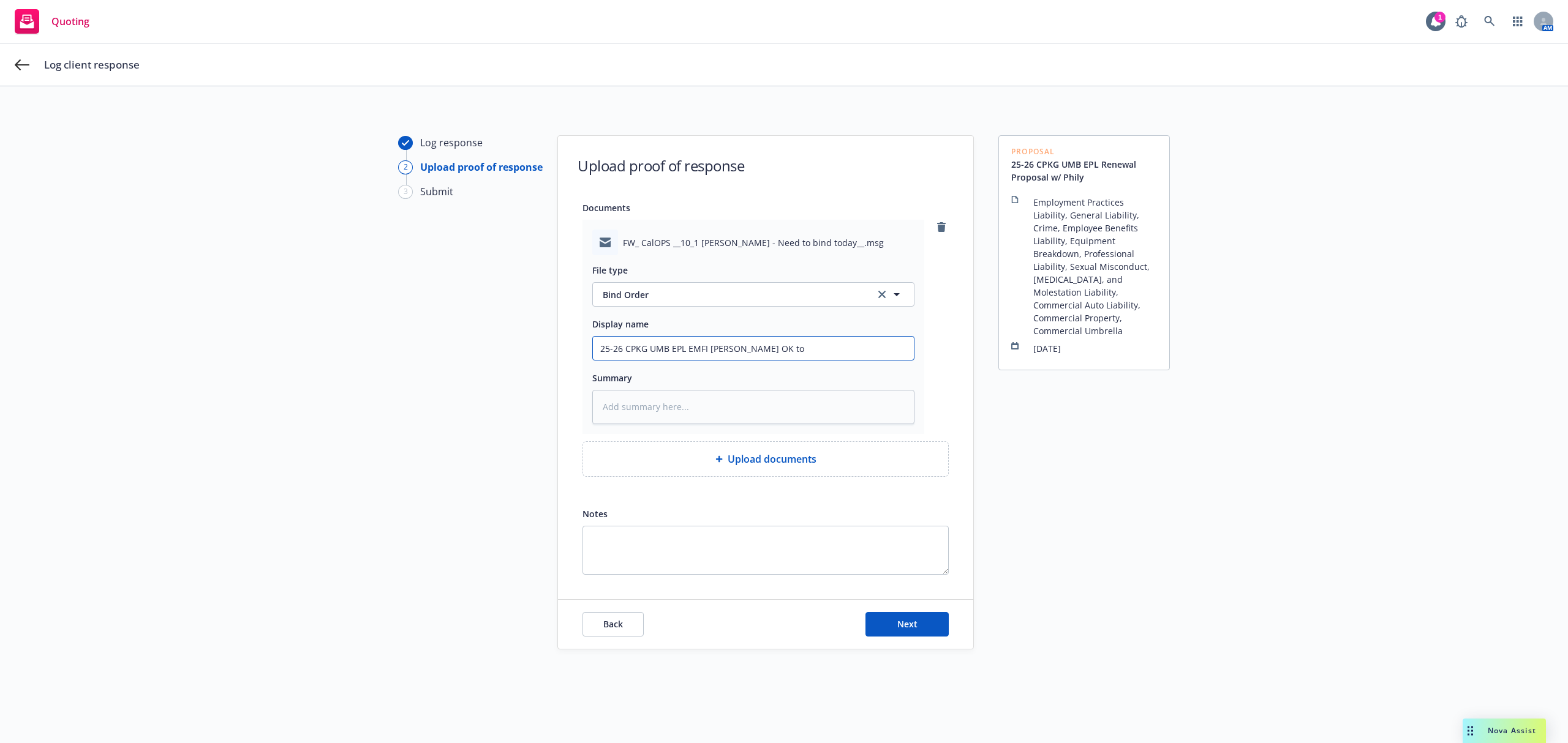
type textarea "x"
type input "25-26 CPKG UMB EPL EMFI [PERSON_NAME] OK to"
type textarea "x"
type input "25-26 CPKG UMB EPL EMFI [PERSON_NAME] OK to b"
type textarea "x"
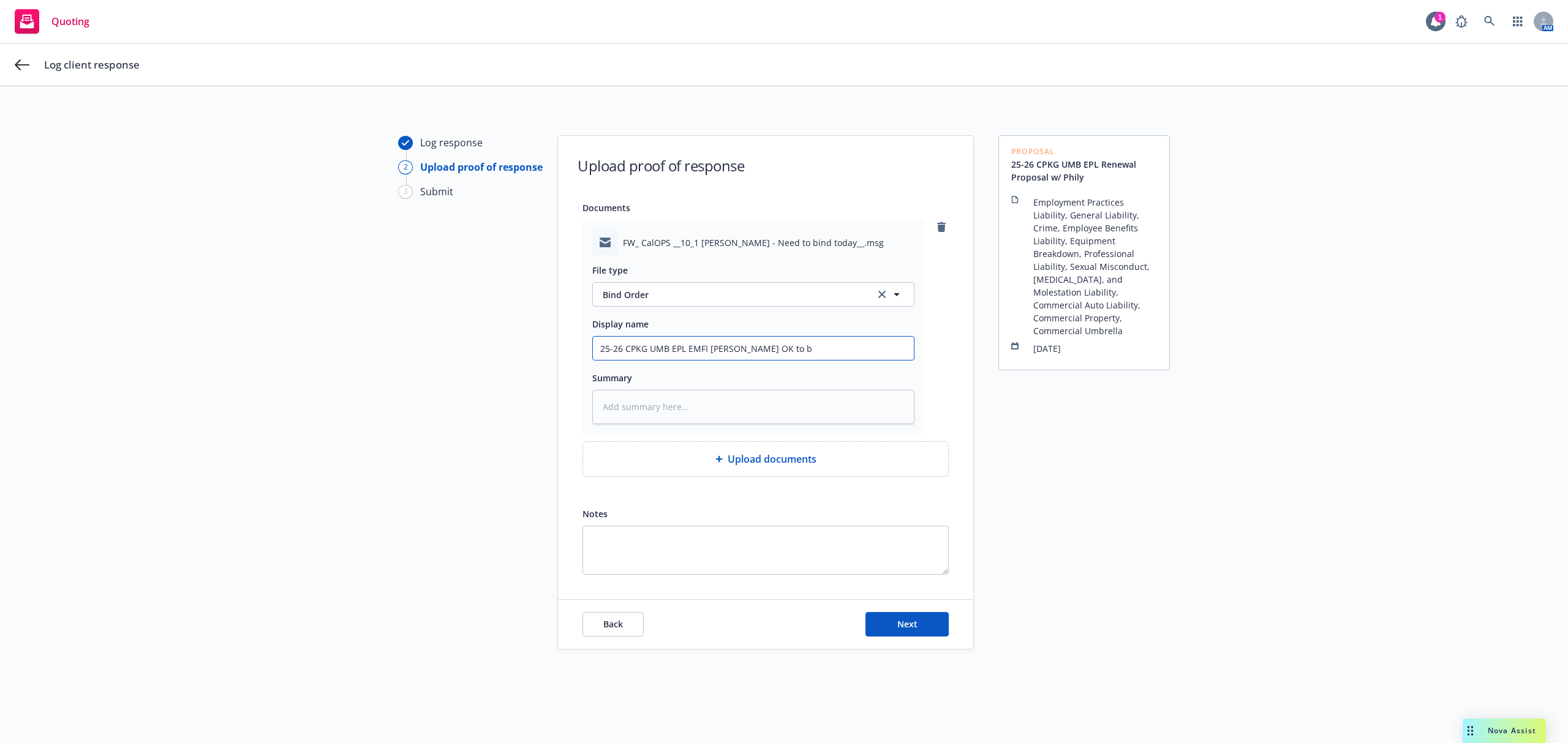
type input "25-26 CPKG UMB EPL EMFI [PERSON_NAME] OK to bi"
type textarea "x"
type input "25-26 CPKG UMB EPL EMFI [PERSON_NAME] OK to bin"
type textarea "x"
type input "25-26 CPKG UMB EPL EMFI [PERSON_NAME] OK to bind"
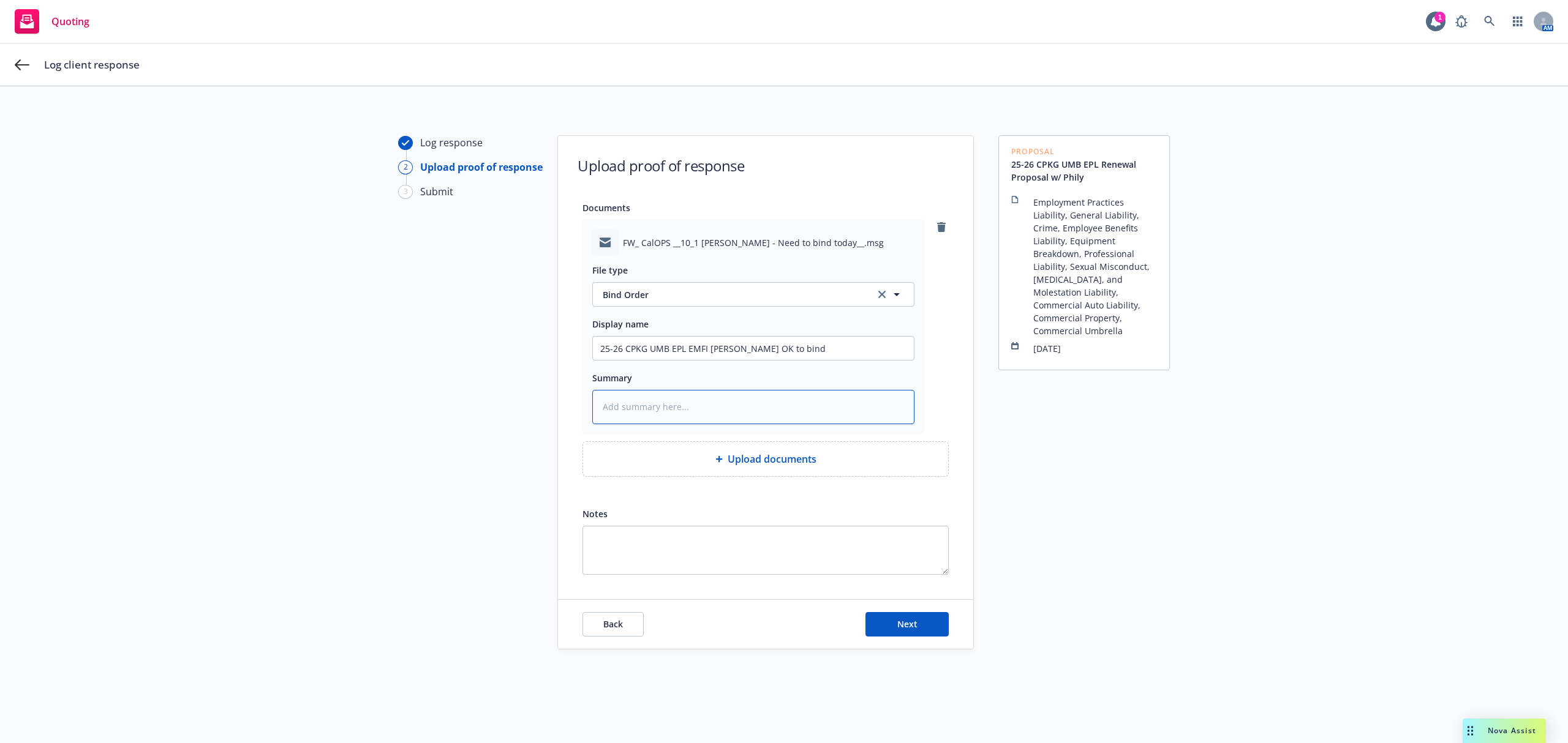
paste textarea "Hi [PERSON_NAME], Please see below. Written bind order to renew all coverage wi…"
type textarea "x"
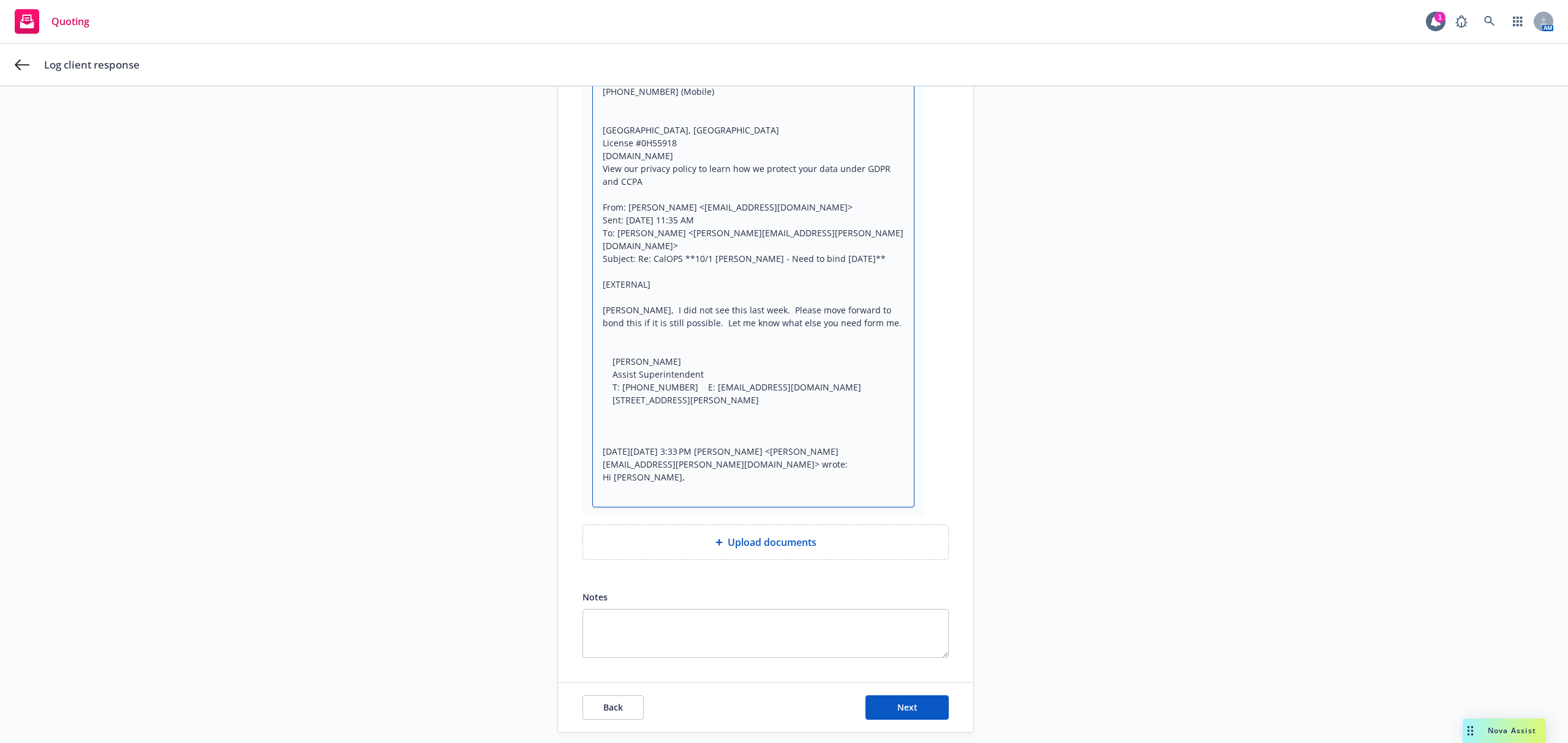
scroll to position [525, 0]
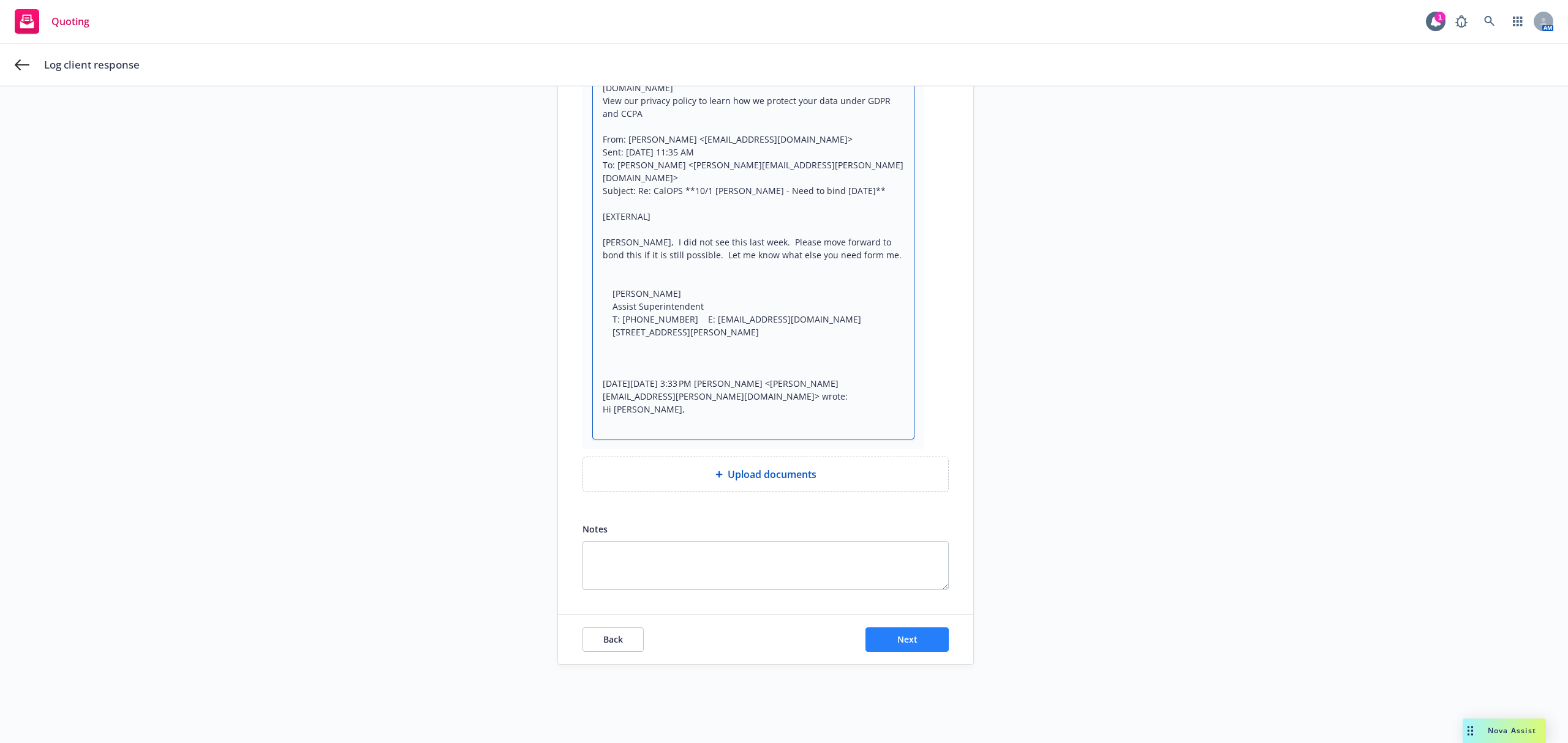
type textarea "Hi [PERSON_NAME], Please see below. Written bind order to renew all coverage wi…"
click at [926, 648] on button "Next" at bounding box center [906, 640] width 83 height 24
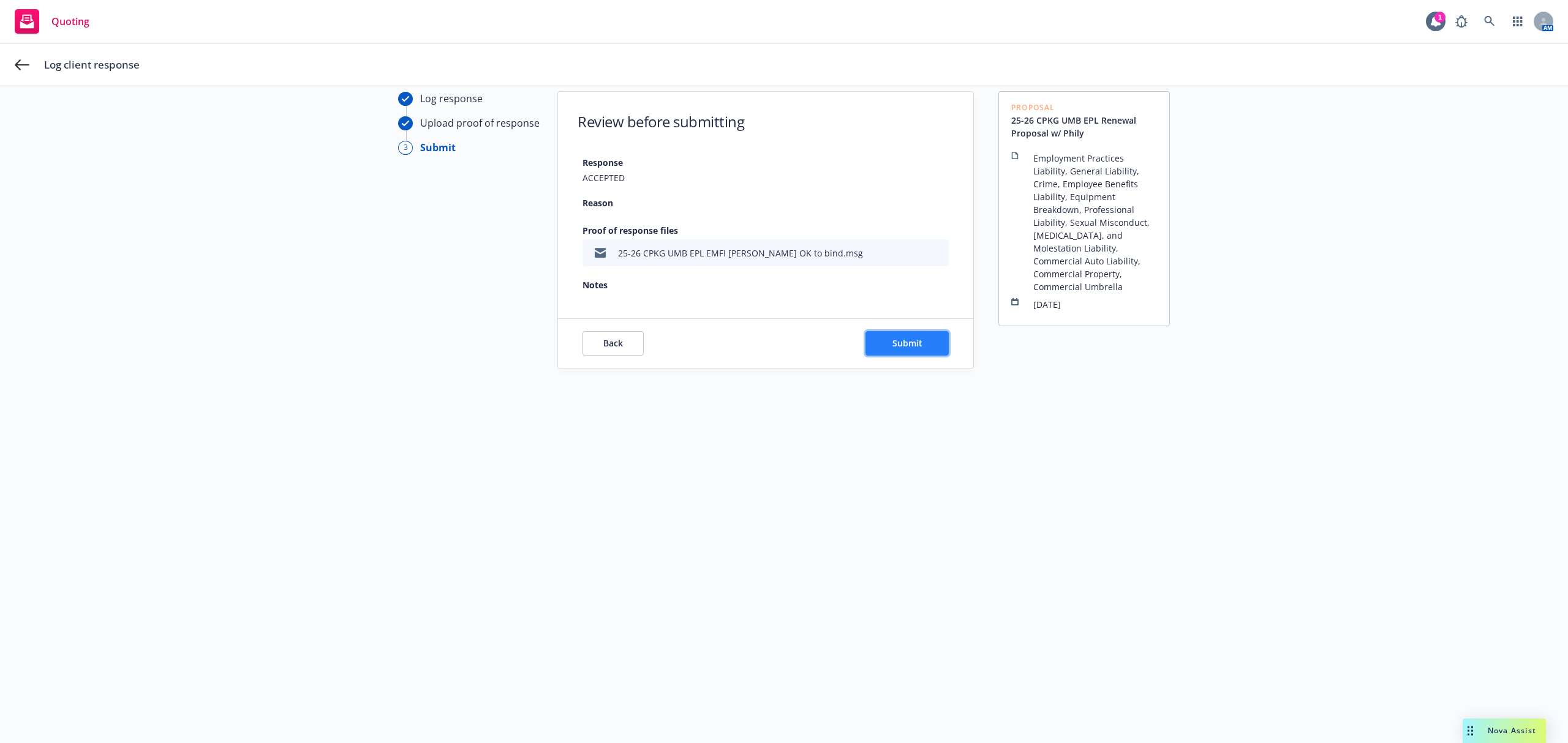
click at [894, 338] on span "Submit" at bounding box center [906, 343] width 30 height 11
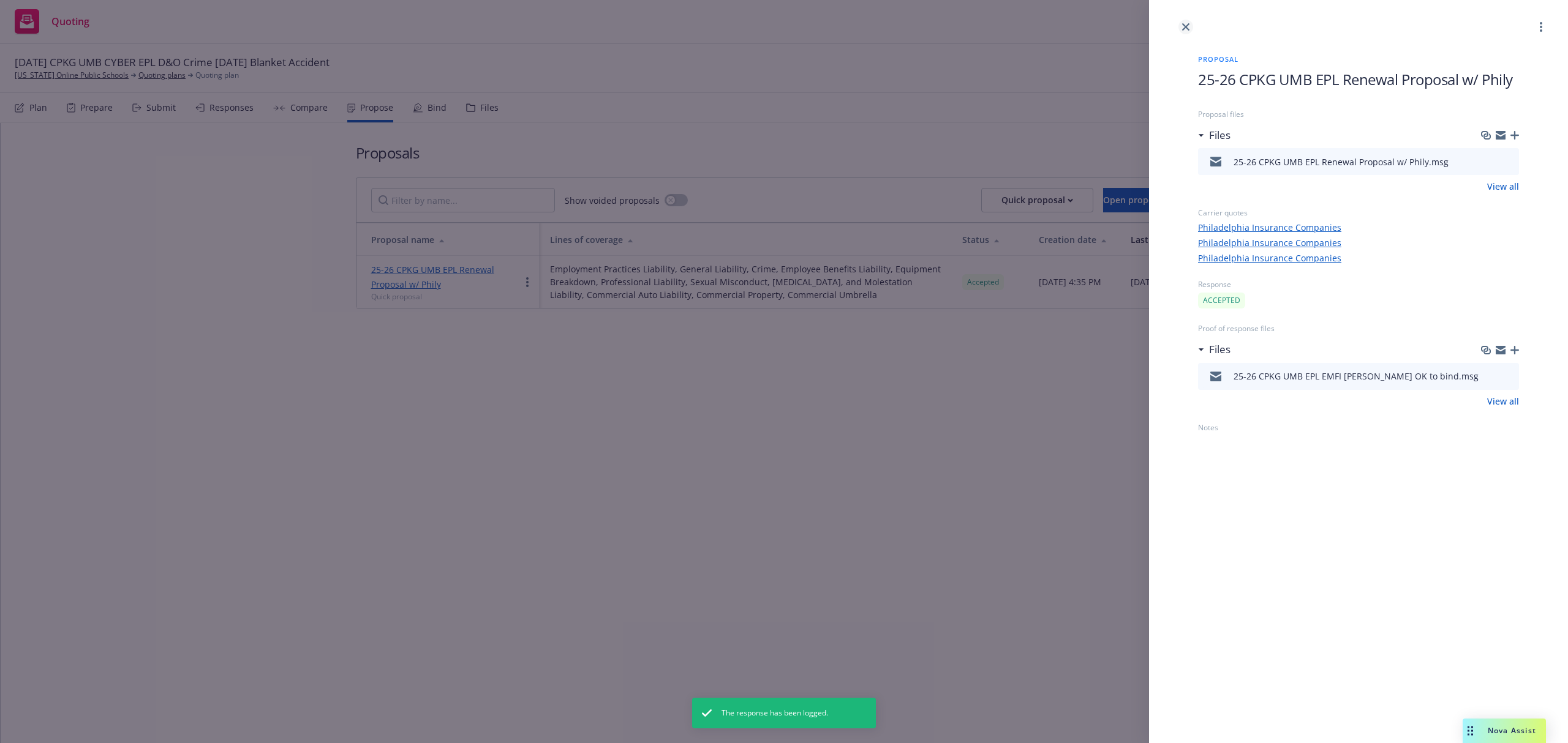
click at [1179, 25] on link "close" at bounding box center [1186, 27] width 15 height 15
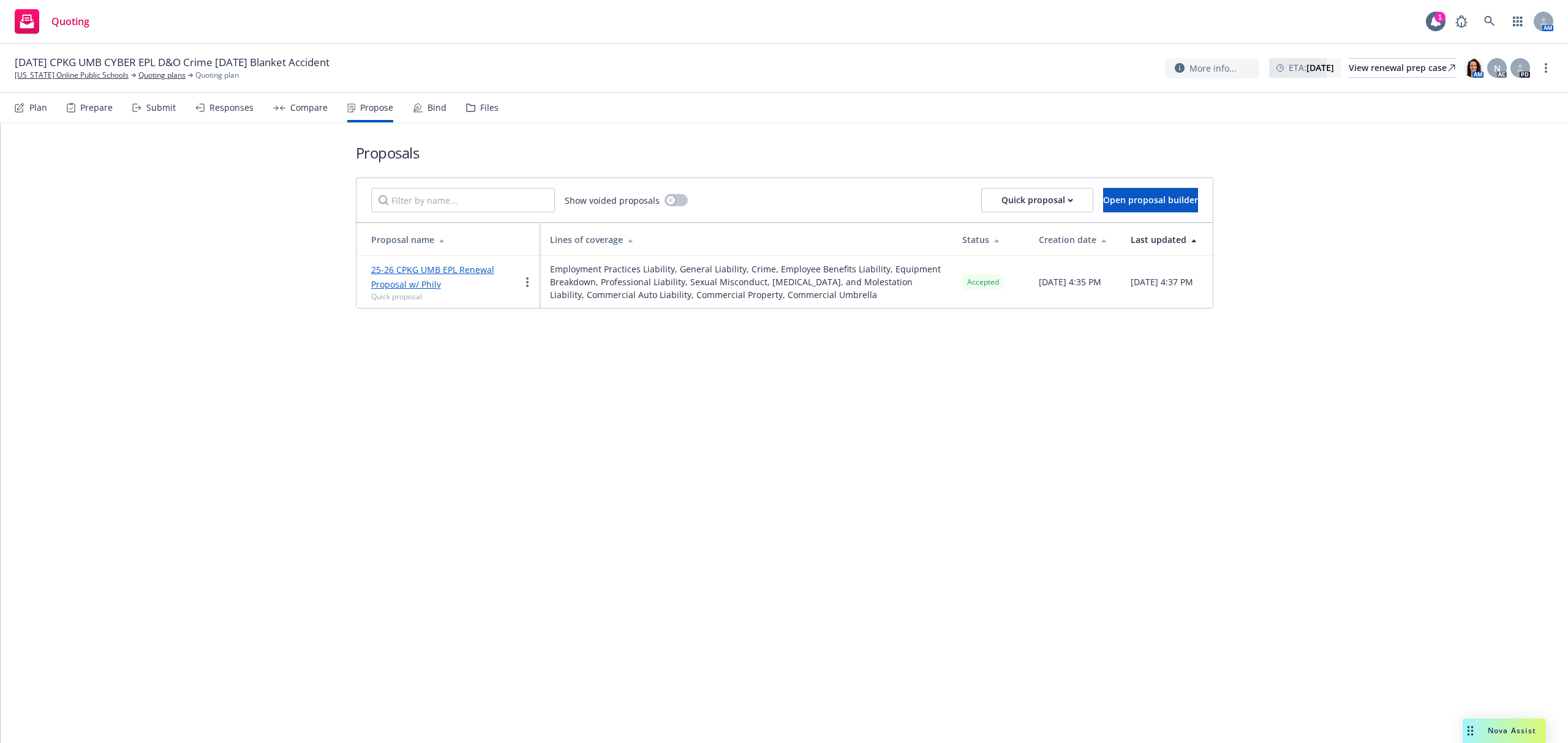
click at [429, 111] on div "Bind" at bounding box center [436, 107] width 19 height 10
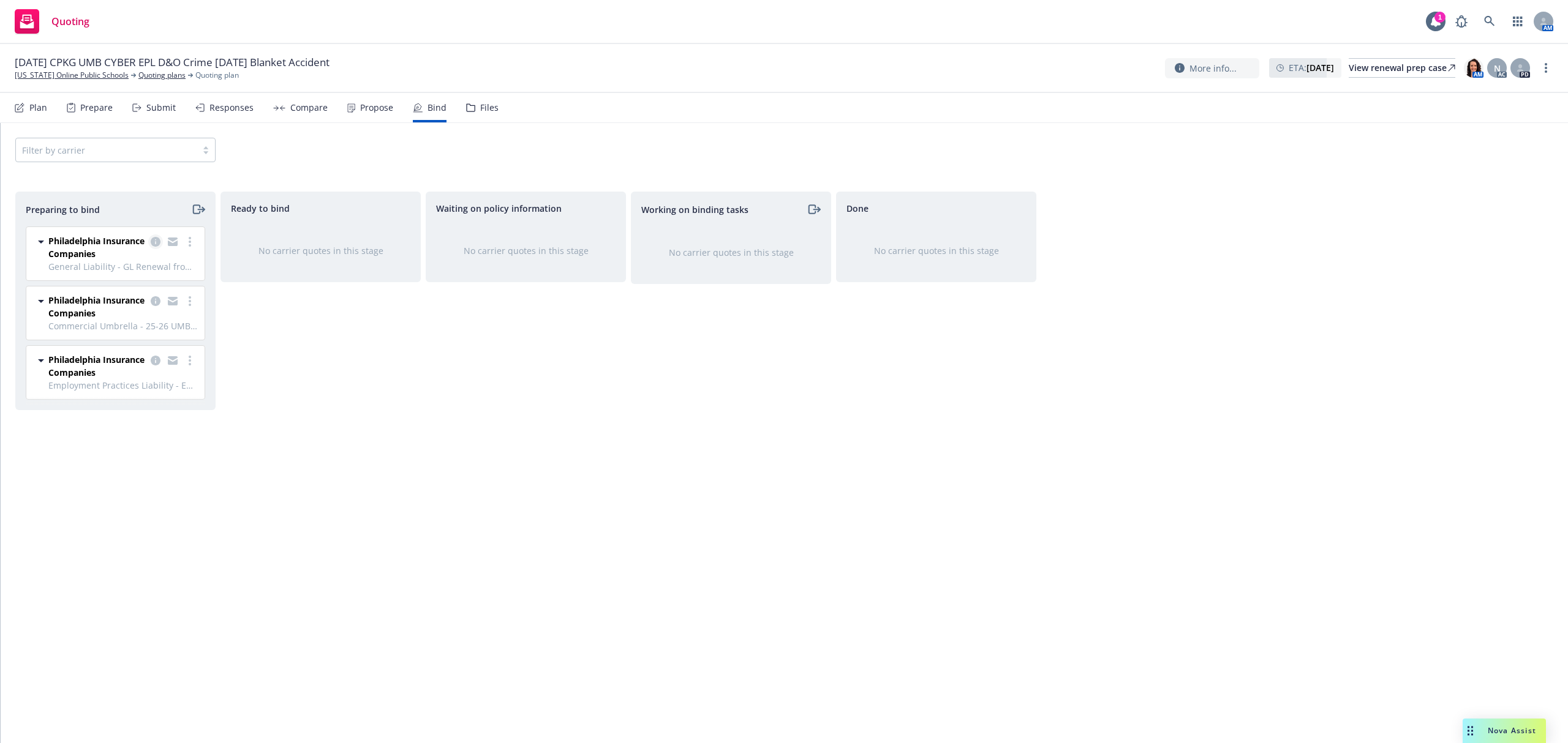
click at [156, 241] on icon "copy logging email" at bounding box center [155, 241] width 10 height 10
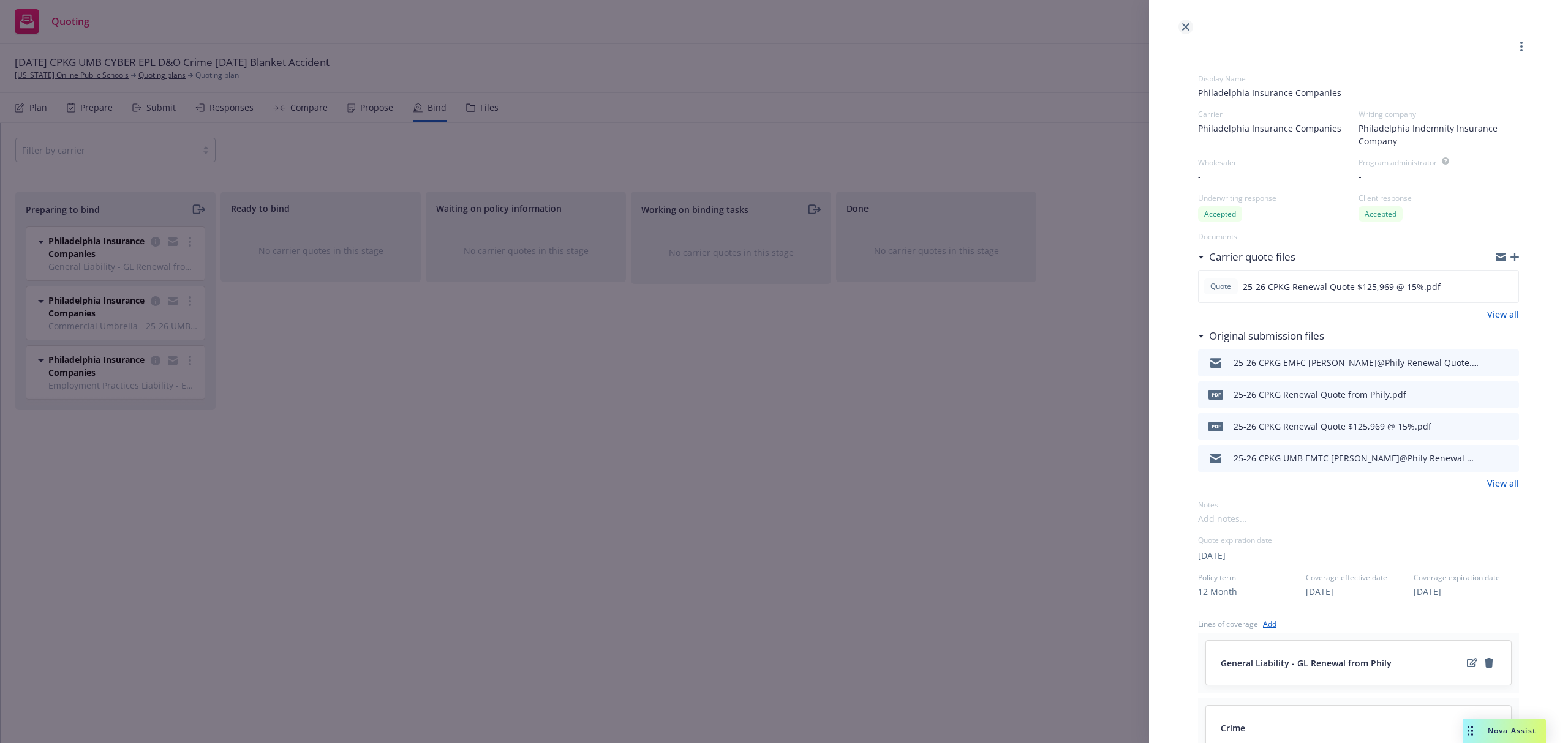
click at [1184, 22] on link "close" at bounding box center [1186, 27] width 15 height 15
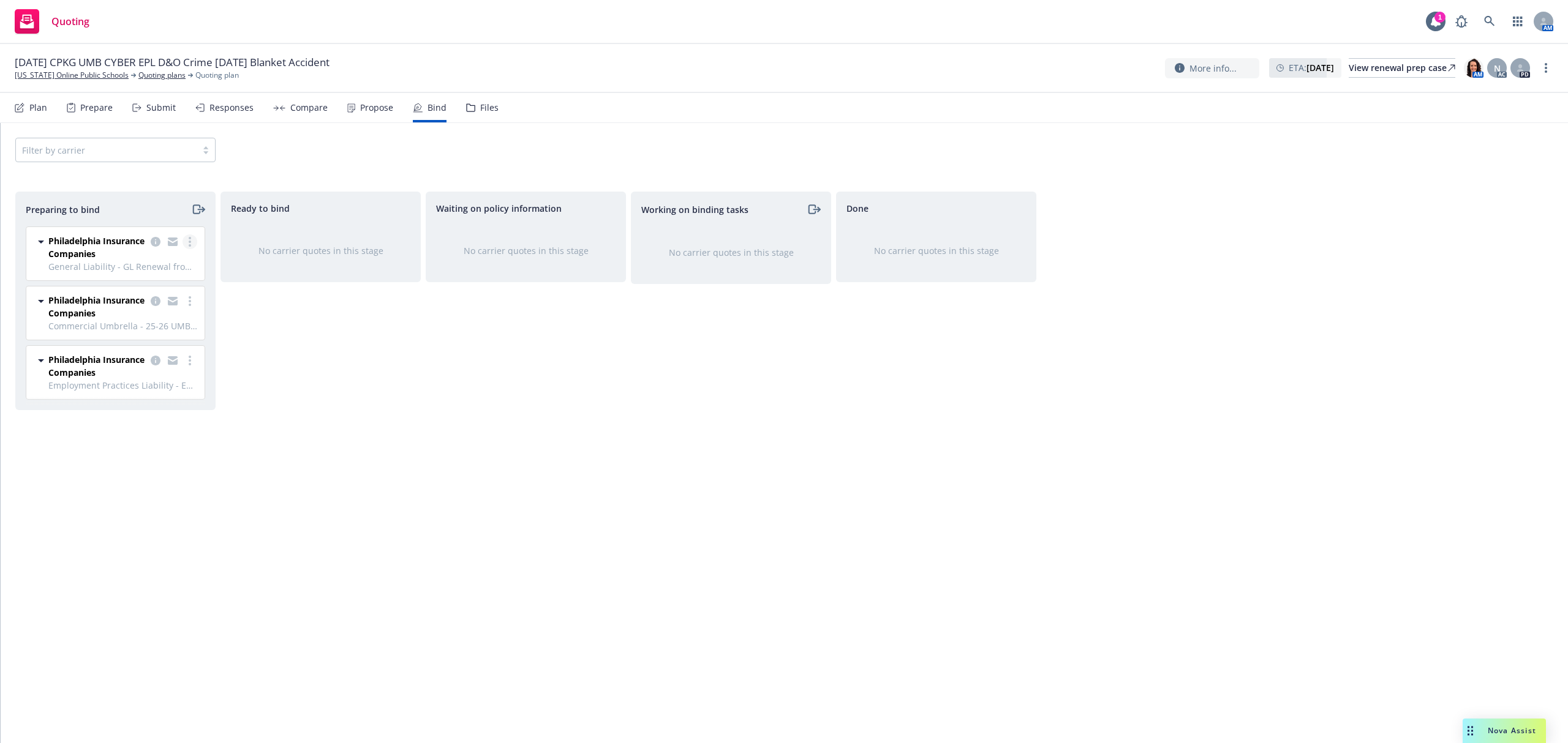
click at [190, 241] on icon "more" at bounding box center [189, 241] width 2 height 10
click at [166, 292] on span "Log bind order" at bounding box center [120, 292] width 90 height 11
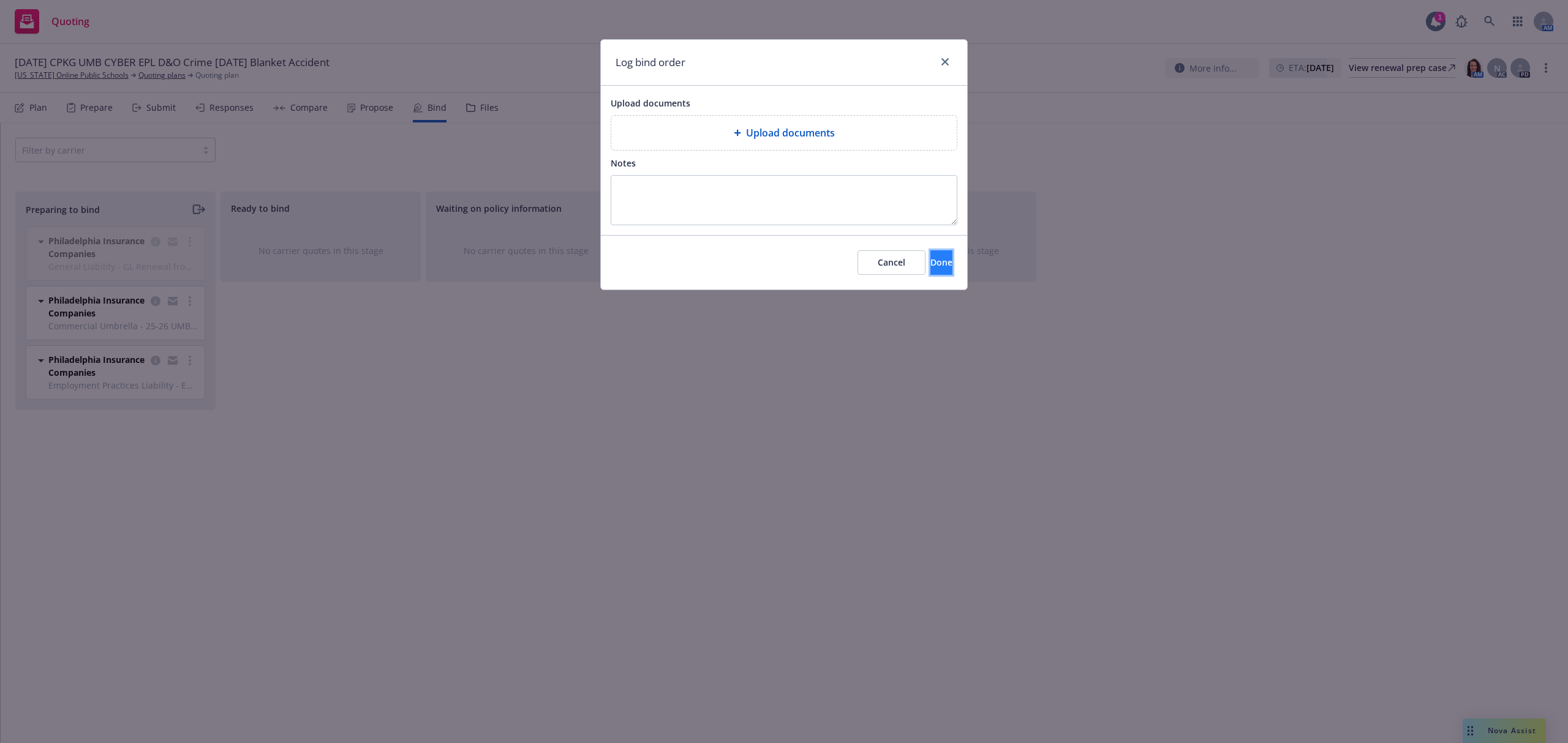
click at [930, 264] on span "Done" at bounding box center [940, 262] width 22 height 11
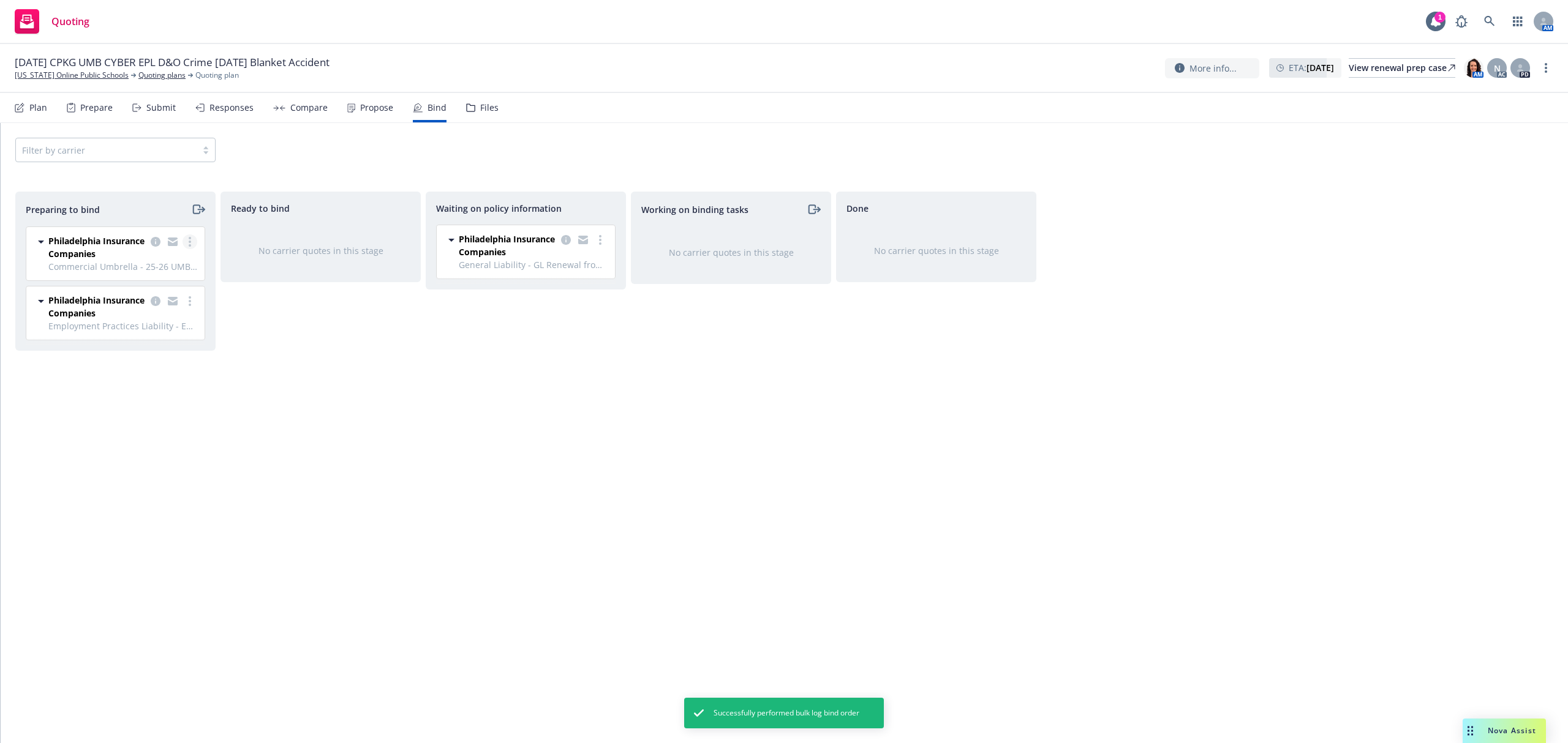
click at [191, 238] on link "more" at bounding box center [190, 241] width 15 height 15
click at [156, 284] on link "Log bind order" at bounding box center [136, 292] width 120 height 24
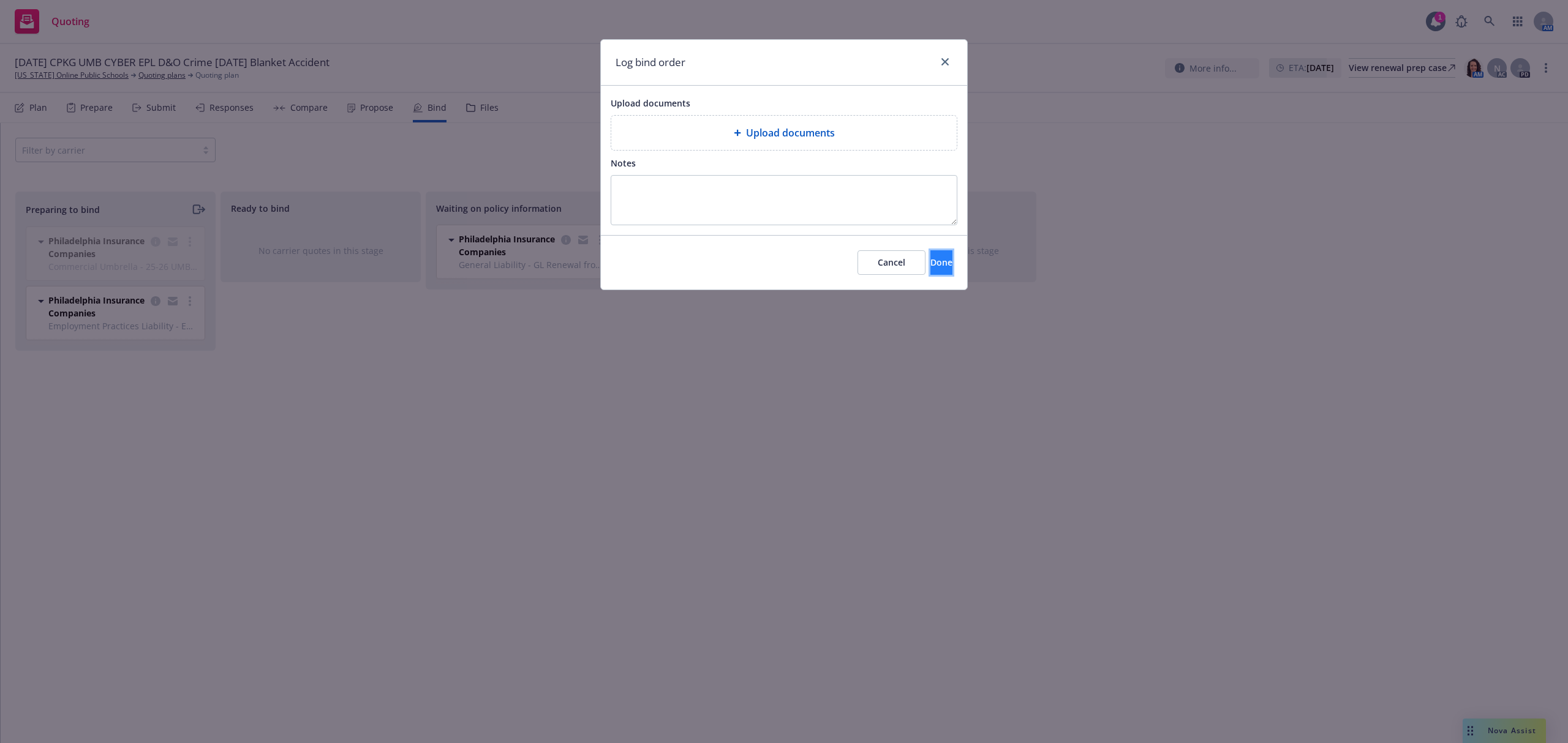
click at [930, 263] on span "Done" at bounding box center [940, 262] width 22 height 11
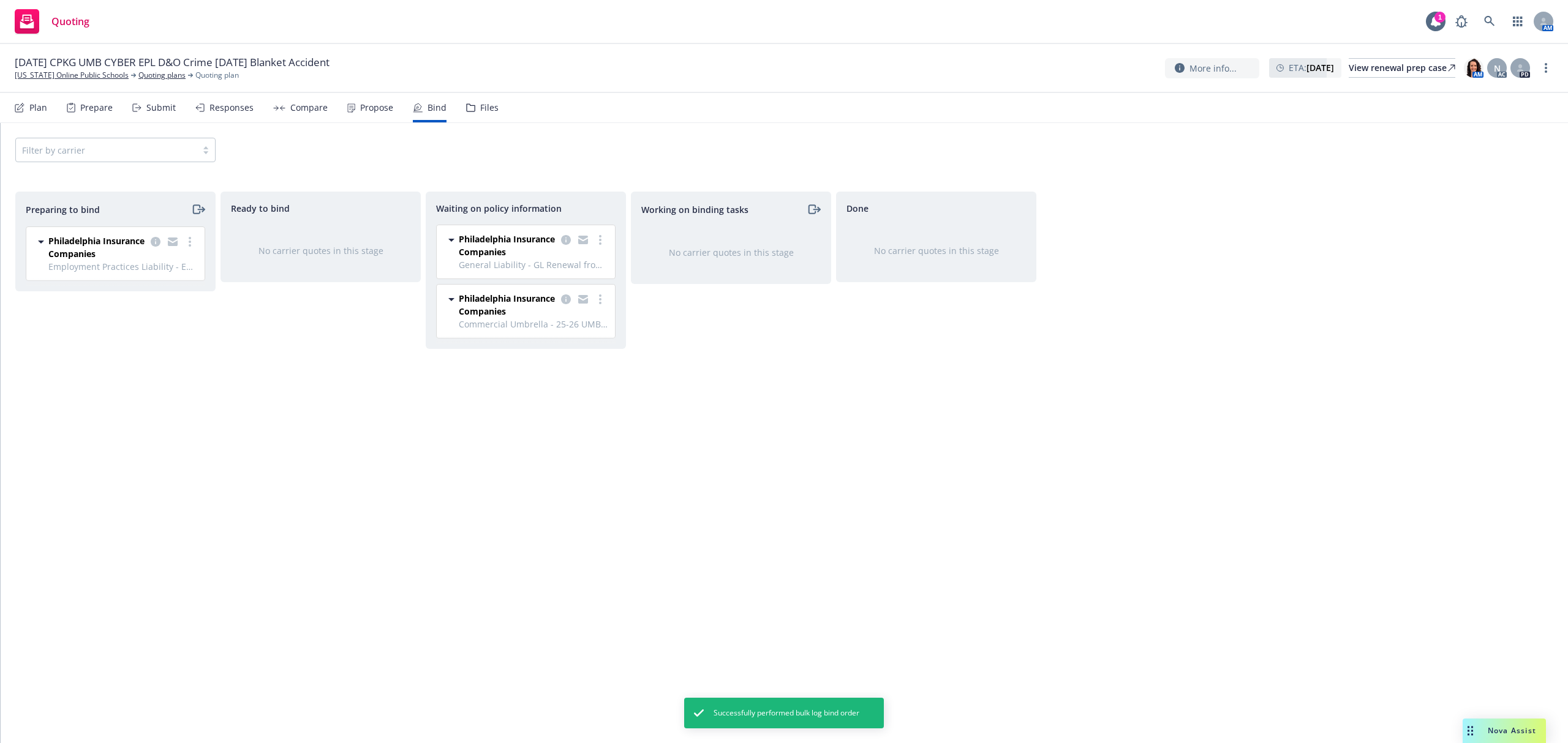
click at [82, 259] on span "Philadelphia Insurance Companies" at bounding box center [97, 247] width 98 height 26
click at [82, 245] on span "Philadelphia Insurance Companies" at bounding box center [97, 247] width 98 height 26
click at [186, 242] on link "more" at bounding box center [190, 241] width 15 height 15
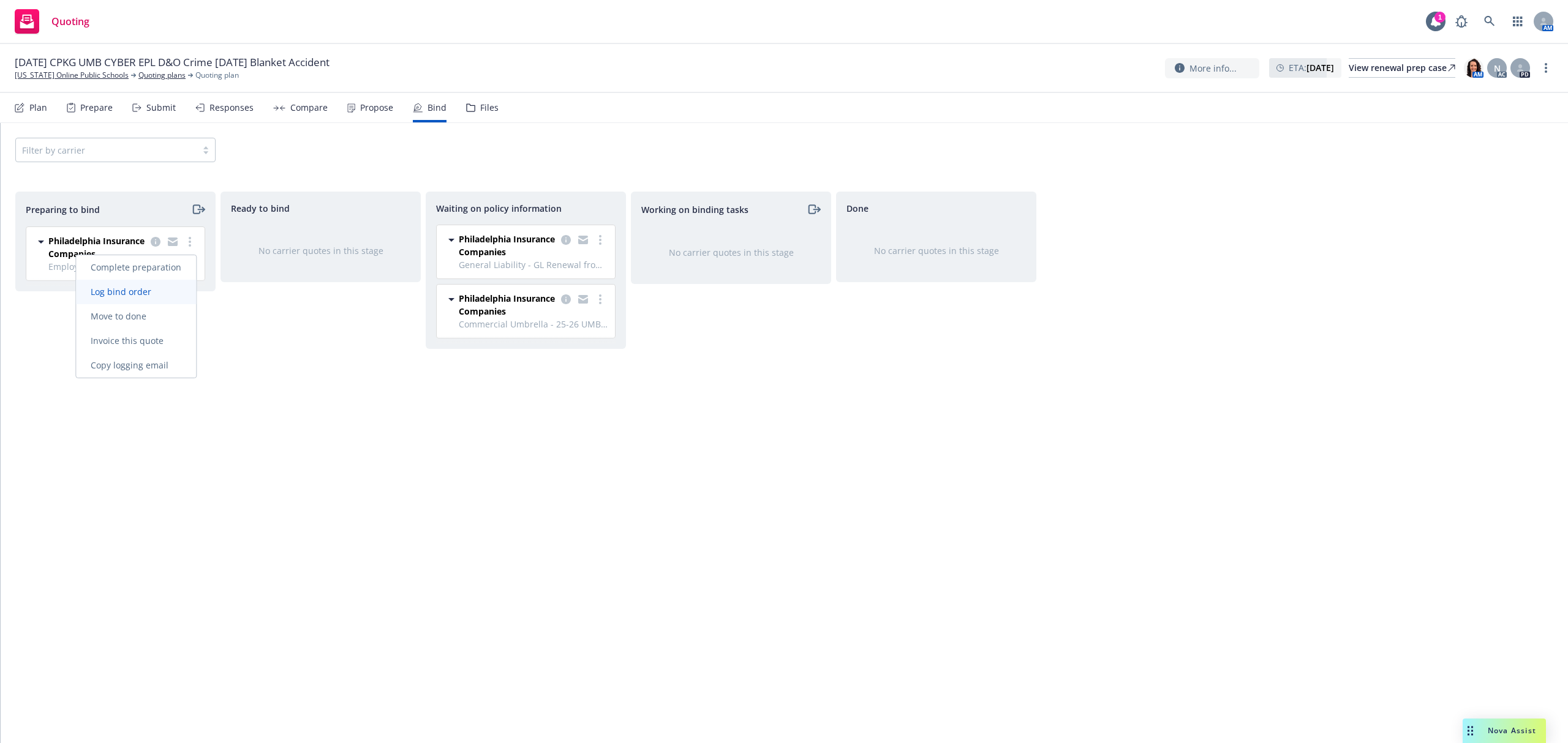
click at [166, 295] on link "Log bind order" at bounding box center [136, 292] width 120 height 24
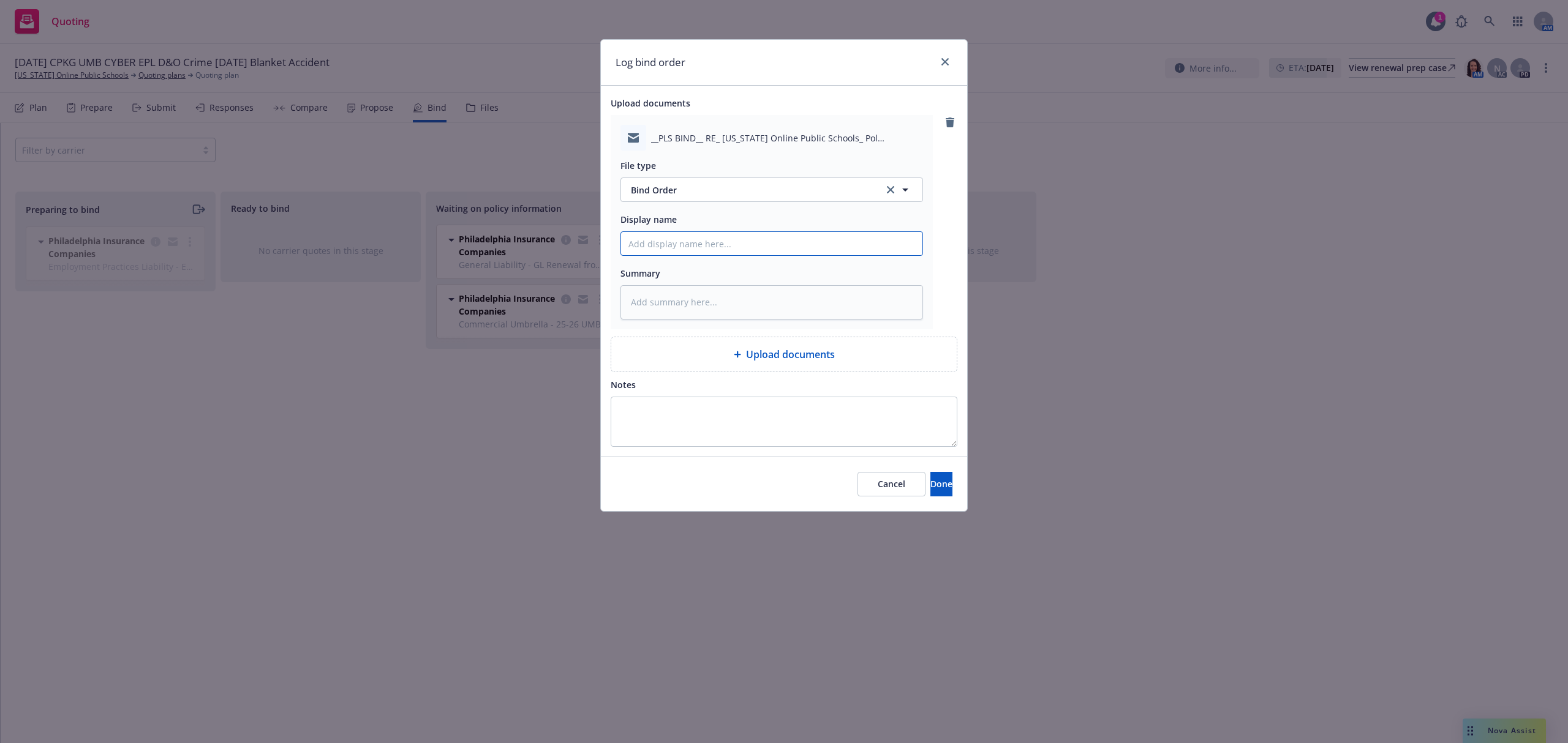
click at [712, 244] on input "Display name" at bounding box center [771, 243] width 301 height 23
type textarea "x"
type input "2"
type textarea "x"
type input "25"
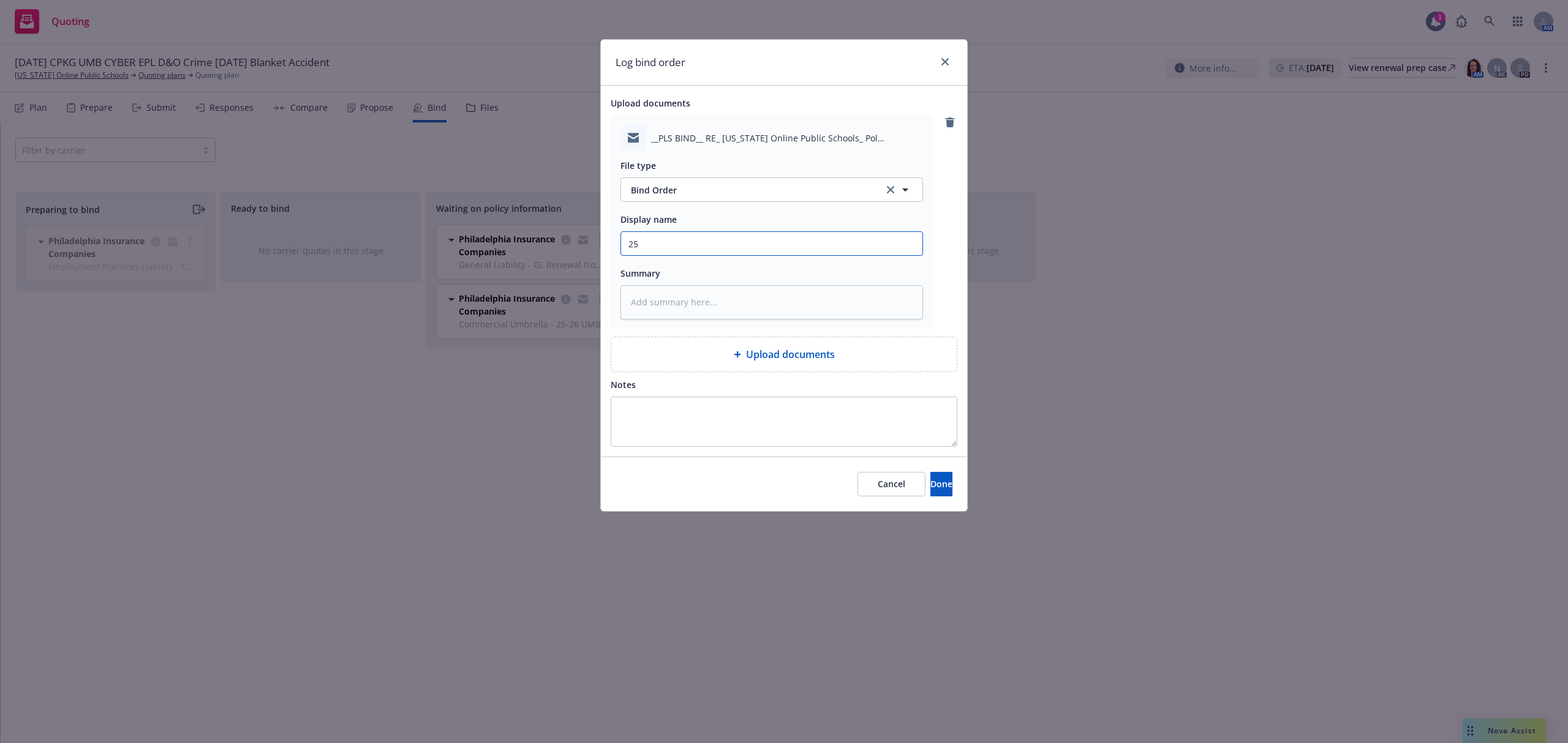
type textarea "x"
type input "25-"
type textarea "x"
type input "25-2"
type textarea "x"
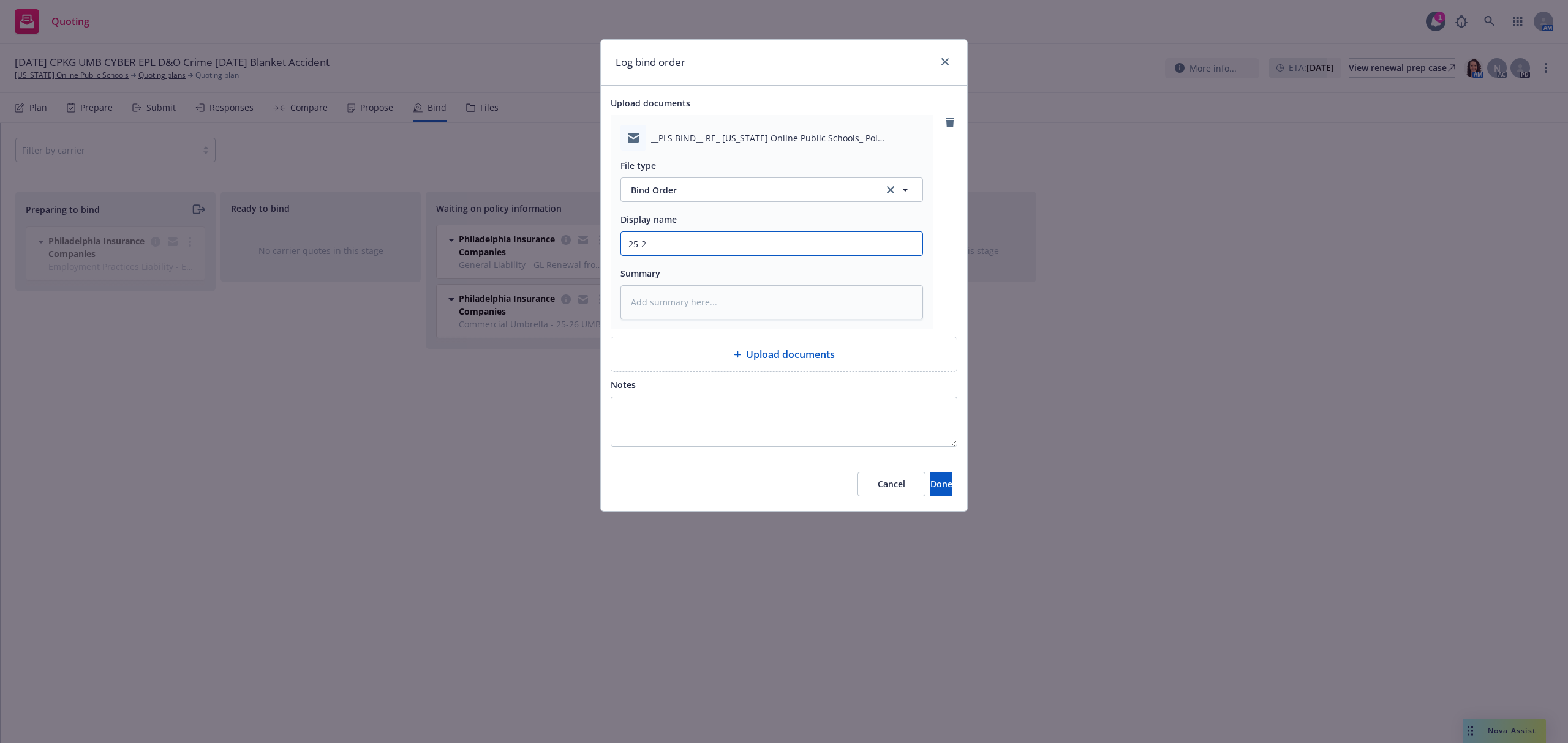
type input "25-26"
type textarea "x"
type input "25-26"
type textarea "x"
type input "25-26 E"
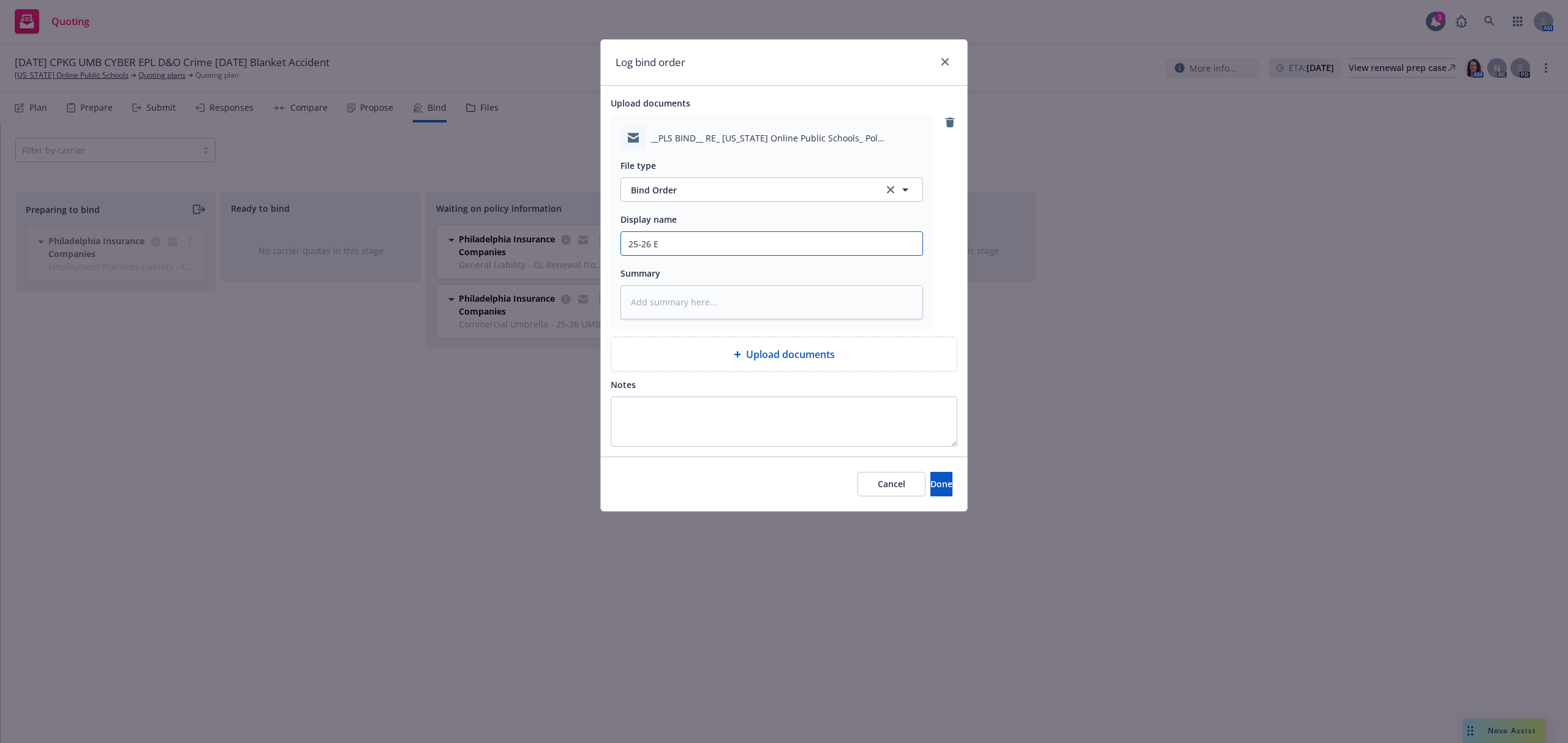
type textarea "x"
type input "25-26 EP"
type textarea "x"
type input "25-26 EPL"
paste textarea "Hi [PERSON_NAME], We have received the insured’s approval to bind. I will send …"
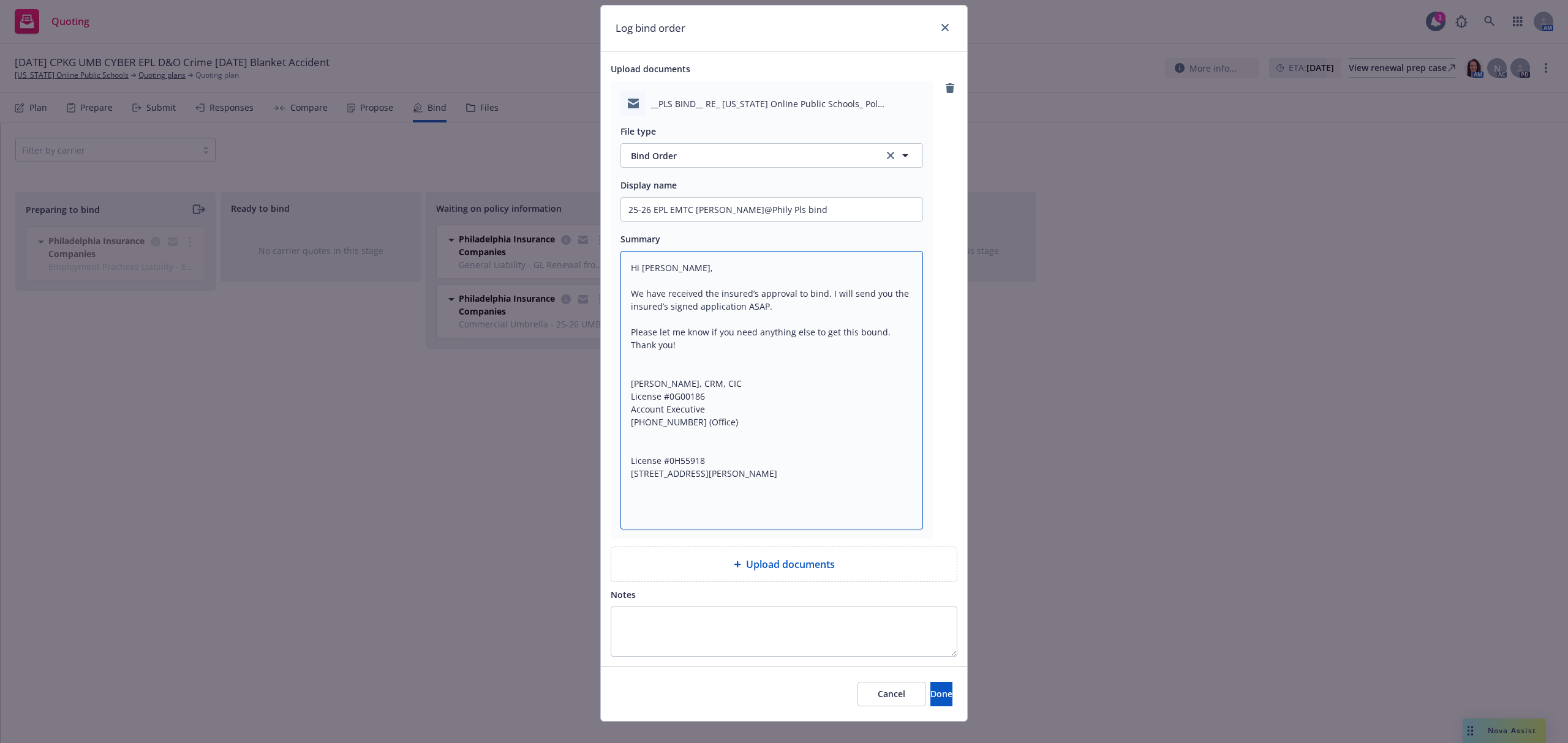
scroll to position [52, 0]
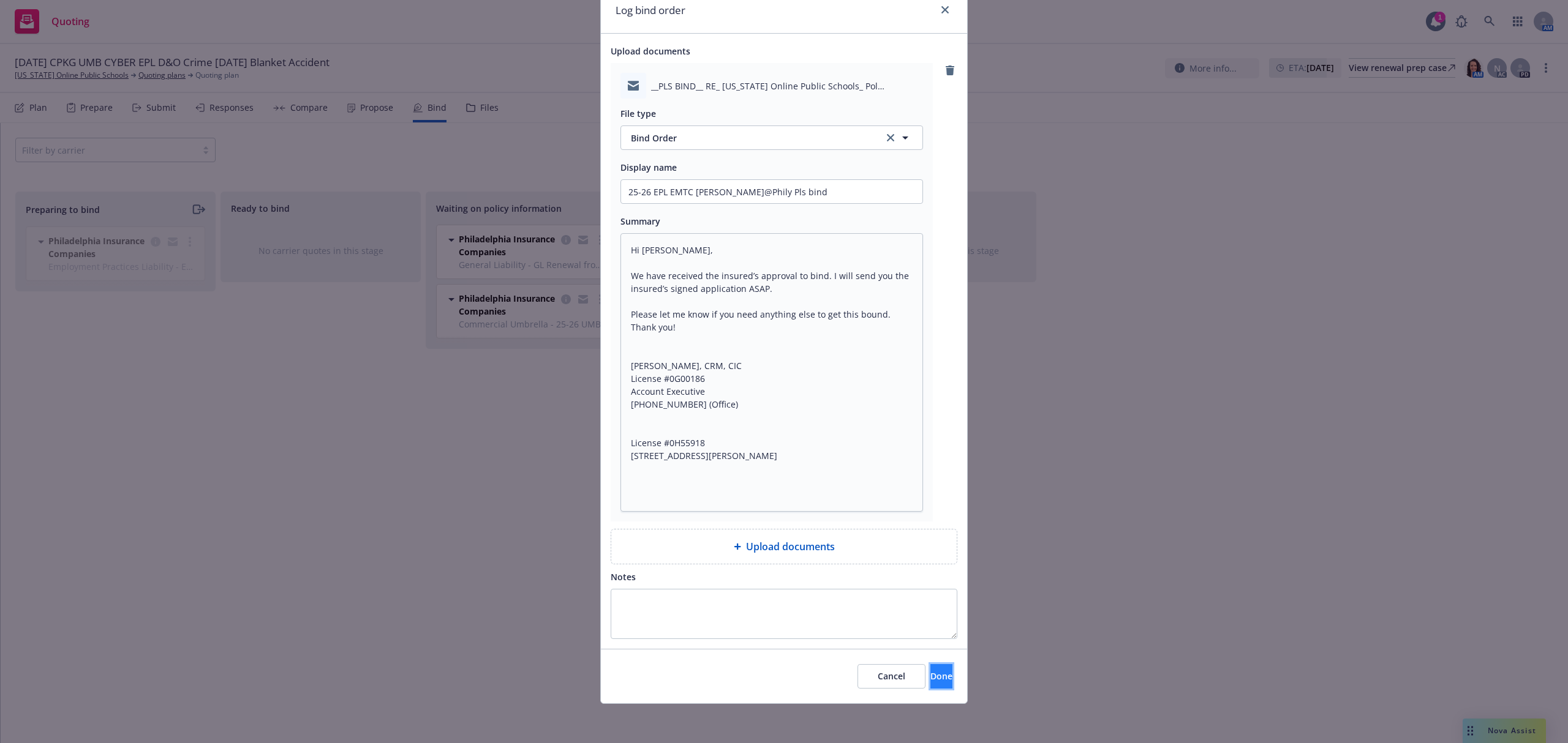
click at [936, 674] on button "Done" at bounding box center [940, 676] width 22 height 24
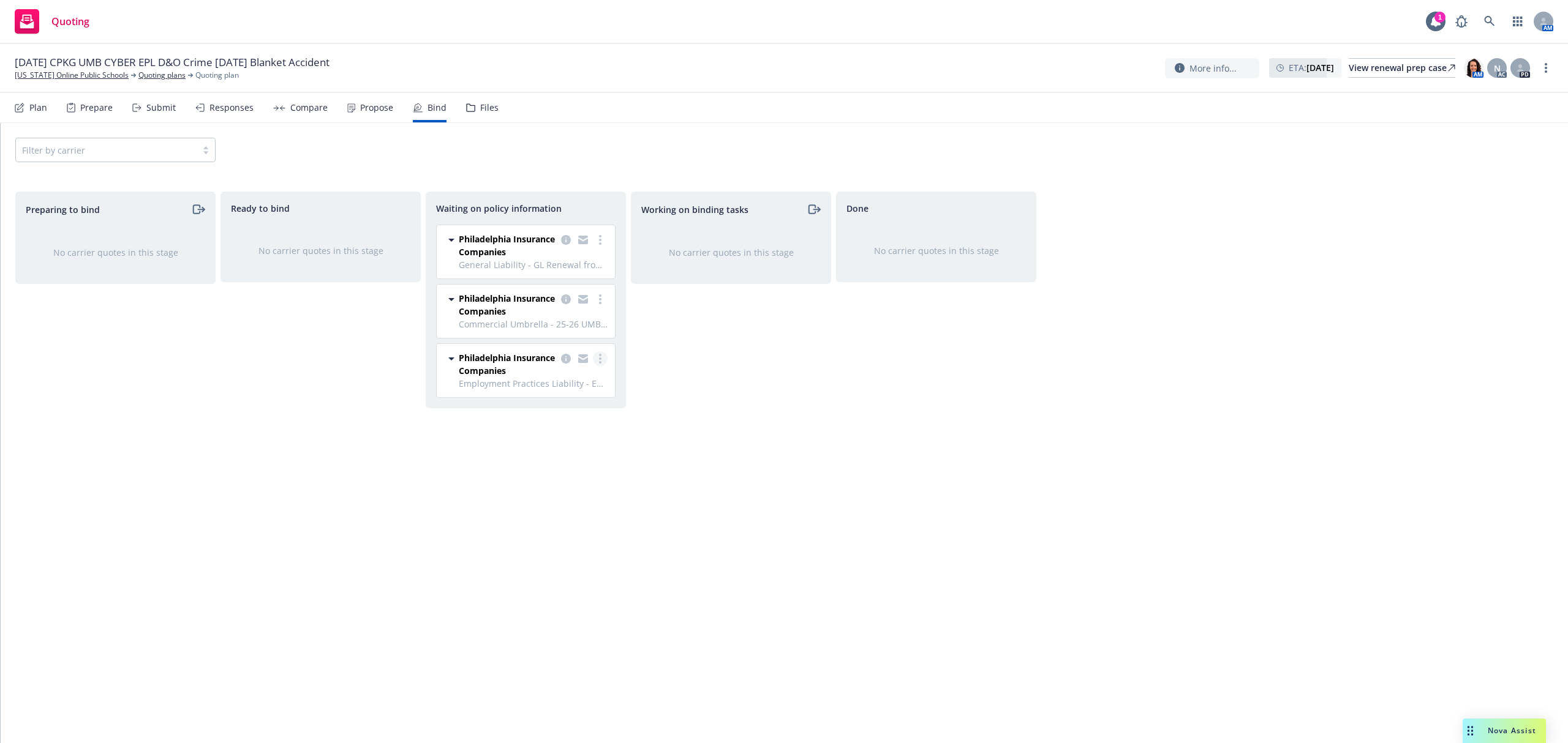
click at [600, 358] on icon "more" at bounding box center [599, 359] width 2 height 10
click at [594, 378] on link "Create policies" at bounding box center [551, 385] width 111 height 24
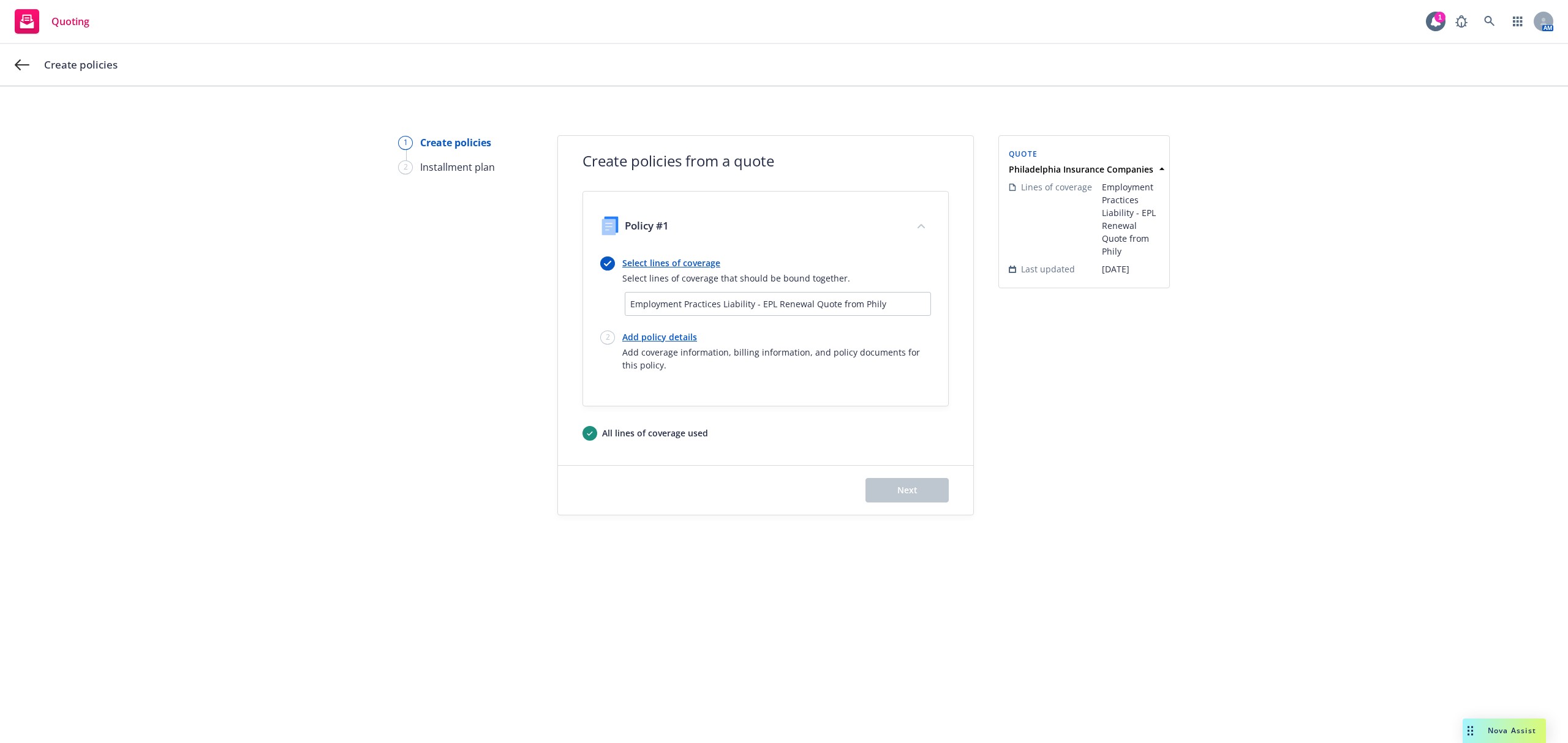
click at [662, 334] on link "Add policy details" at bounding box center [776, 337] width 309 height 13
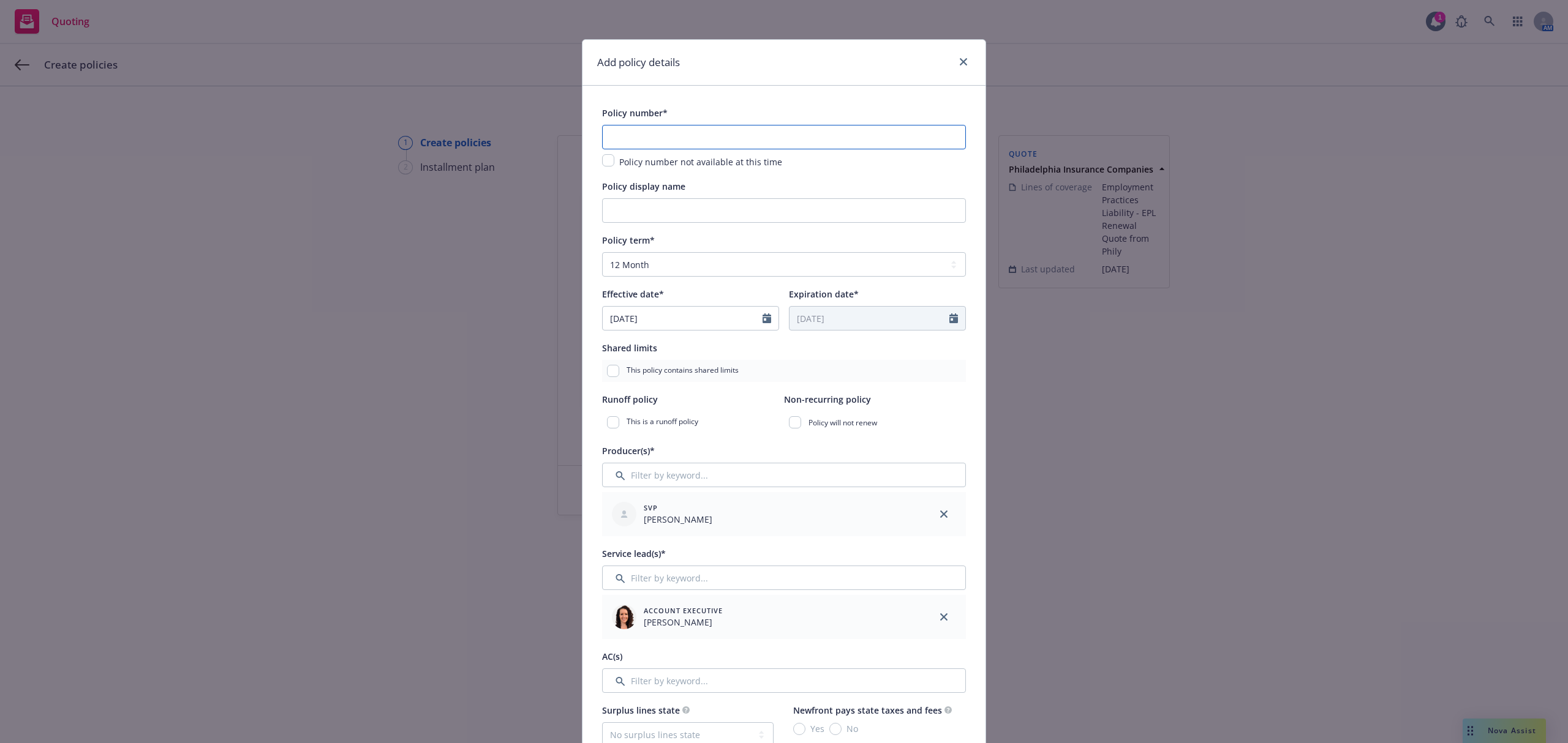
click at [647, 130] on input "text" at bounding box center [784, 137] width 364 height 24
paste input "PHSD1830507-002"
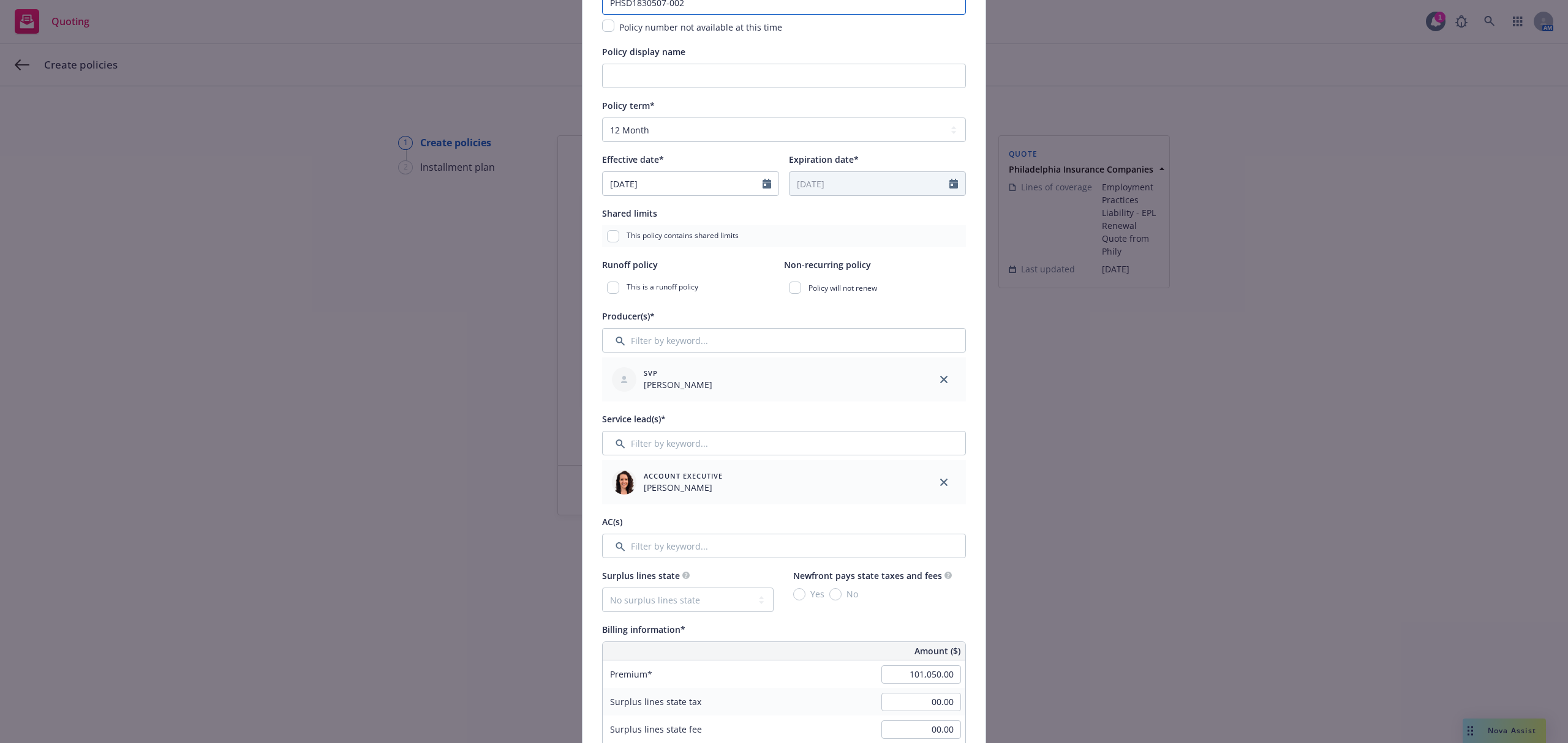
scroll to position [163, 0]
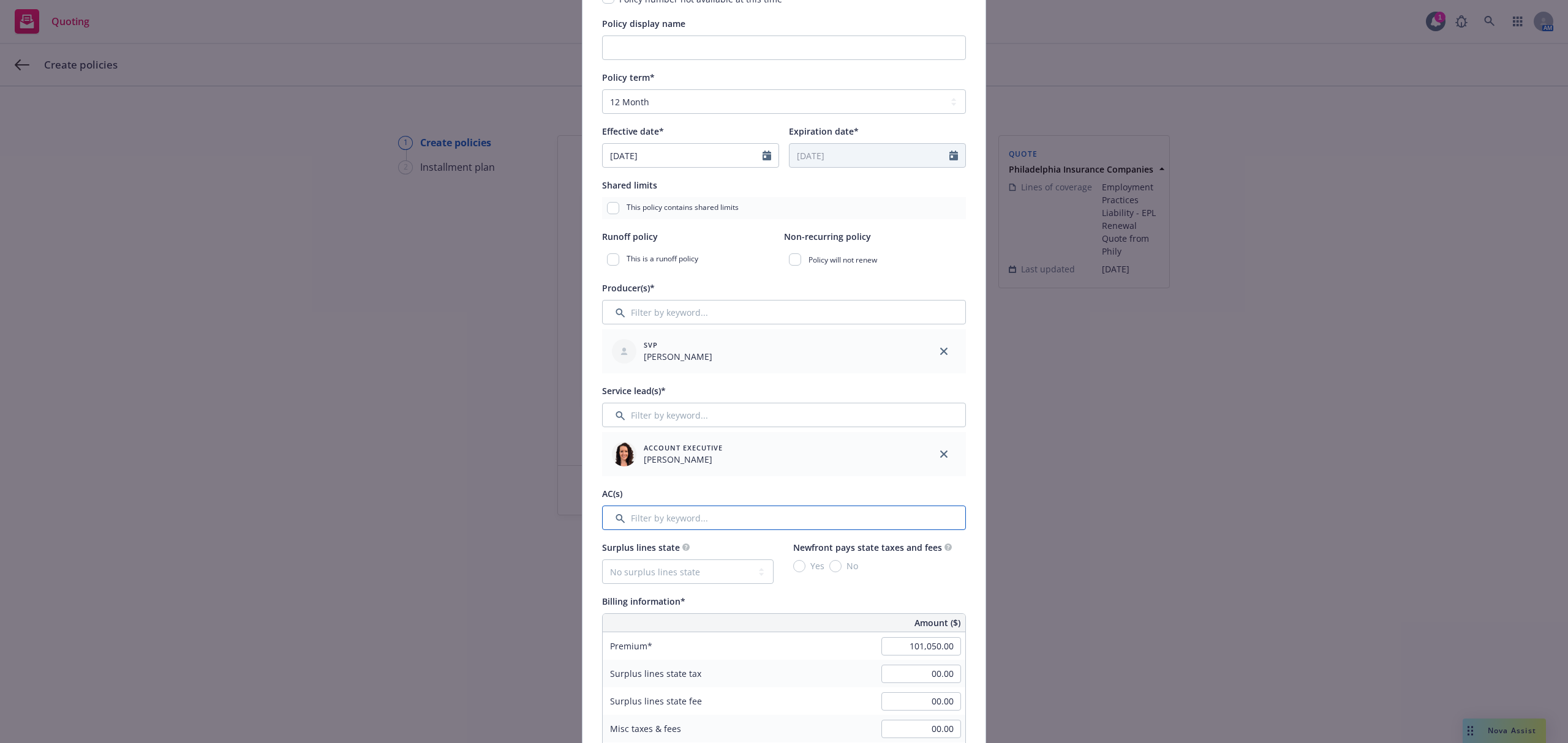
click at [806, 518] on input "Filter by keyword..." at bounding box center [784, 518] width 364 height 24
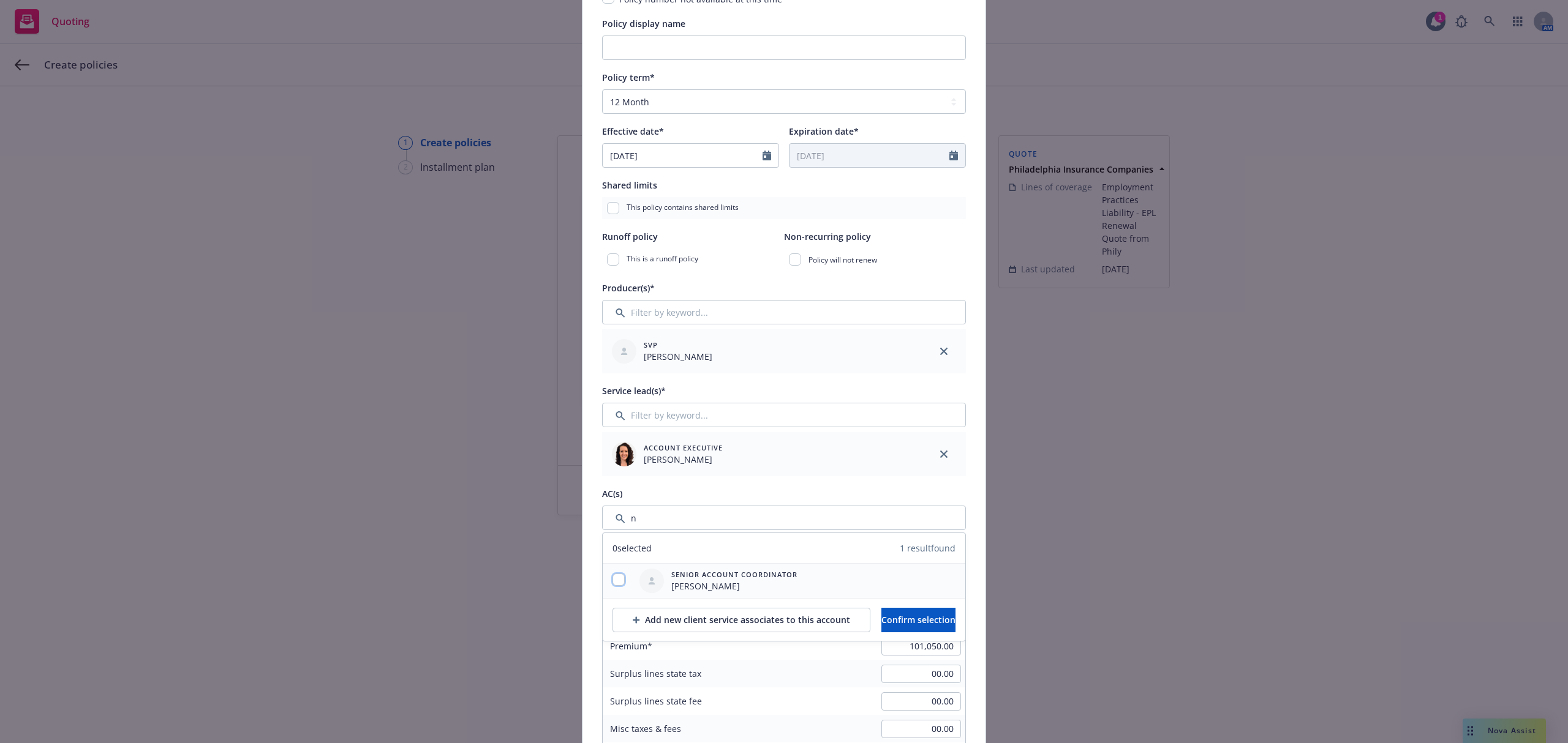
click at [615, 578] on input "checkbox" at bounding box center [618, 579] width 12 height 12
click at [890, 615] on span "Confirm selection" at bounding box center [919, 619] width 74 height 11
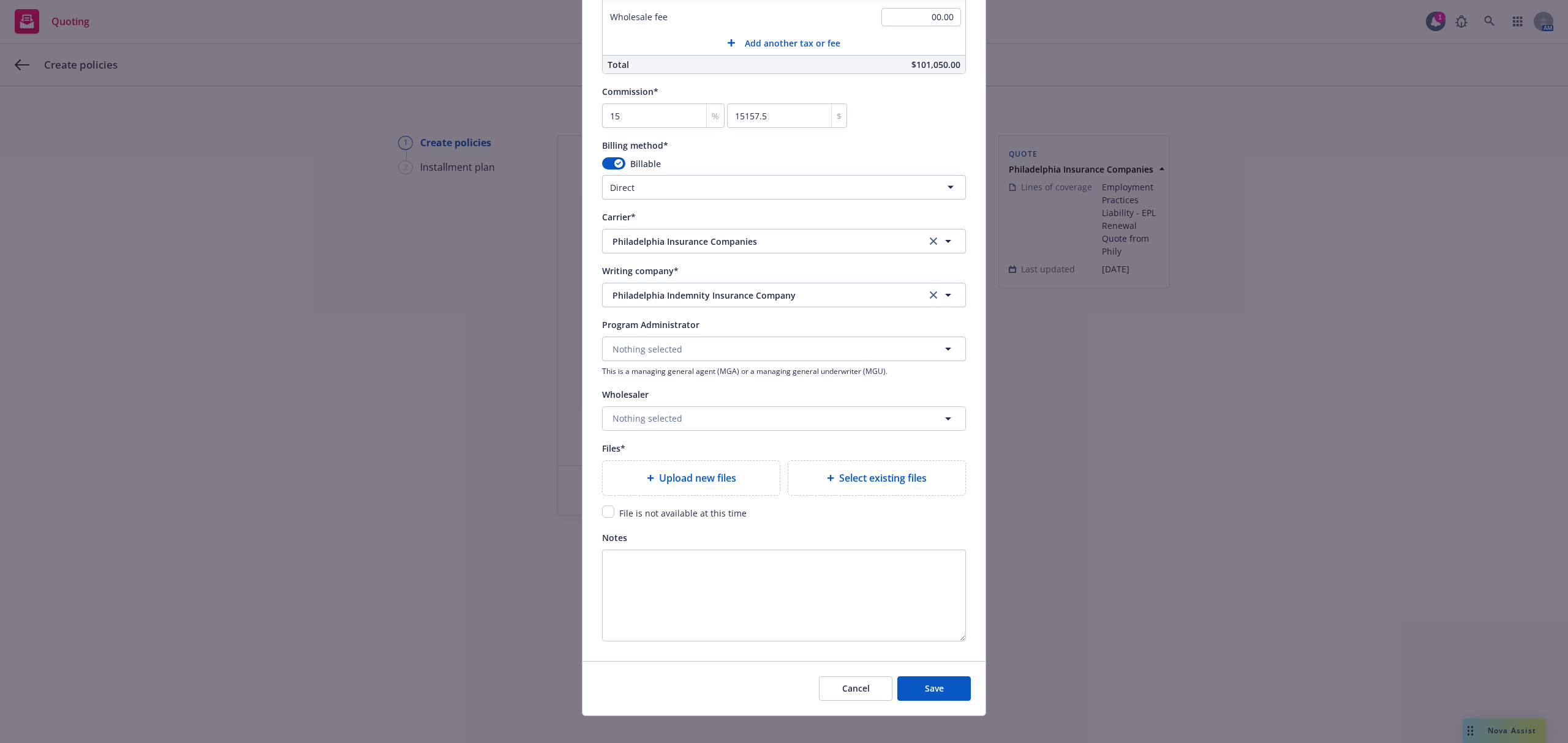
scroll to position [1020, 0]
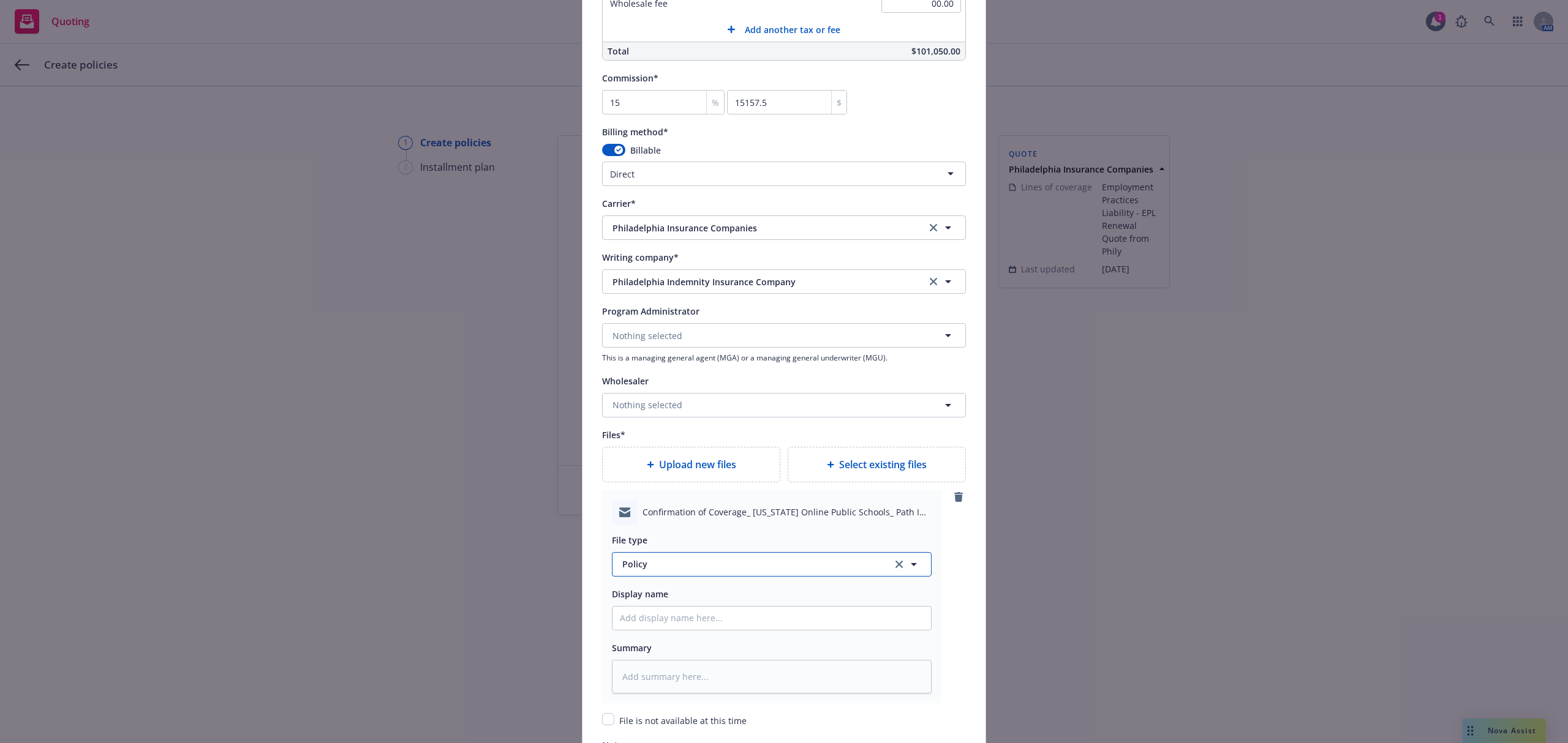
click at [650, 562] on span "Policy" at bounding box center [750, 565] width 256 height 13
click at [682, 498] on span "Bind confirmation" at bounding box center [662, 498] width 76 height 13
click at [662, 619] on input "Policy display name" at bounding box center [771, 618] width 318 height 23
paste textarea "Confirmation of Coverage Dear [PERSON_NAME], Thank you for your business! Outli…"
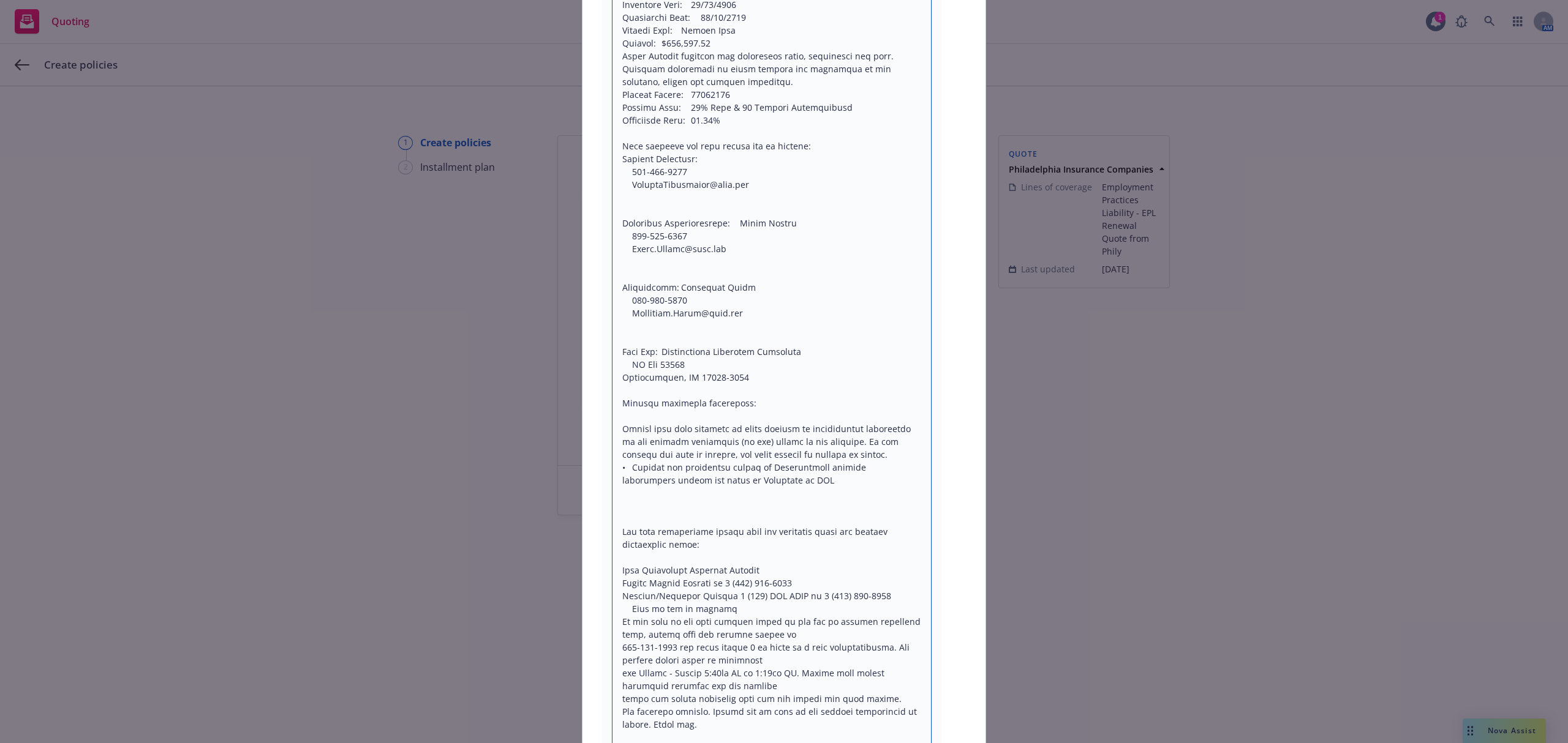
scroll to position [2154, 0]
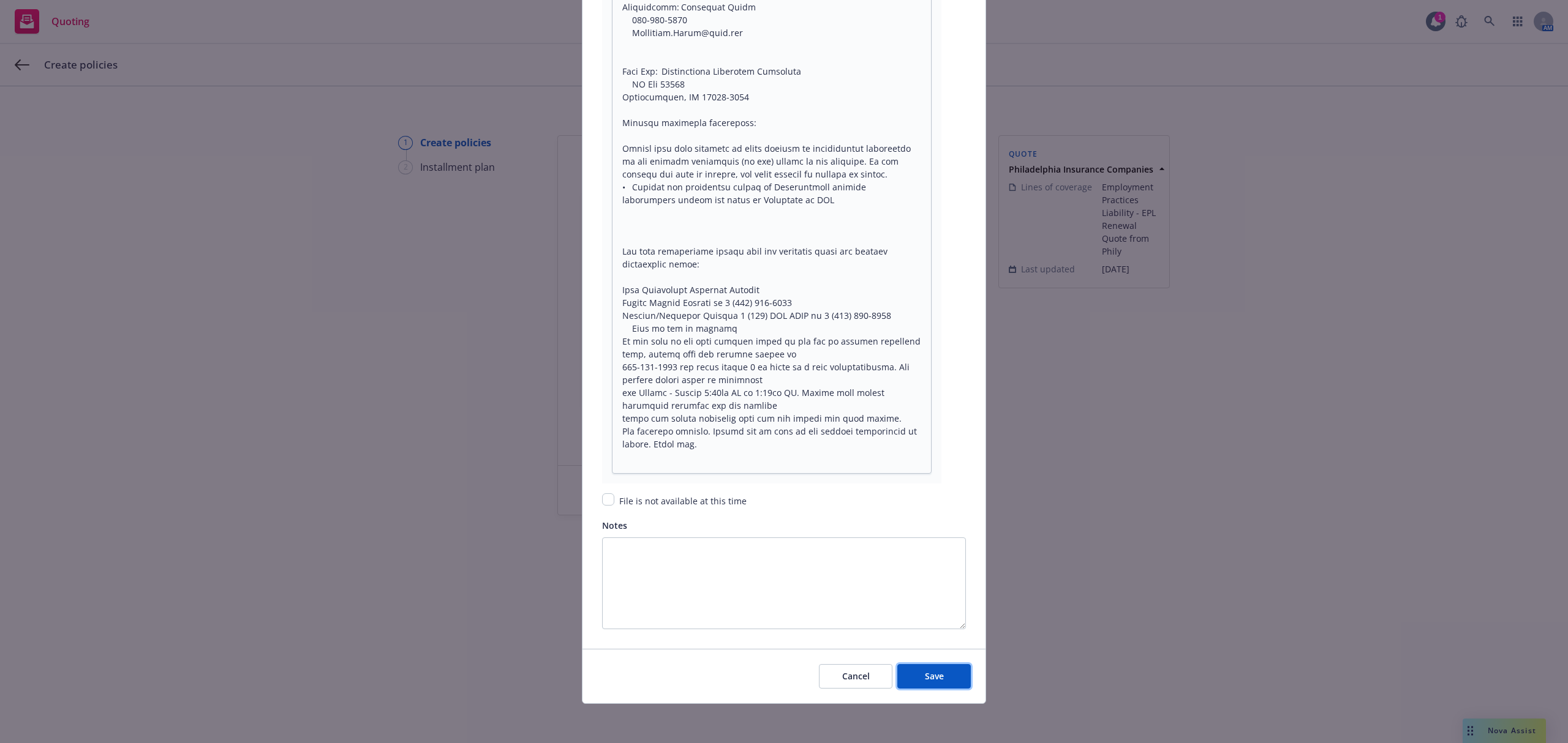
click at [937, 677] on button "Save" at bounding box center [934, 676] width 74 height 24
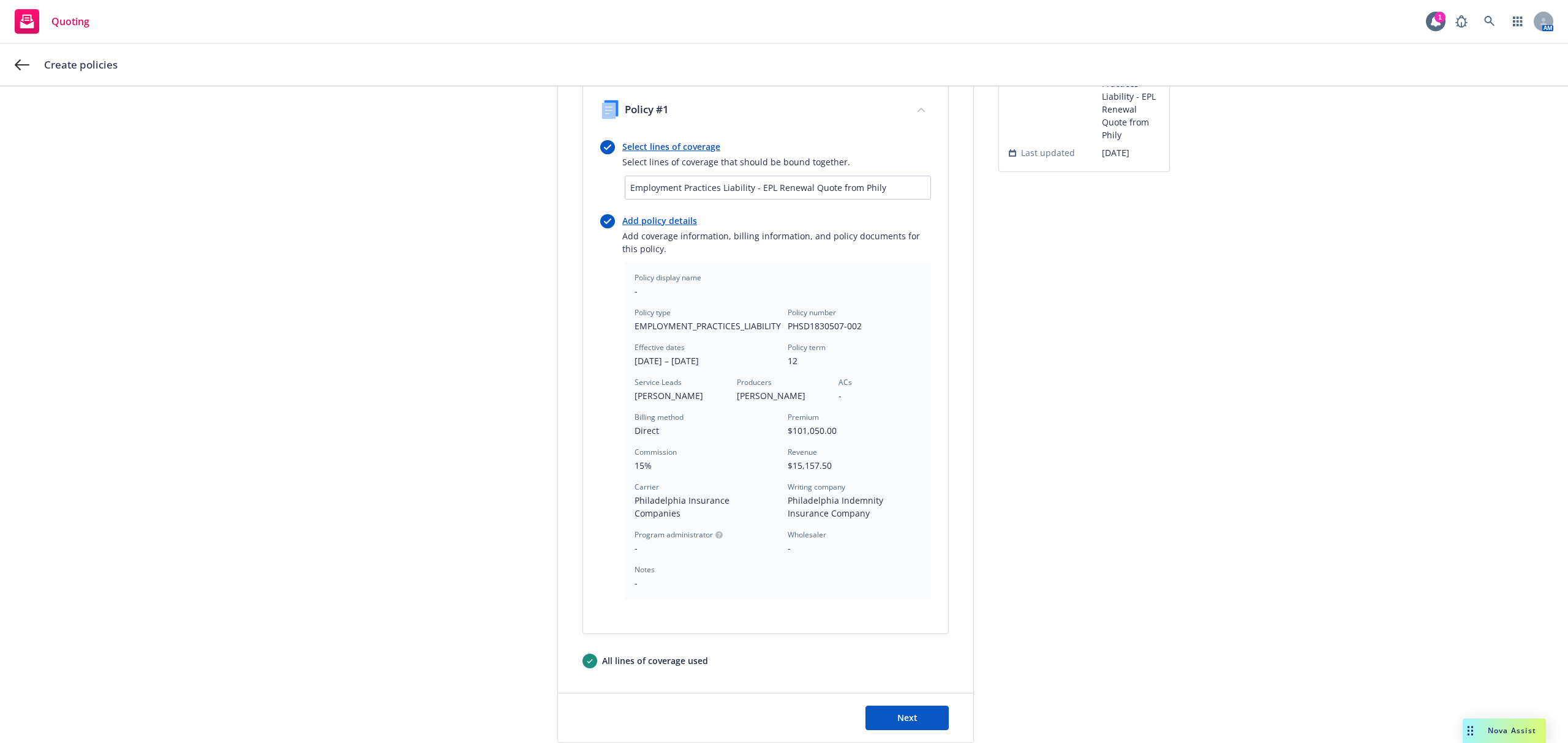
scroll to position [196, 0]
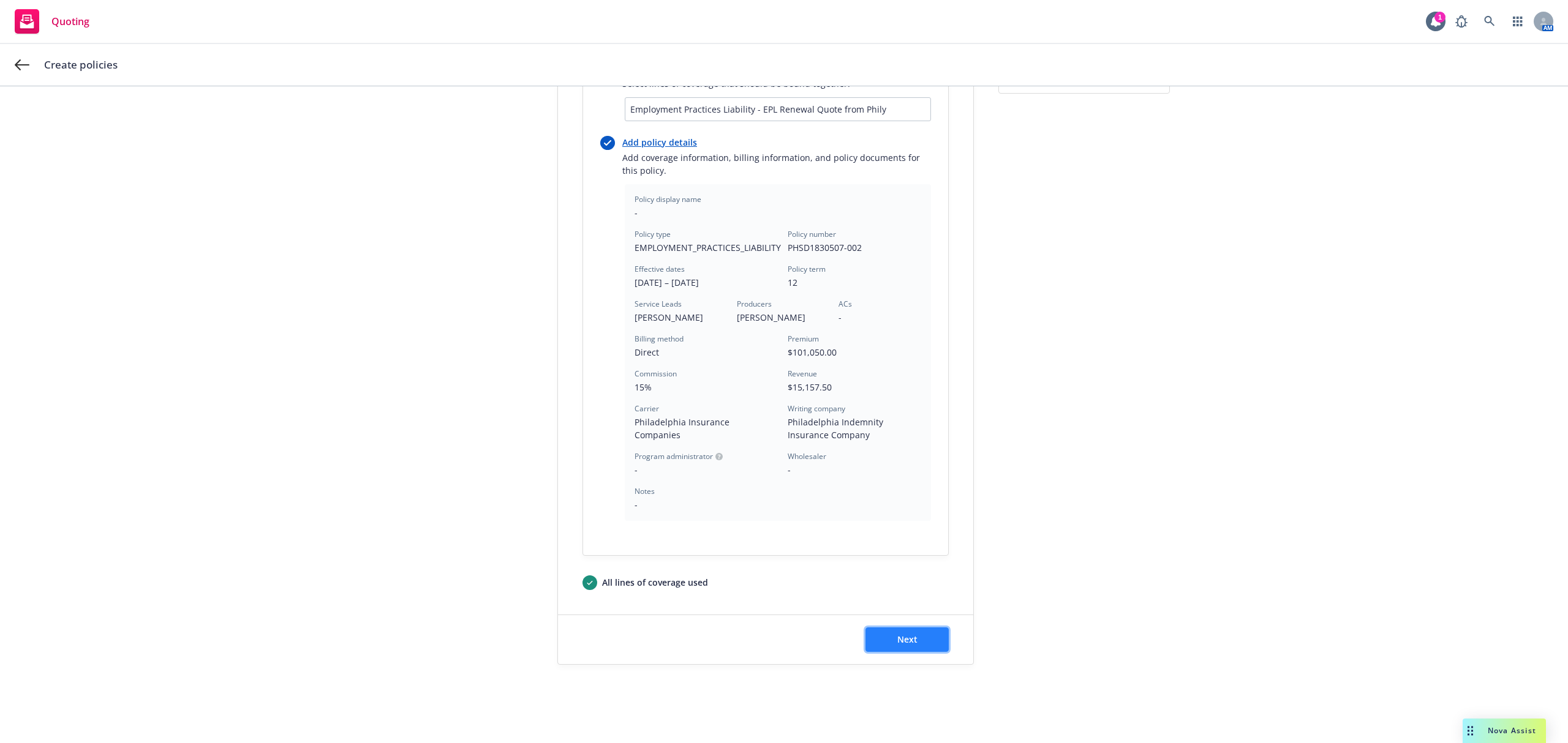
click at [902, 647] on button "Next" at bounding box center [906, 640] width 83 height 24
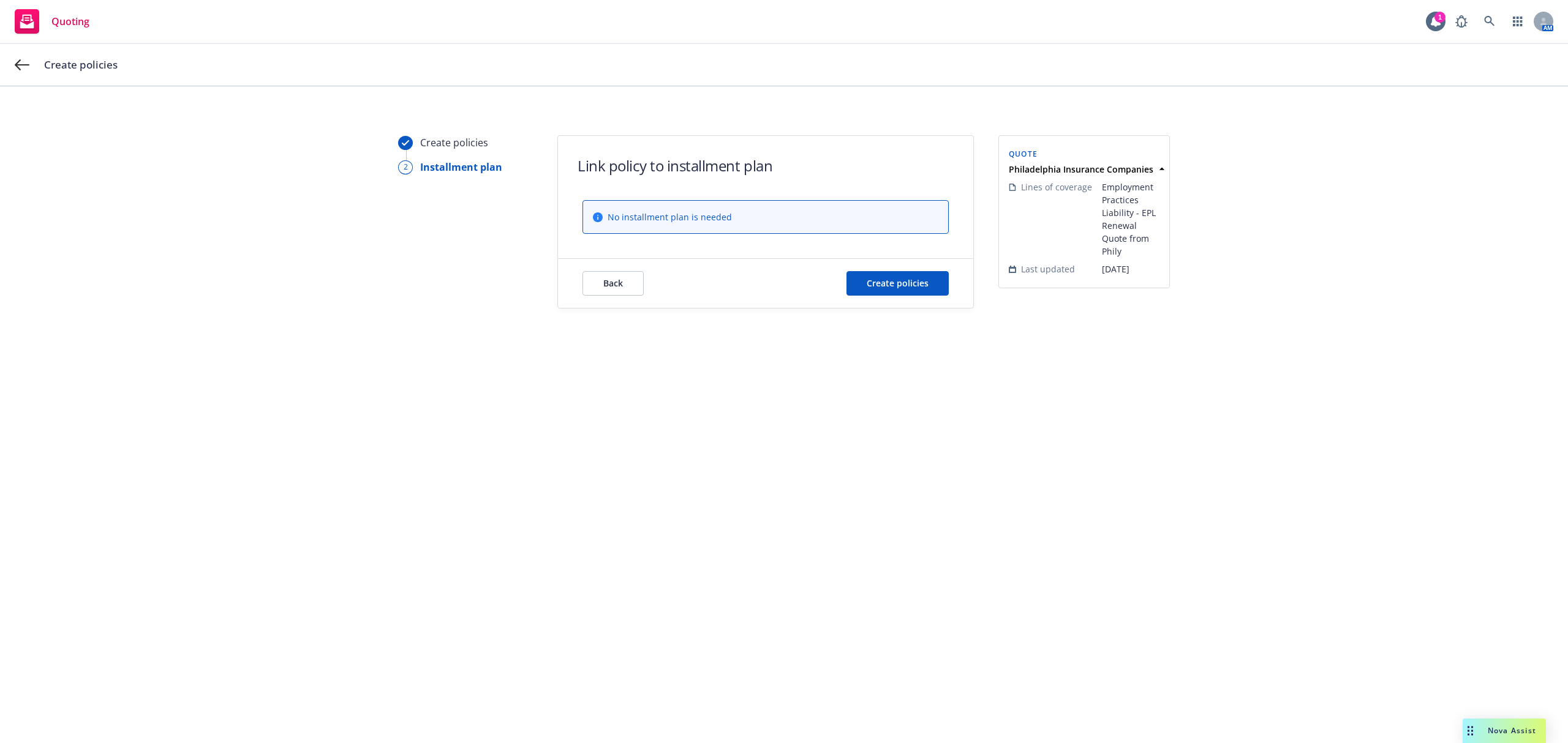
scroll to position [0, 0]
click at [894, 288] on span "Create policies" at bounding box center [898, 283] width 62 height 11
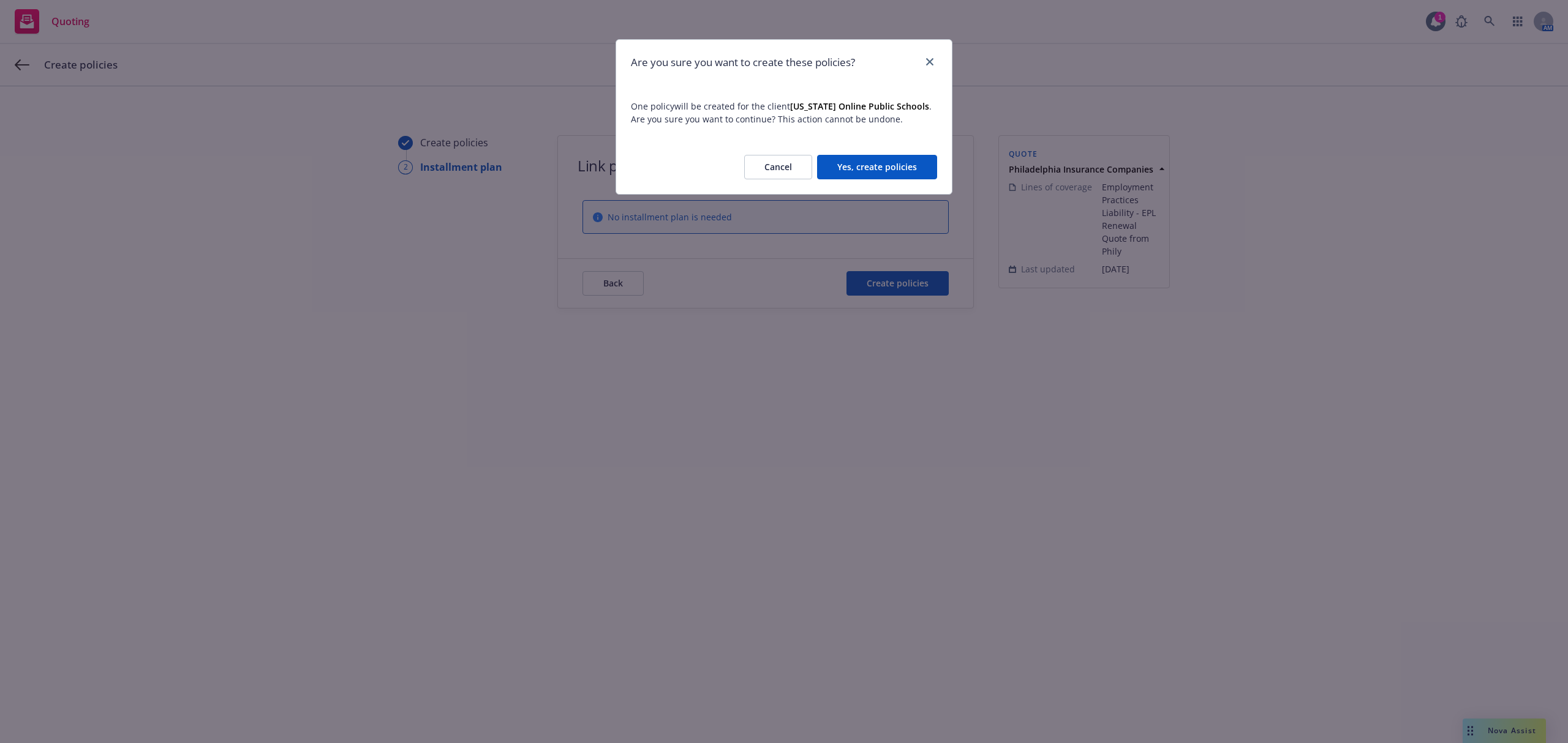
click at [880, 174] on button "Yes, create policies" at bounding box center [876, 167] width 120 height 24
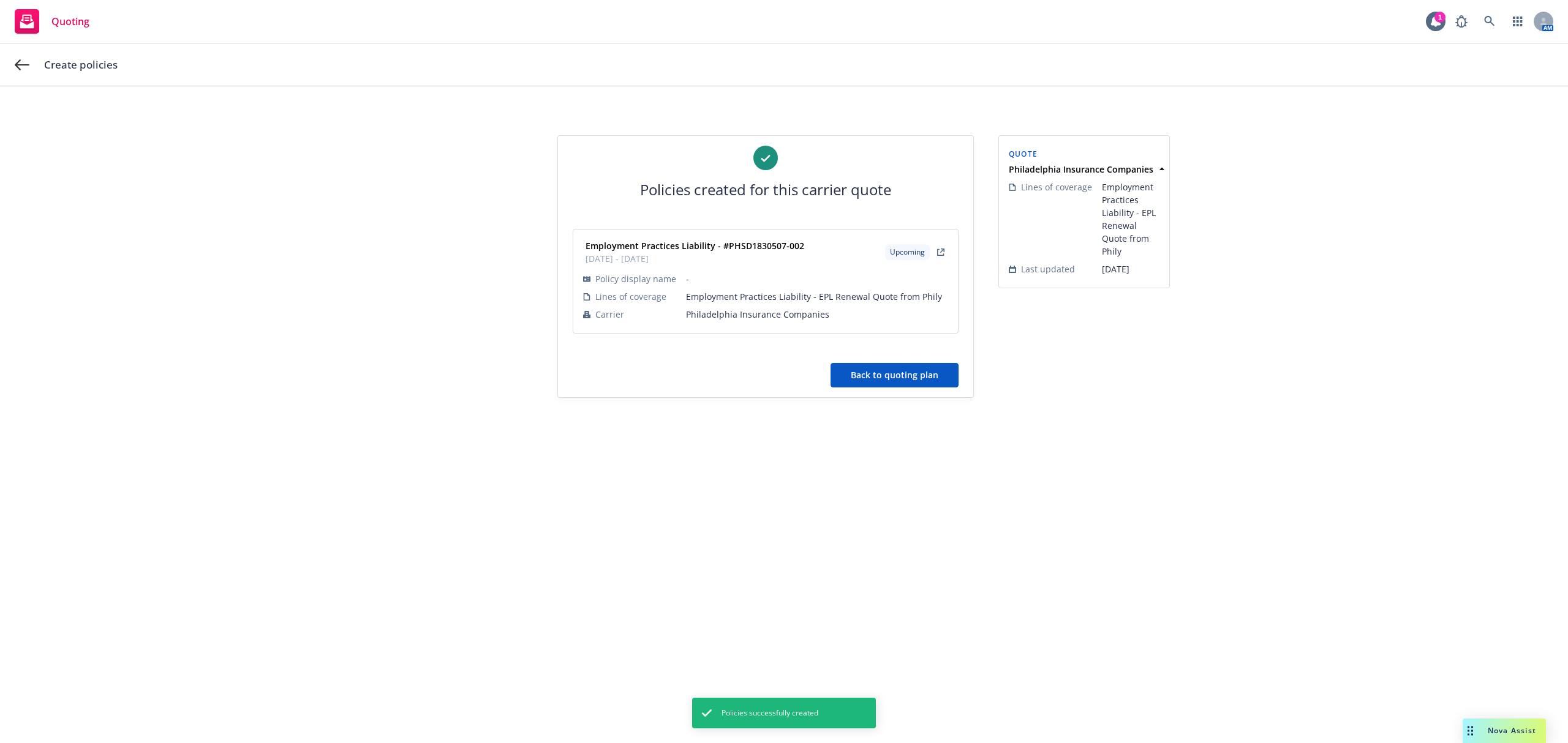
click at [883, 368] on button "Back to quoting plan" at bounding box center [894, 376] width 128 height 24
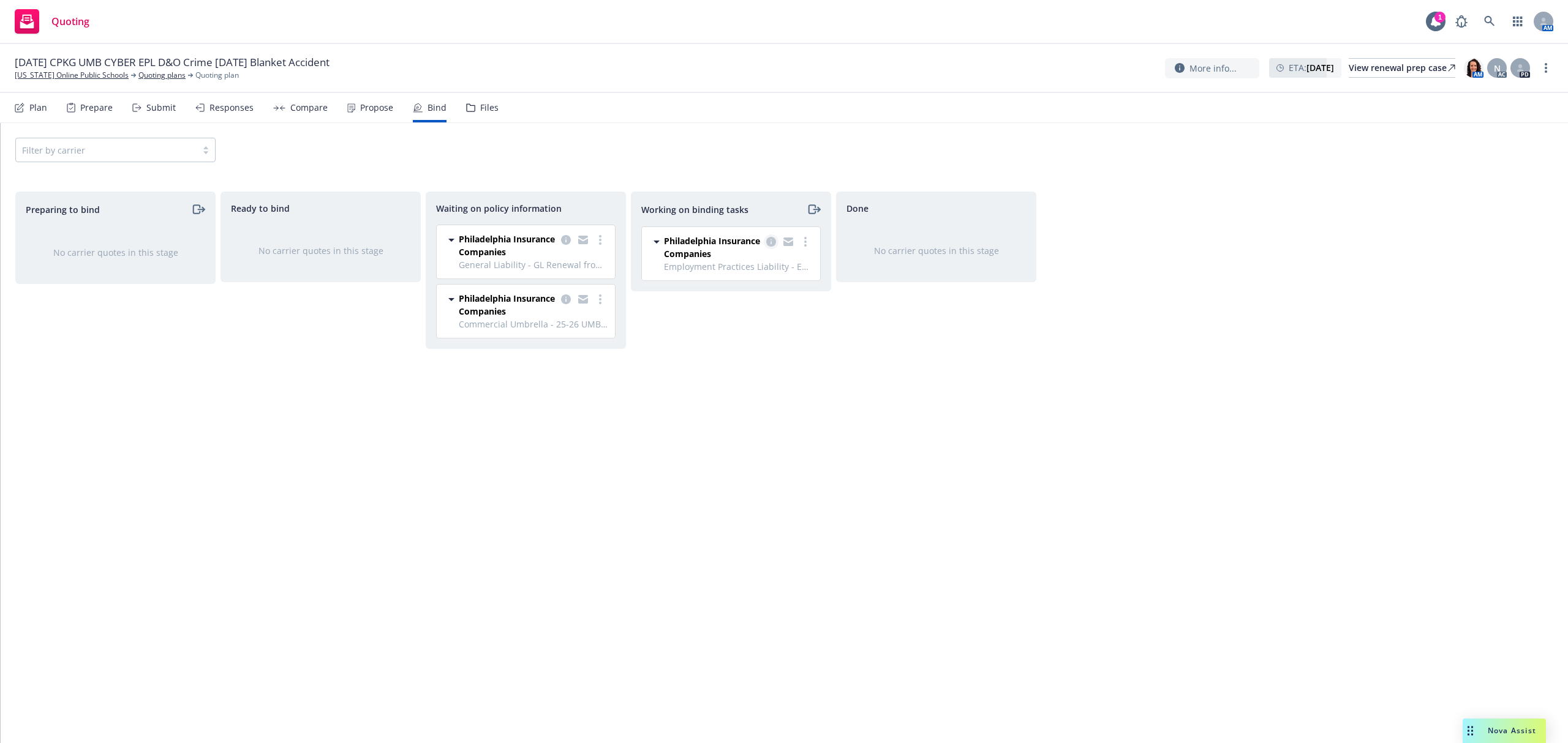
click at [767, 241] on icon "copy logging email" at bounding box center [771, 241] width 10 height 10
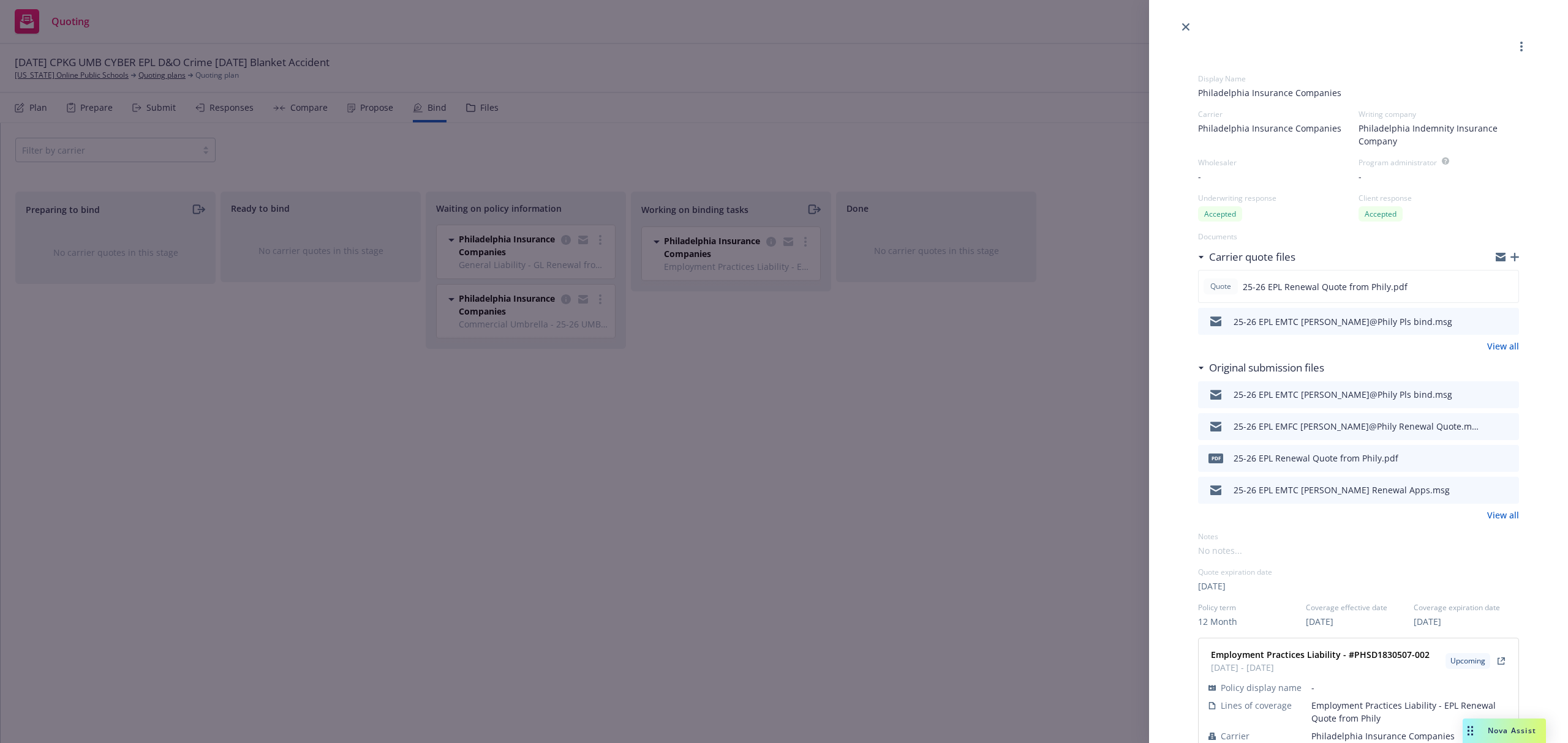
click at [1507, 258] on div "Display Name Philadelphia Insurance Companies Carrier Philadelphia Insurance Co…" at bounding box center [1359, 636] width 360 height 1205
click at [1510, 258] on icon "button" at bounding box center [1514, 257] width 9 height 9
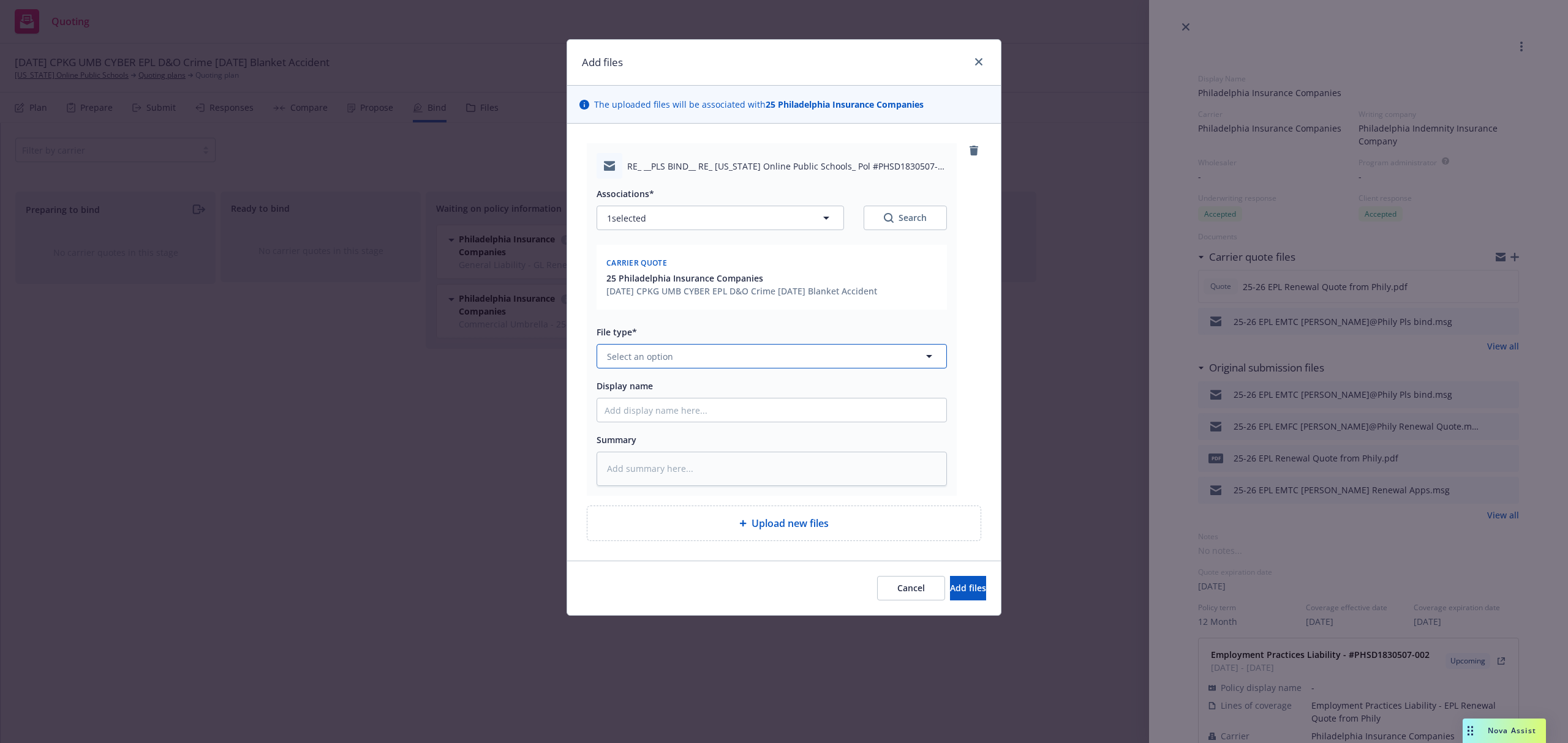
click at [671, 366] on button "Select an option" at bounding box center [771, 356] width 351 height 24
paste textarea "Hi [PERSON_NAME]: Thank you for the order. Please see attached confirmation of …"
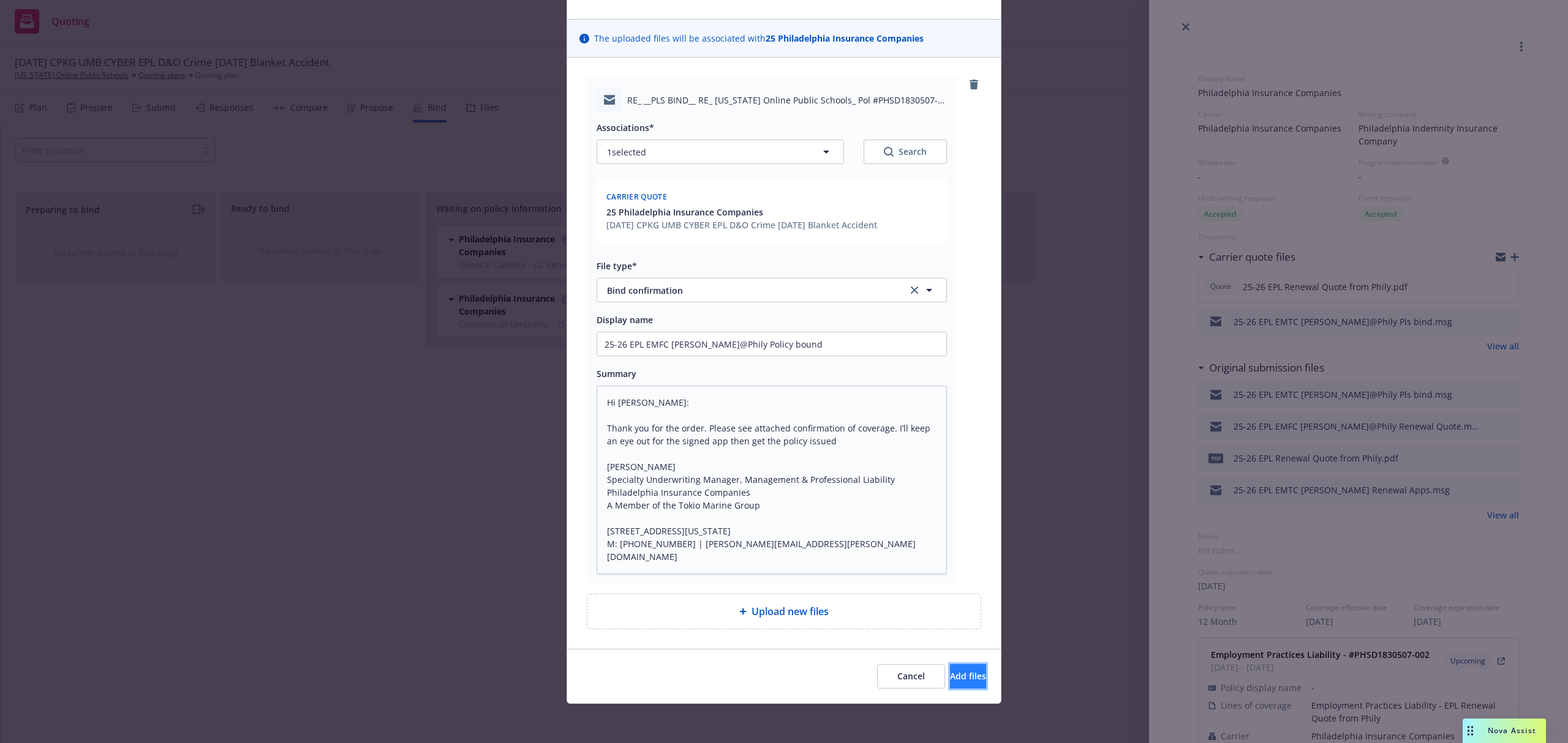
click at [950, 667] on button "Add files" at bounding box center [968, 676] width 36 height 24
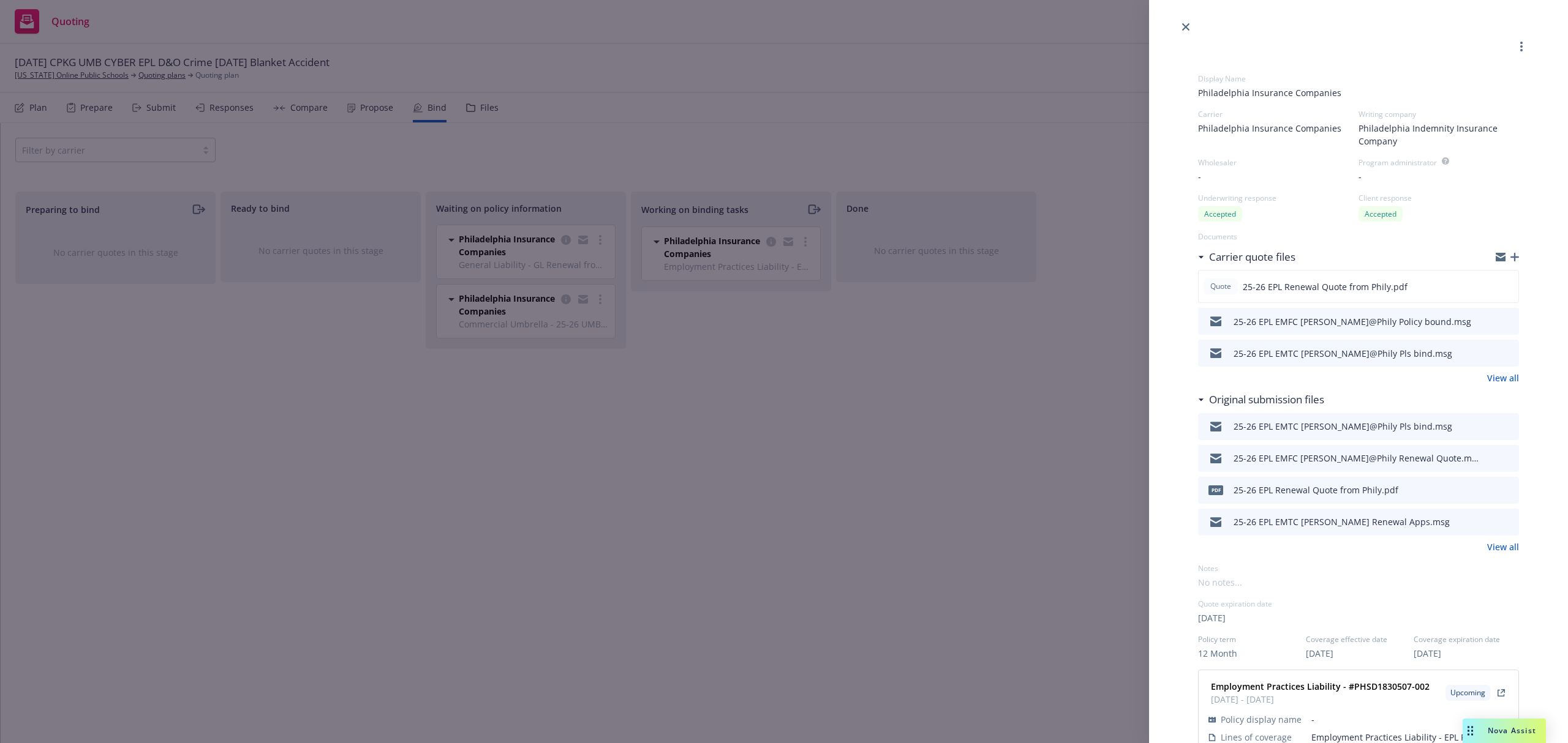
click at [1510, 258] on icon "button" at bounding box center [1514, 257] width 9 height 9
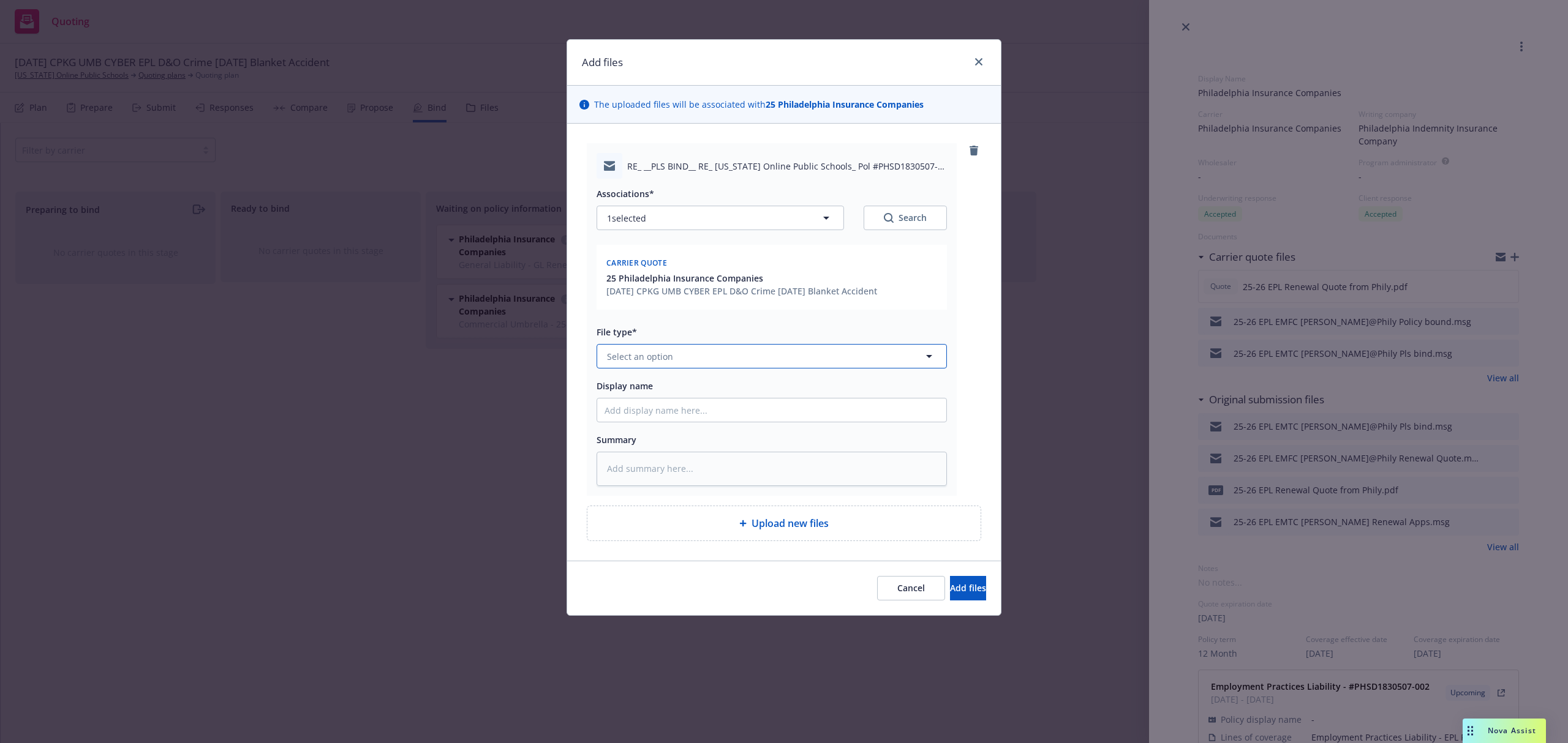
click at [647, 368] on button "Select an option" at bounding box center [771, 356] width 351 height 24
paste textarea "Hi [PERSON_NAME], Here’s the signed app. Please let me know if you need anythin…"
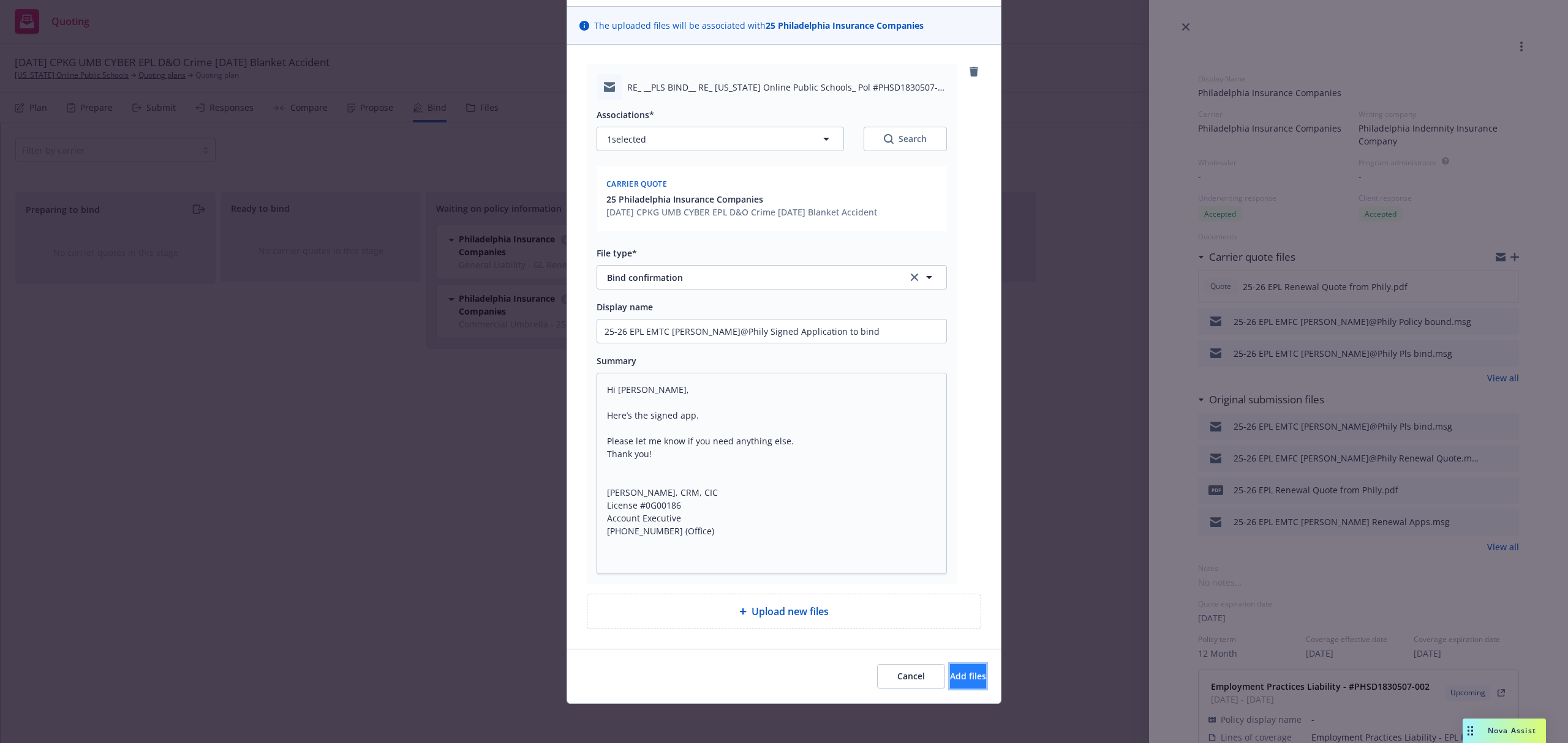
click at [950, 678] on span "Add files" at bounding box center [968, 676] width 36 height 11
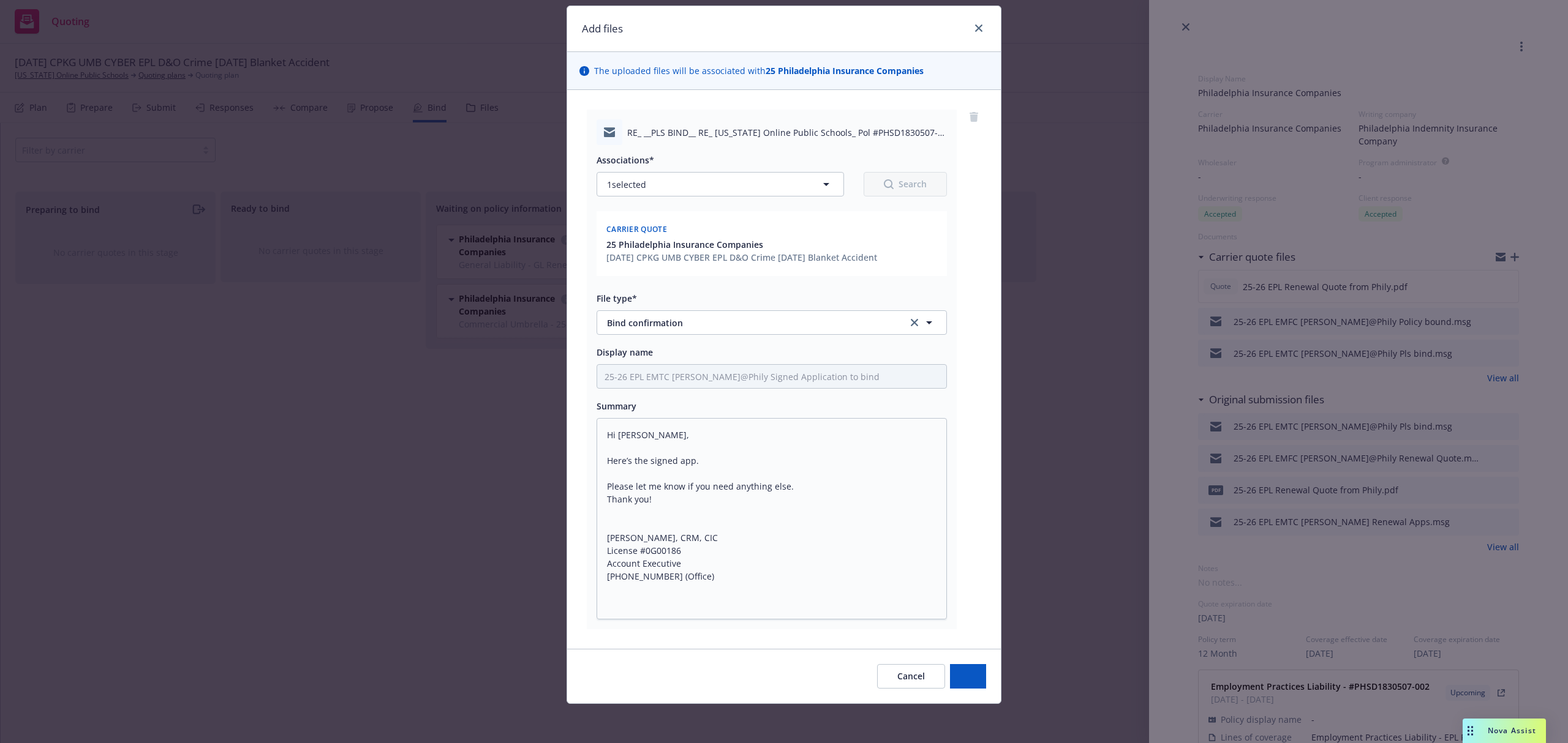
scroll to position [34, 0]
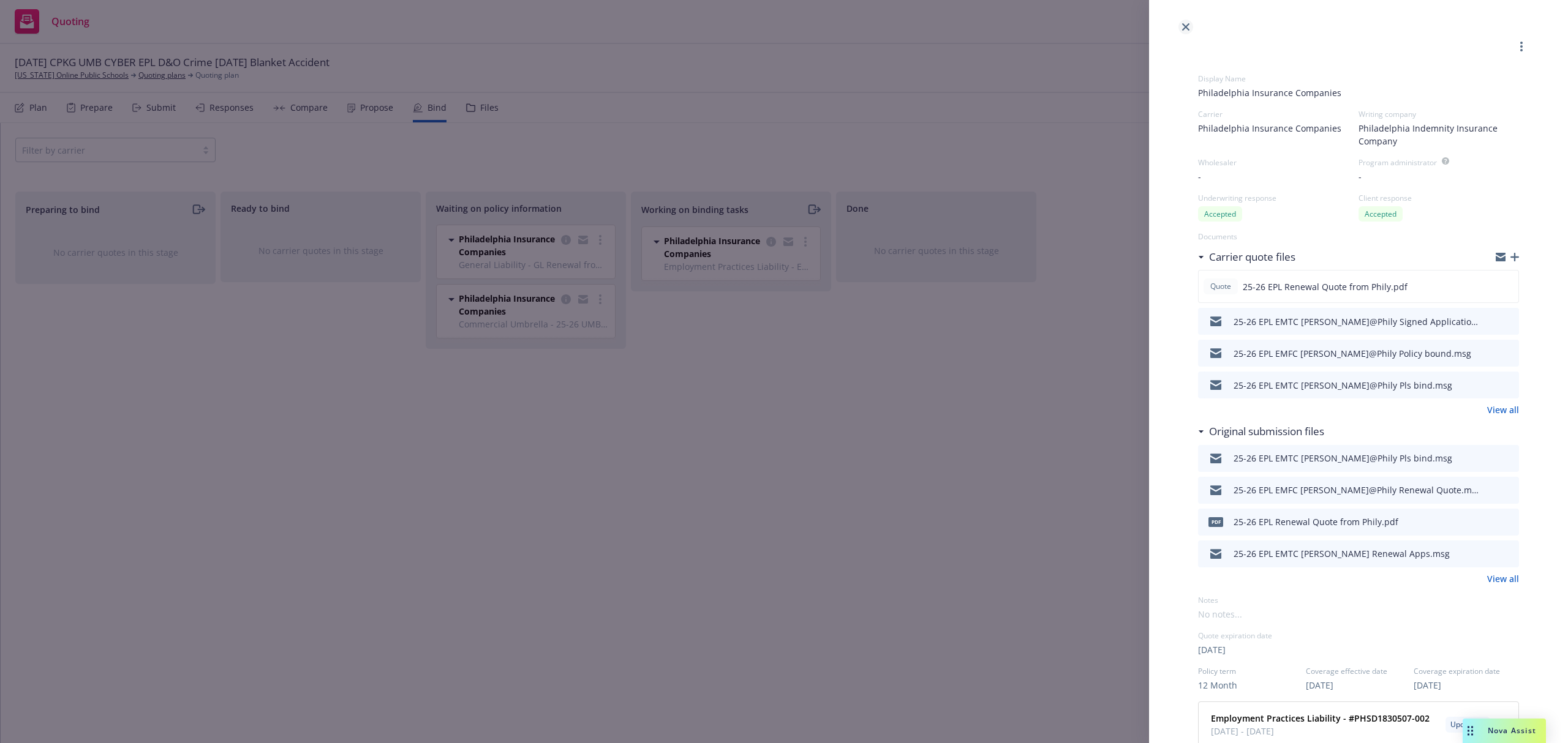
click at [1188, 23] on icon "close" at bounding box center [1185, 27] width 7 height 7
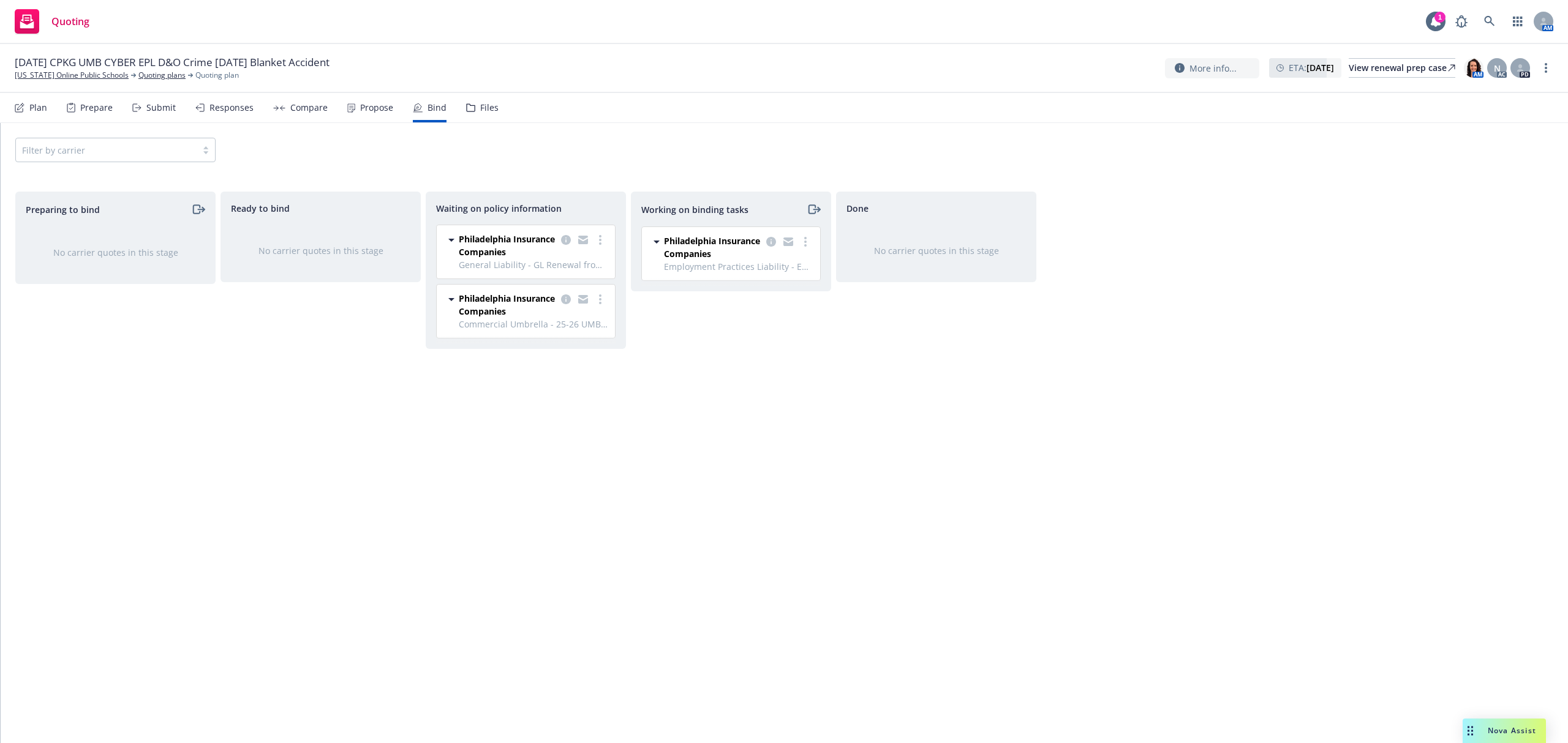
drag, startPoint x: 466, startPoint y: 105, endPoint x: 549, endPoint y: 125, distance: 85.4
click at [469, 106] on icon at bounding box center [470, 107] width 9 height 9
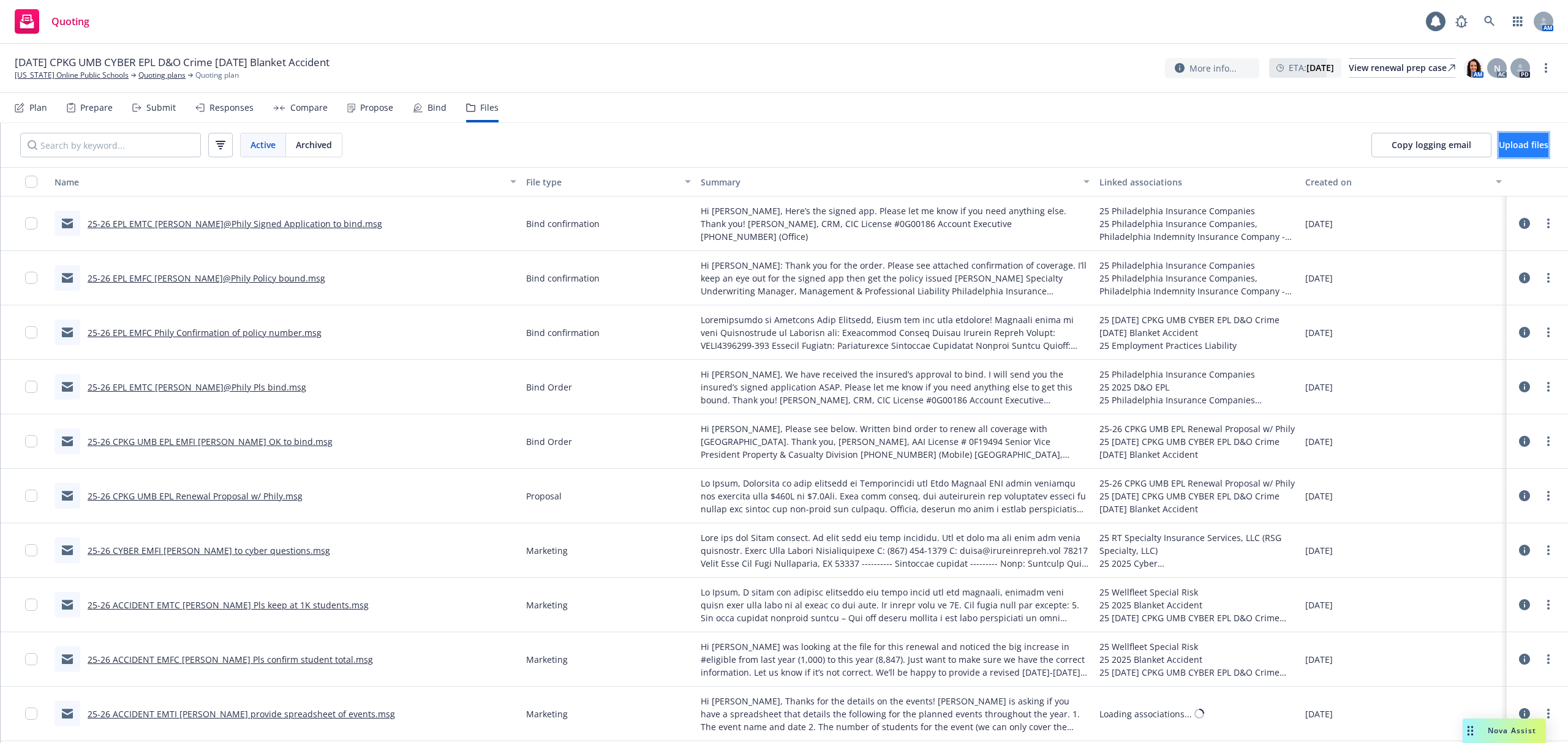
click at [1499, 154] on button "Upload files" at bounding box center [1523, 145] width 49 height 24
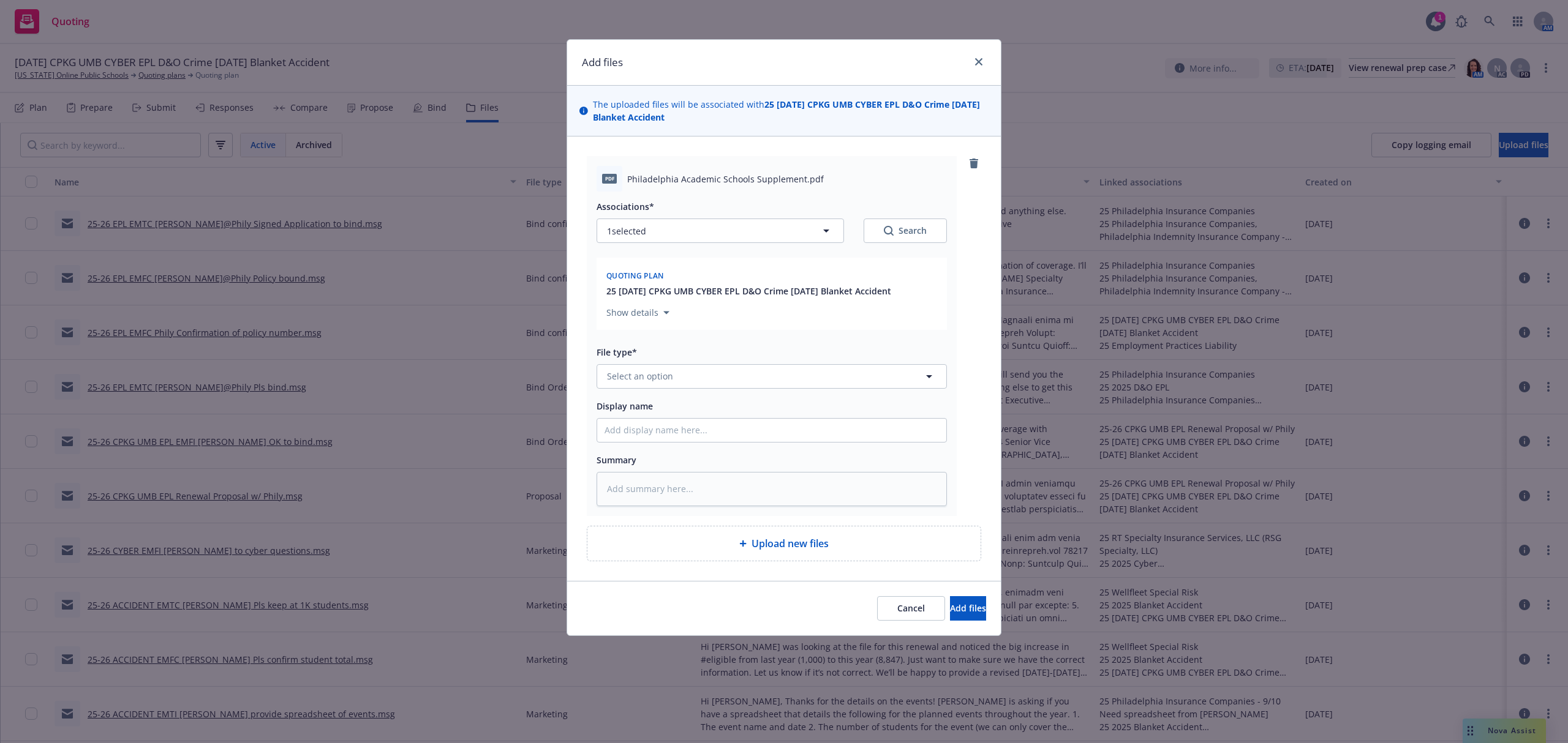
click at [657, 363] on div "File type* Select an option" at bounding box center [771, 367] width 351 height 44
click at [652, 377] on span "Select an option" at bounding box center [640, 376] width 66 height 13
click at [657, 436] on div "Application - signed" at bounding box center [649, 443] width 90 height 18
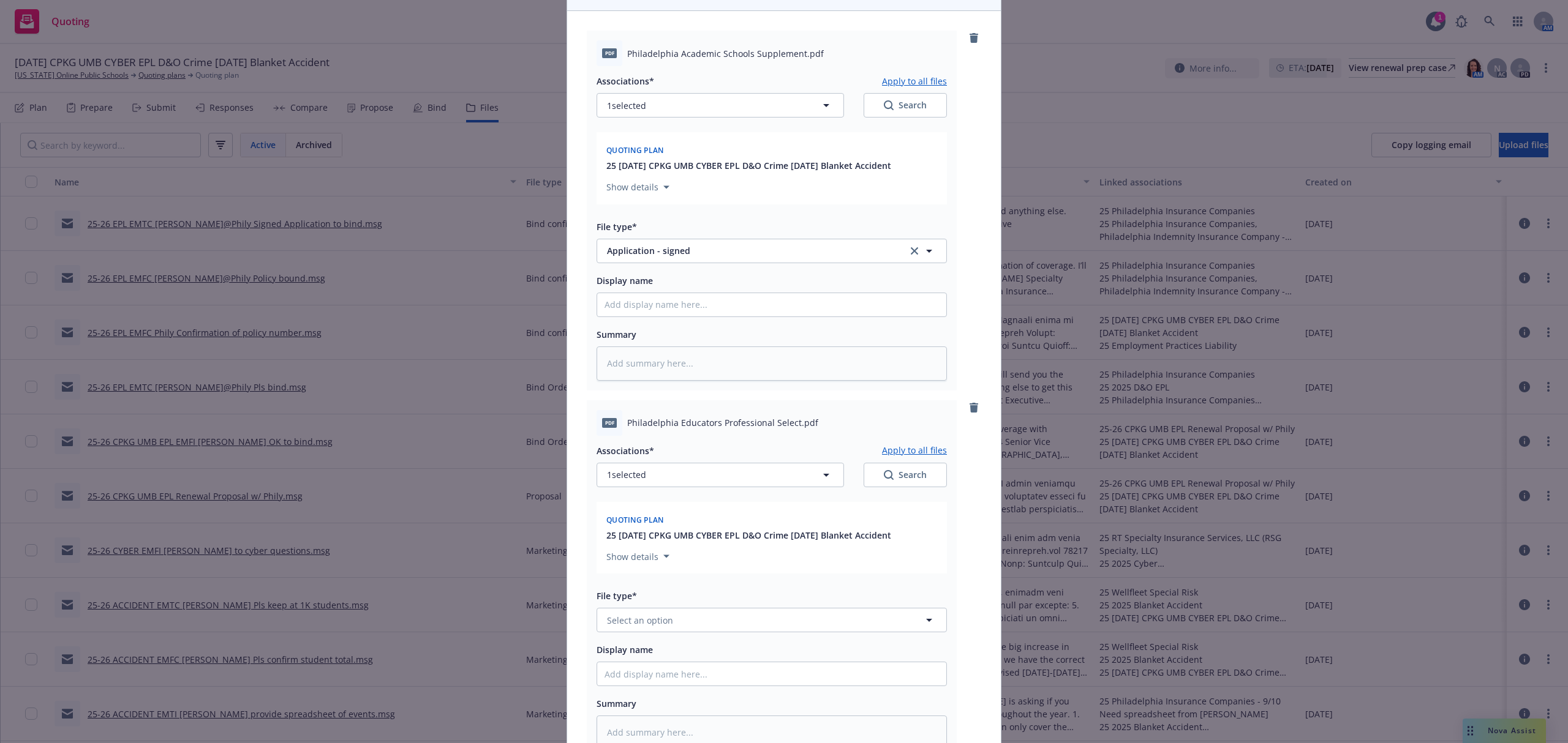
scroll to position [245, 0]
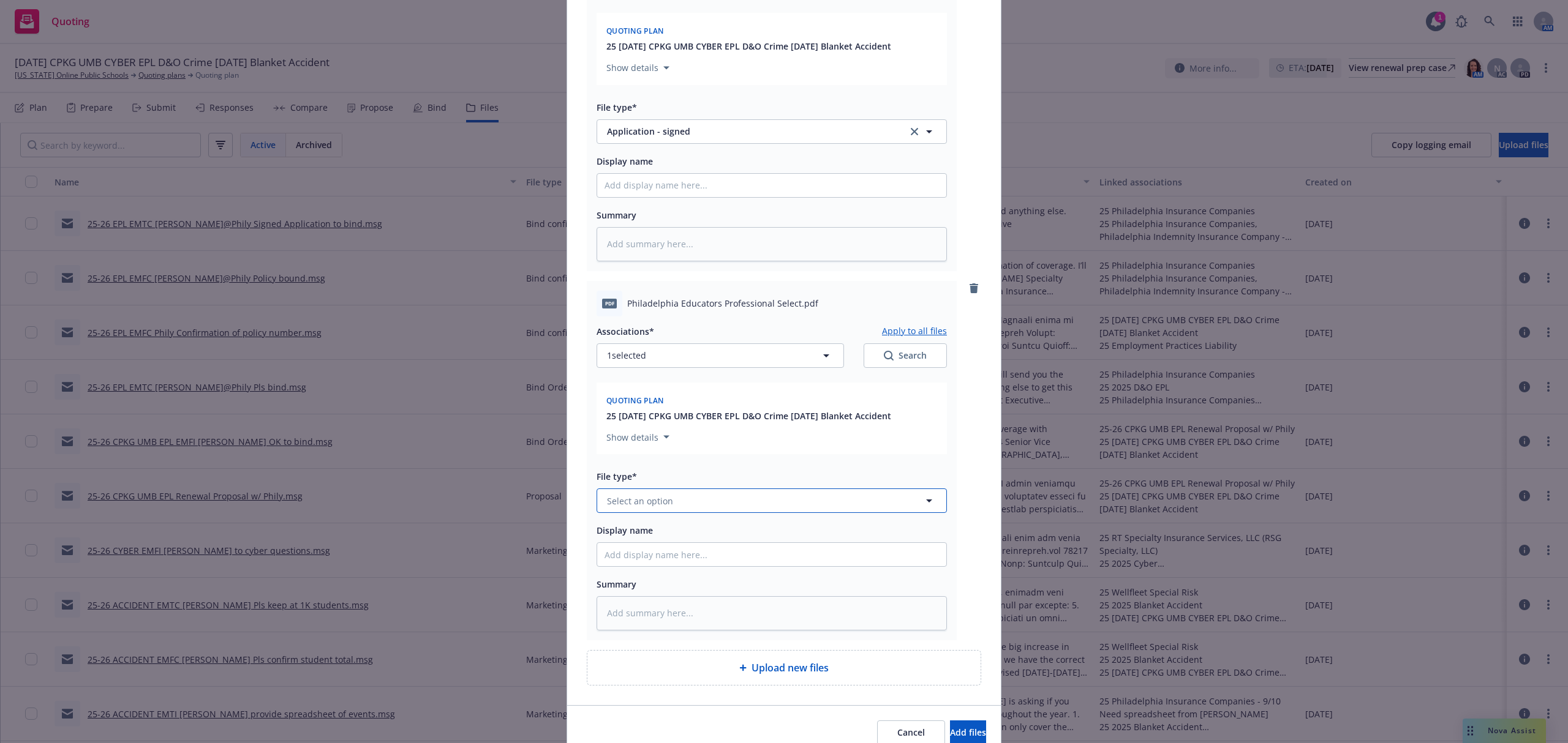
click at [650, 503] on span "Select an option" at bounding box center [640, 502] width 66 height 13
click at [659, 386] on div "Application" at bounding box center [771, 369] width 349 height 32
click at [677, 500] on span "Application" at bounding box center [748, 502] width 284 height 13
click at [692, 559] on div "Application - signed" at bounding box center [771, 567] width 349 height 32
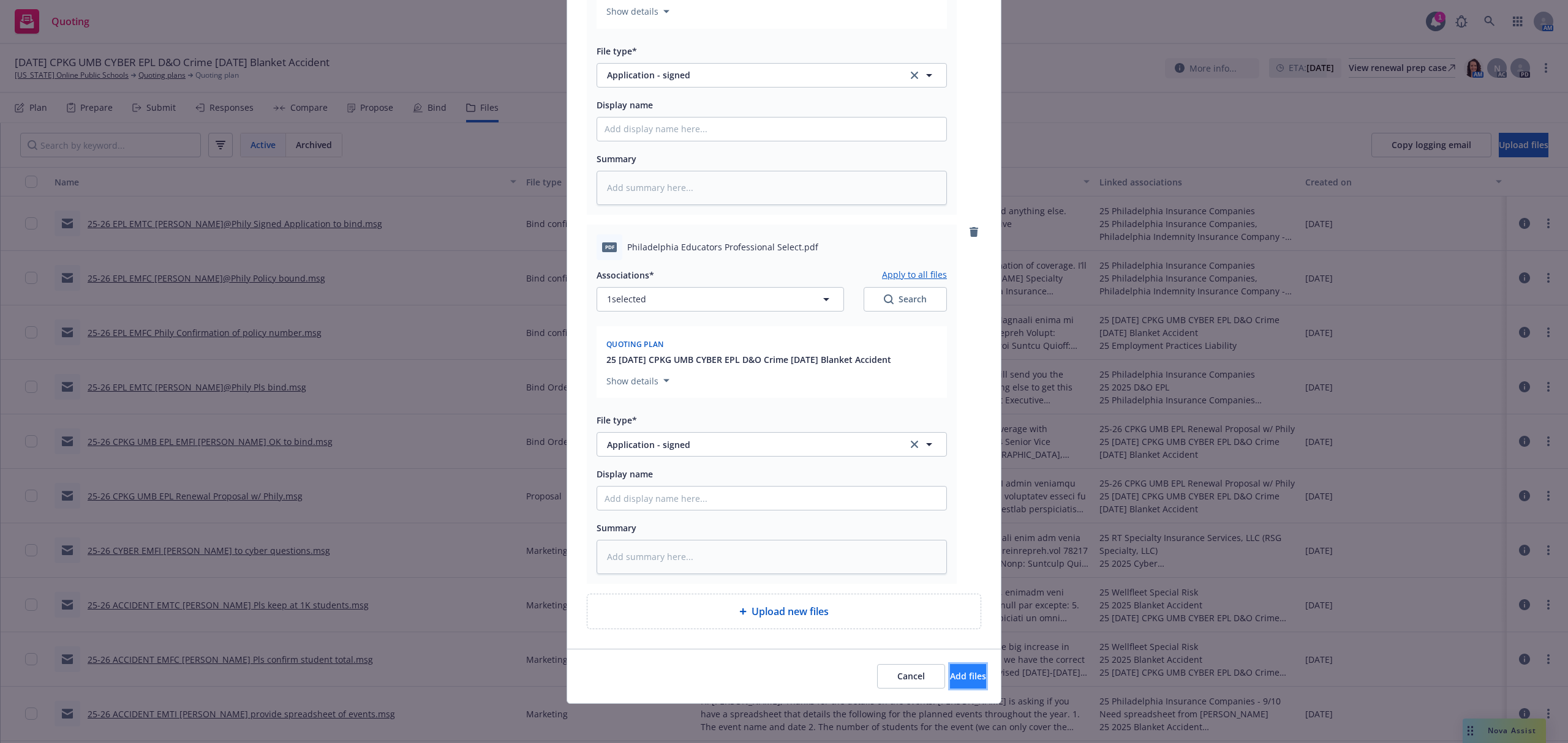
click at [950, 672] on span "Add files" at bounding box center [968, 676] width 36 height 11
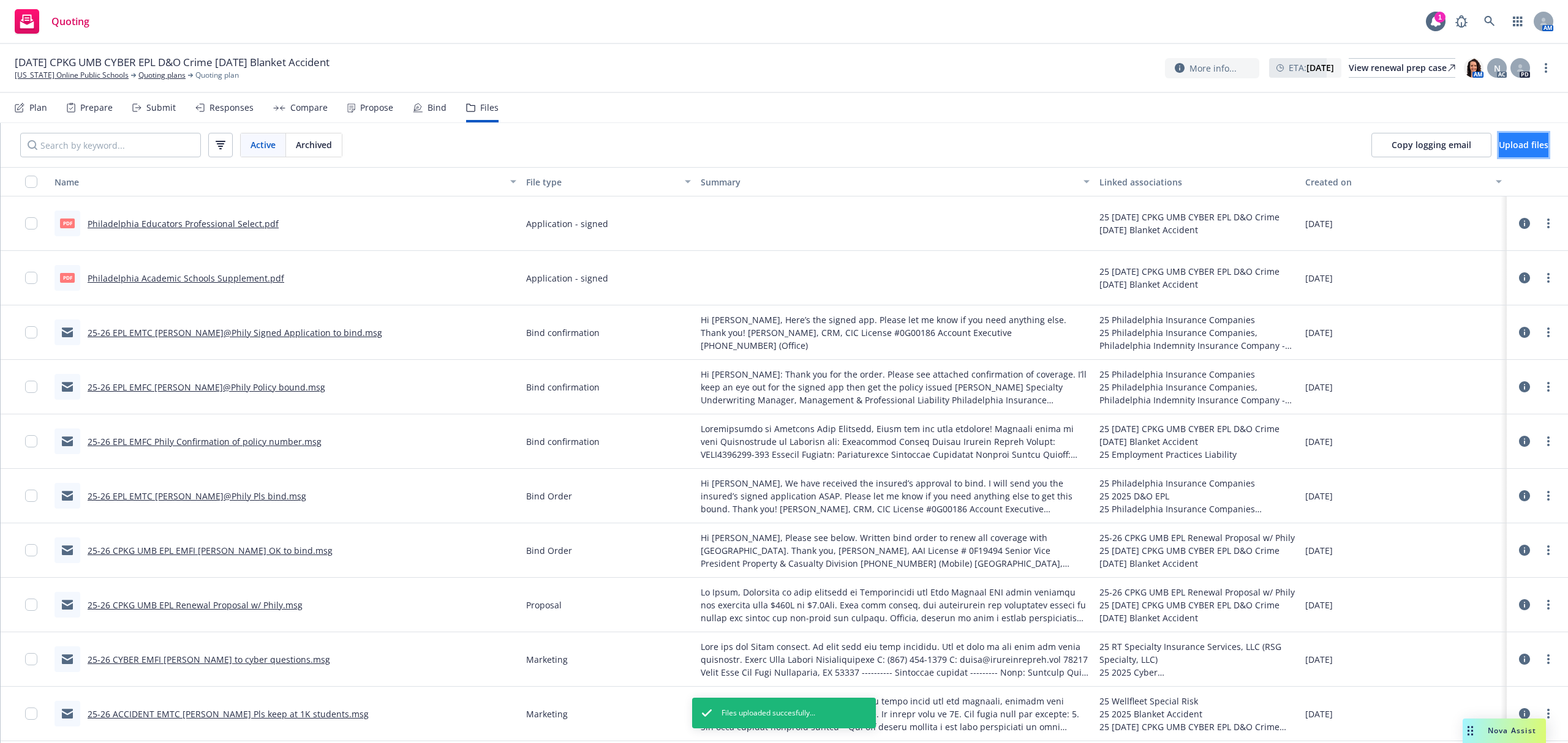
click at [1499, 142] on span "Upload files" at bounding box center [1523, 145] width 49 height 11
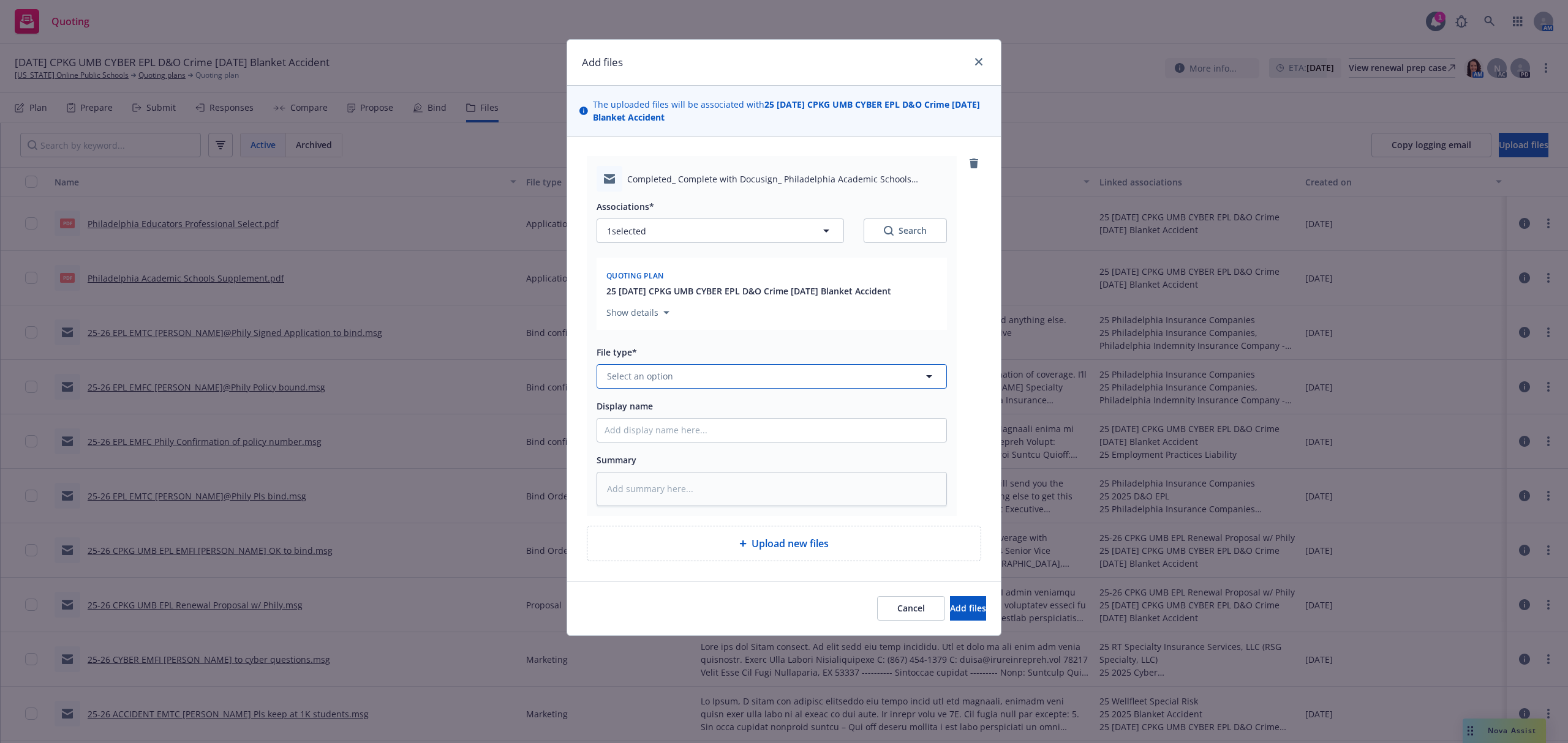
click at [674, 380] on button "Select an option" at bounding box center [771, 376] width 351 height 24
paste textarea "Lor ipsumdo sitametco Adipisci elit Seddoeiu: Temporincidi Utlabore Etdolor Mag…"
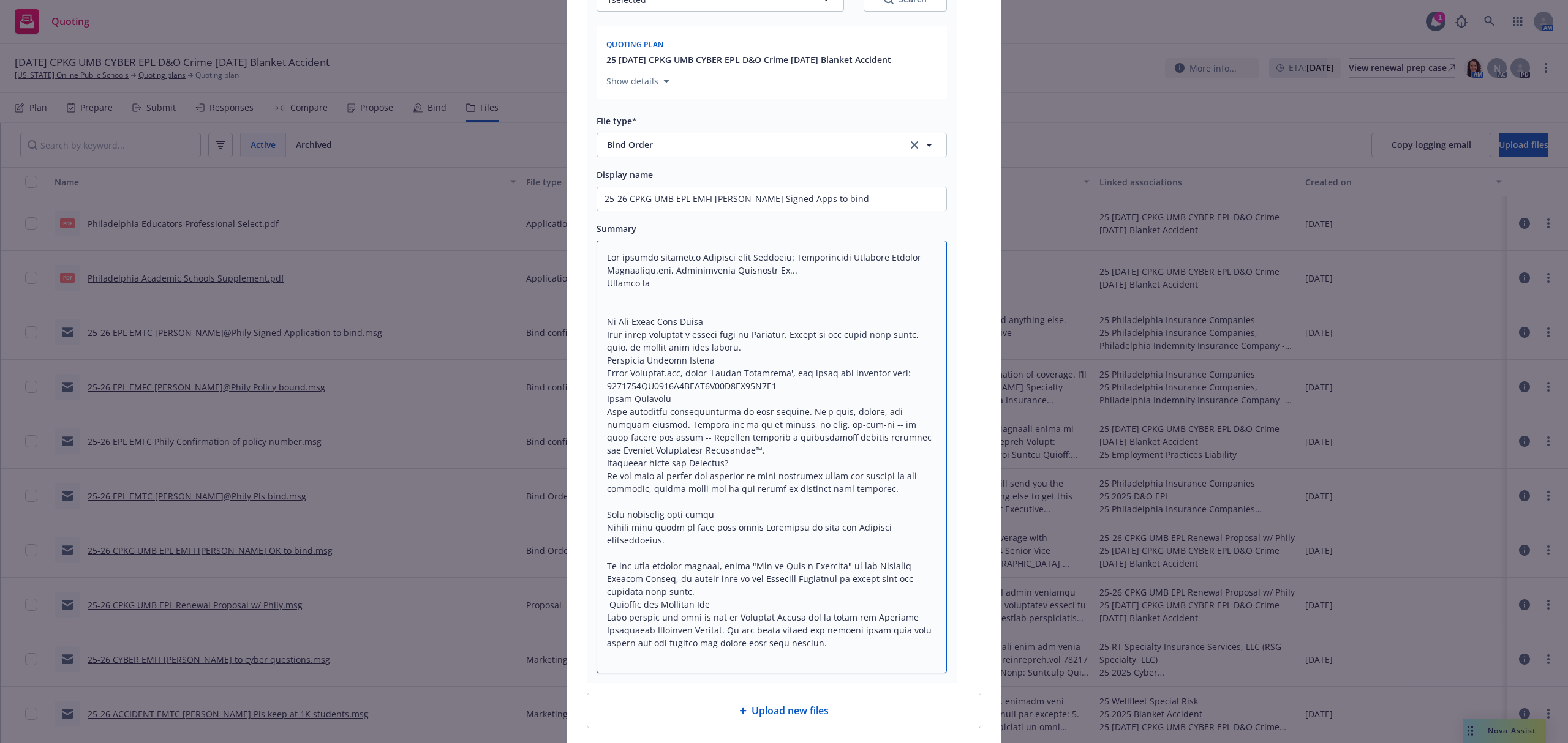
scroll to position [331, 0]
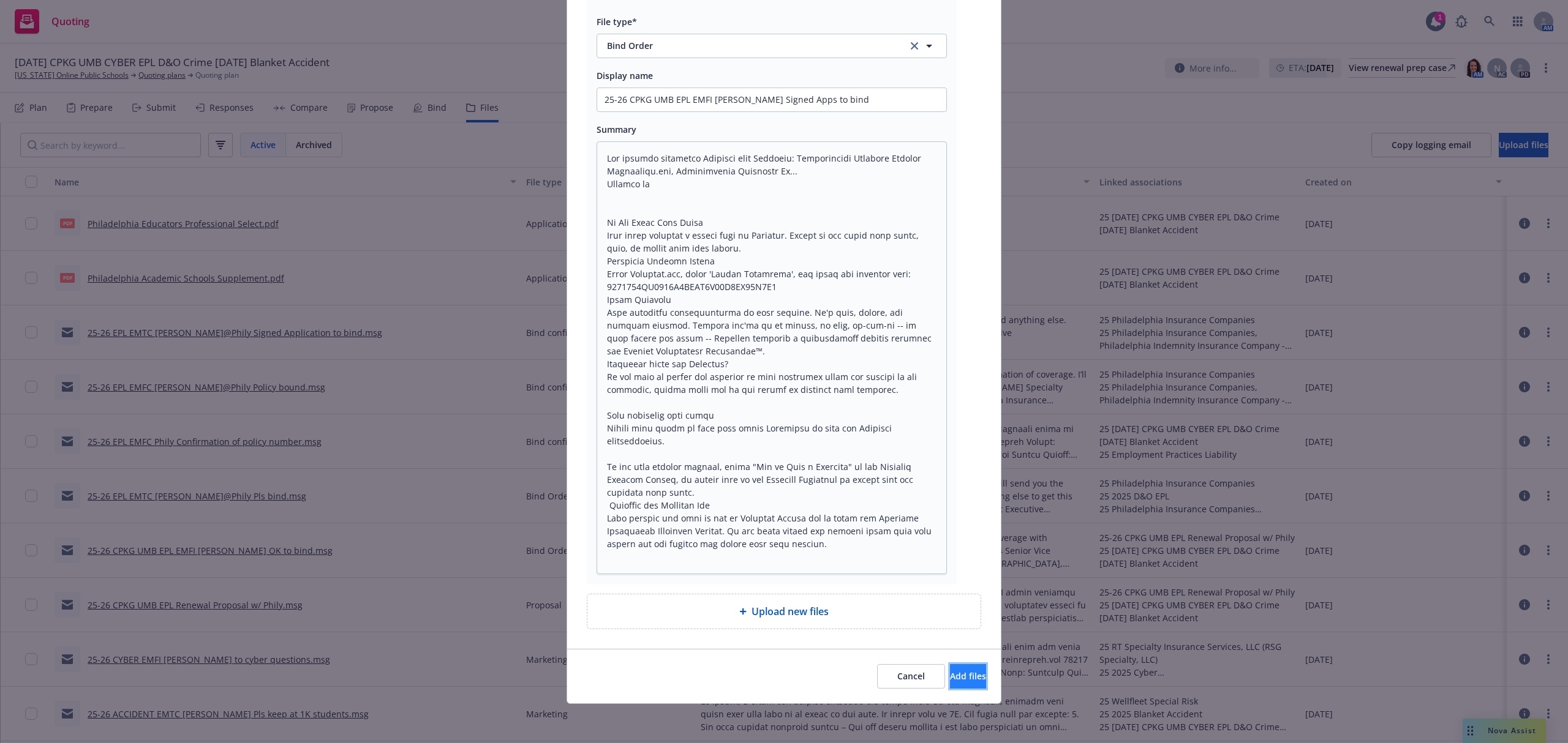
click at [950, 667] on button "Add files" at bounding box center [968, 676] width 36 height 24
